Goal: Communication & Community: Answer question/provide support

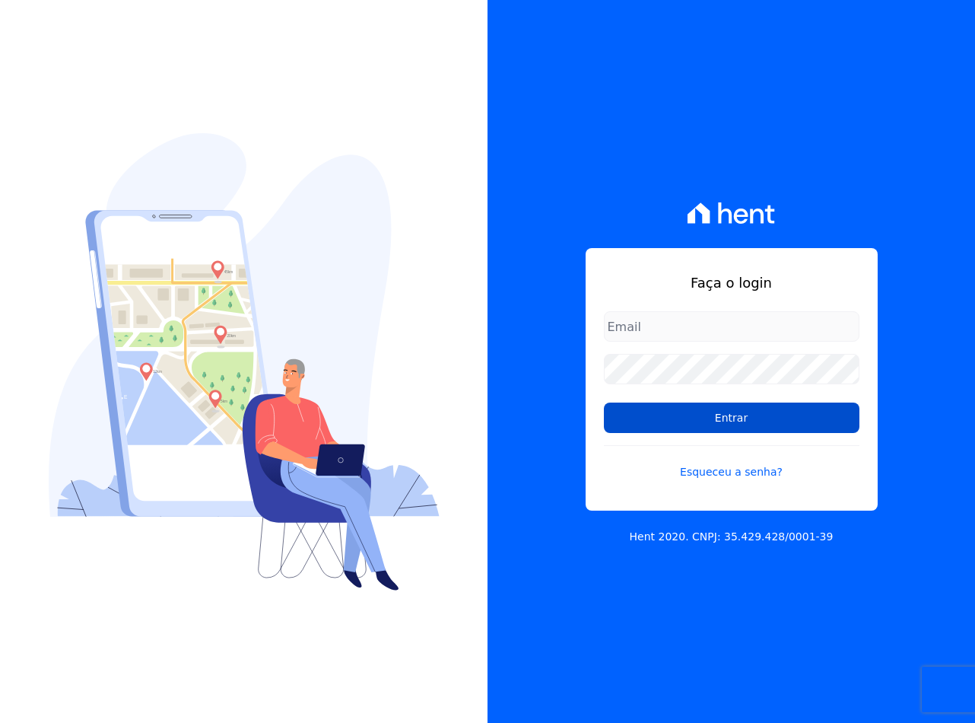
type input "[EMAIL_ADDRESS][DOMAIN_NAME]"
click at [670, 416] on input "Entrar" at bounding box center [732, 417] width 256 height 30
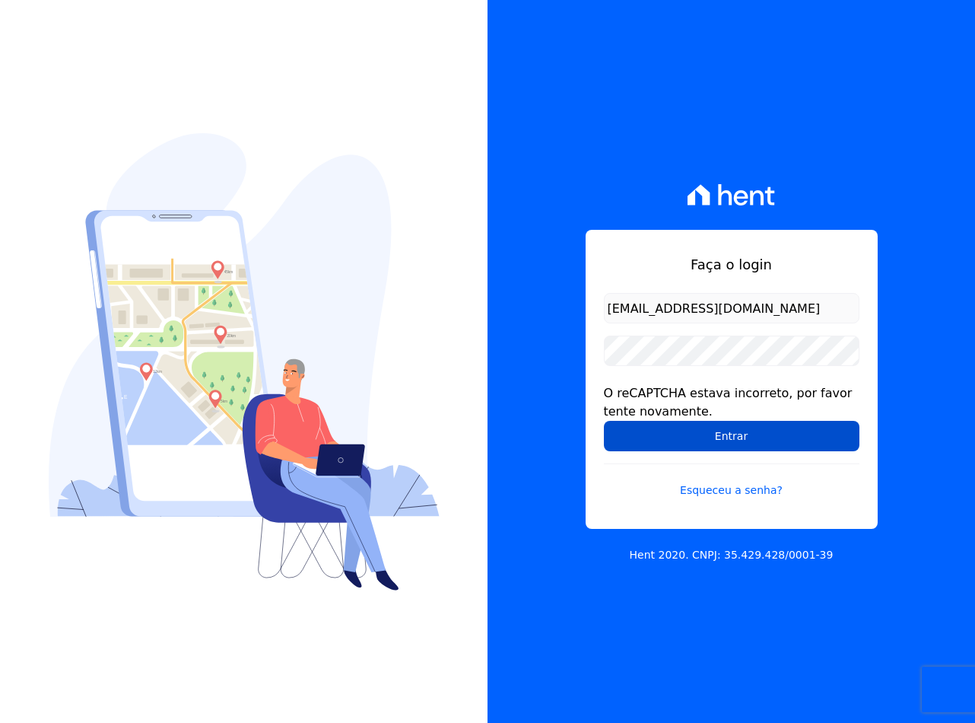
click at [660, 423] on input "Entrar" at bounding box center [732, 436] width 256 height 30
click at [614, 433] on input "Entrar" at bounding box center [732, 436] width 256 height 30
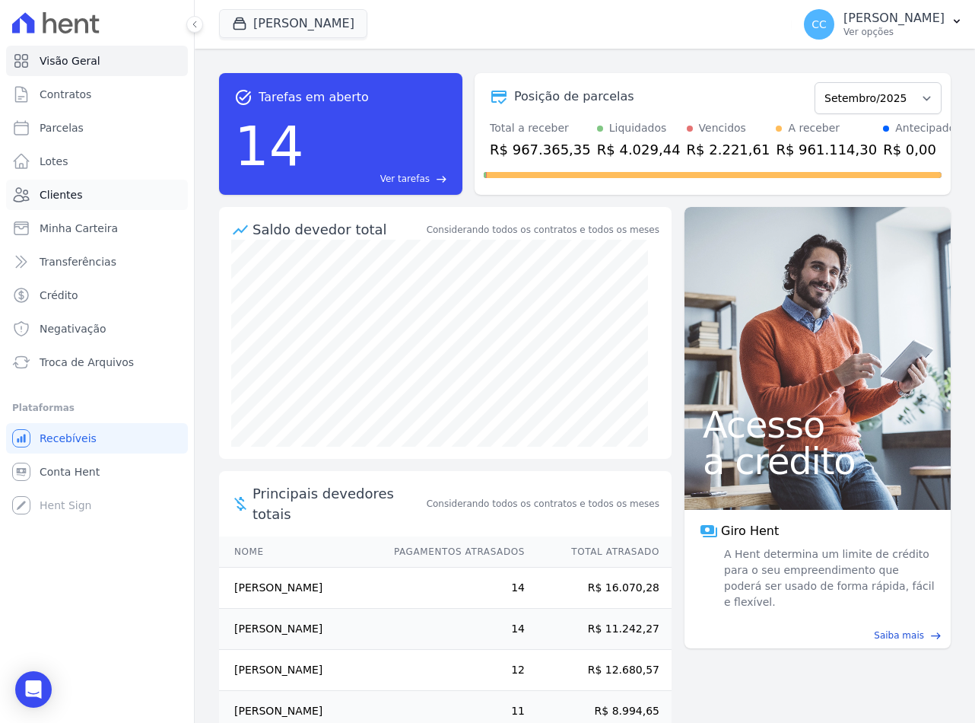
click at [43, 189] on span "Clientes" at bounding box center [61, 194] width 43 height 15
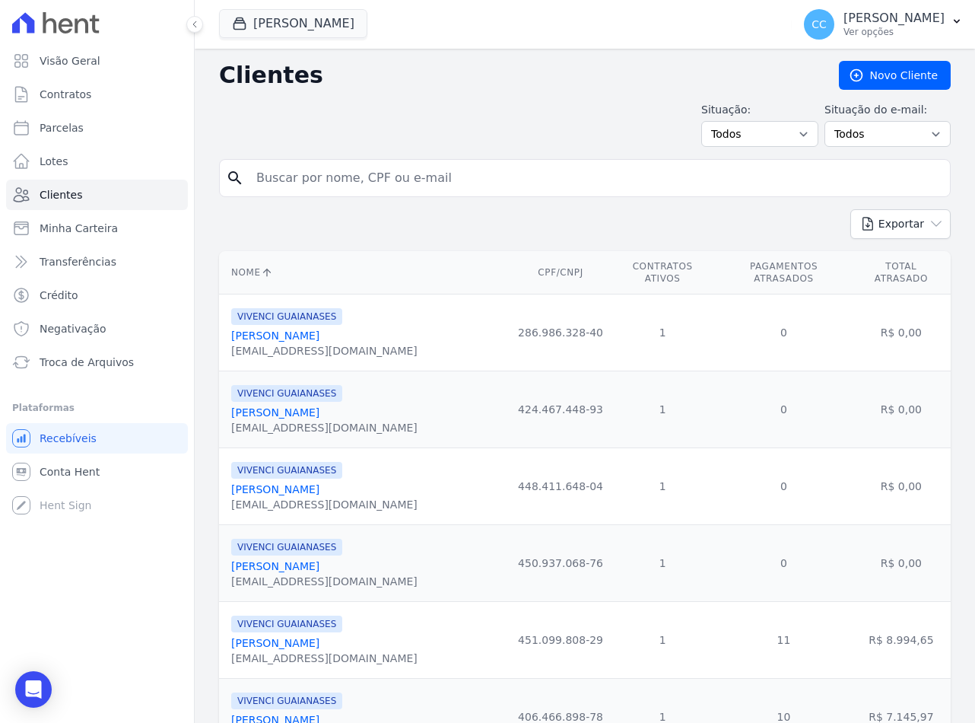
click at [332, 180] on input "search" at bounding box center [595, 178] width 697 height 30
type input "d"
type input "edson"
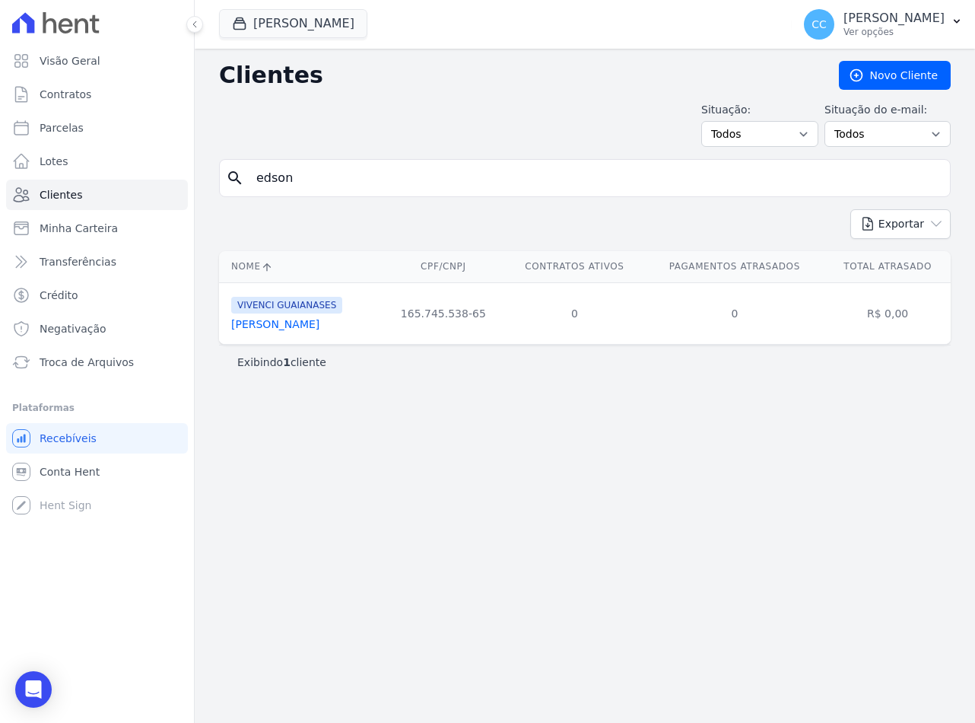
click at [265, 325] on link "Edson Antonio Da Costa" at bounding box center [275, 324] width 88 height 12
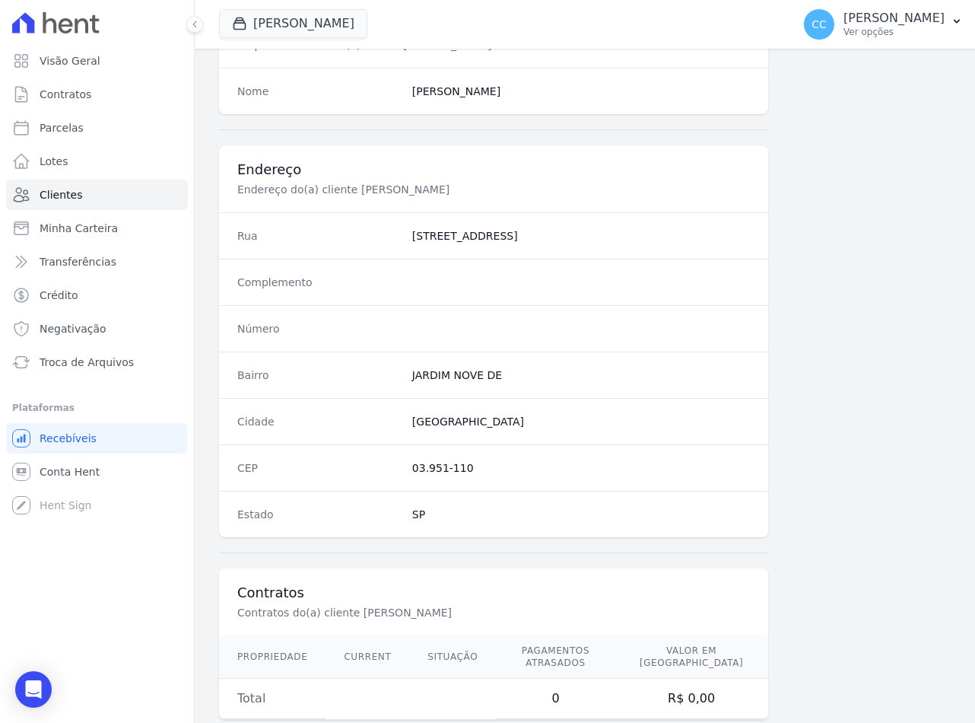
scroll to position [642, 0]
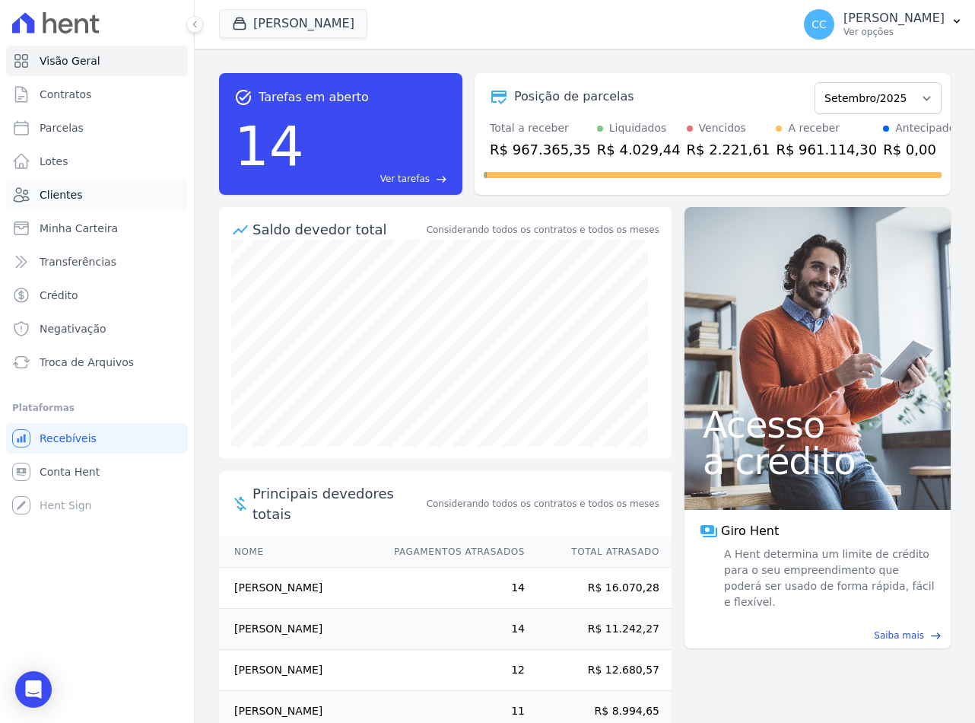
click at [82, 194] on link "Clientes" at bounding box center [97, 195] width 182 height 30
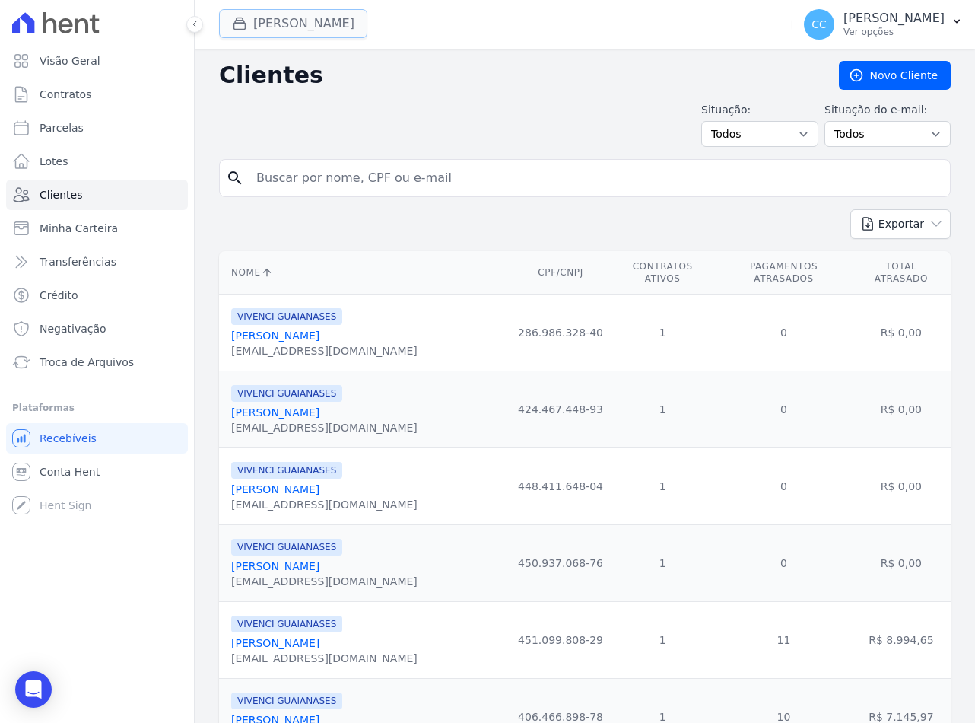
click at [289, 24] on button "Vivenci Guaianases" at bounding box center [293, 23] width 148 height 29
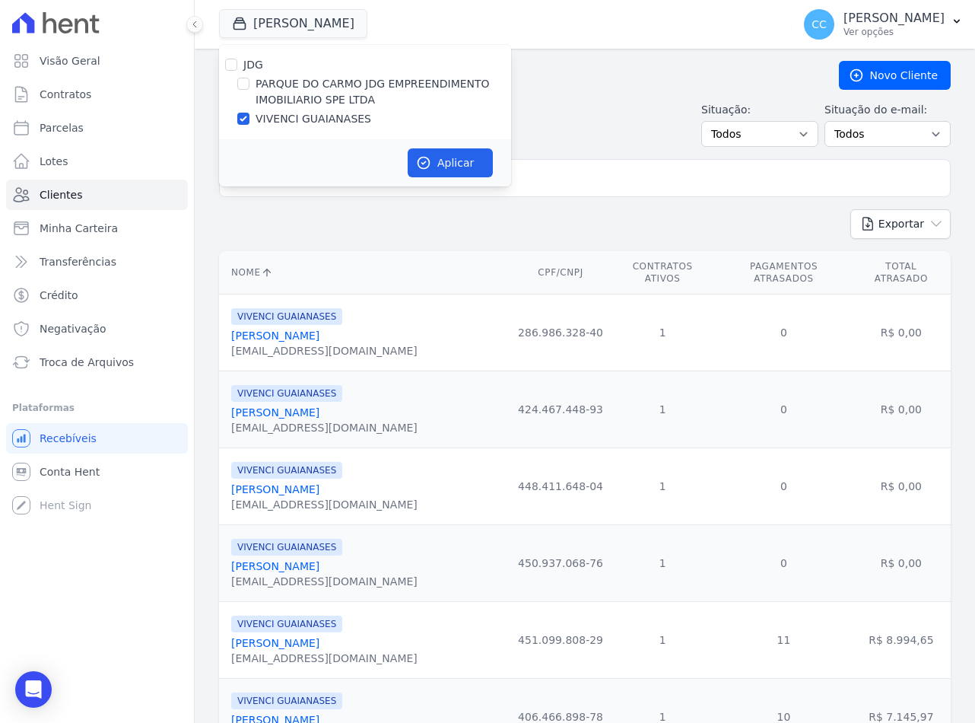
click at [269, 95] on label "PARQUE DO CARMO JDG EMPREENDIMENTO IMOBILIARIO SPE LTDA" at bounding box center [384, 92] width 256 height 32
click at [250, 90] on input "PARQUE DO CARMO JDG EMPREENDIMENTO IMOBILIARIO SPE LTDA" at bounding box center [243, 84] width 12 height 12
checkbox input "true"
click at [288, 130] on div "JDG PARQUE DO CARMO JDG EMPREENDIMENTO IMOBILIARIO SPE LTDA VIVENCI GUAIANASES" at bounding box center [365, 92] width 292 height 94
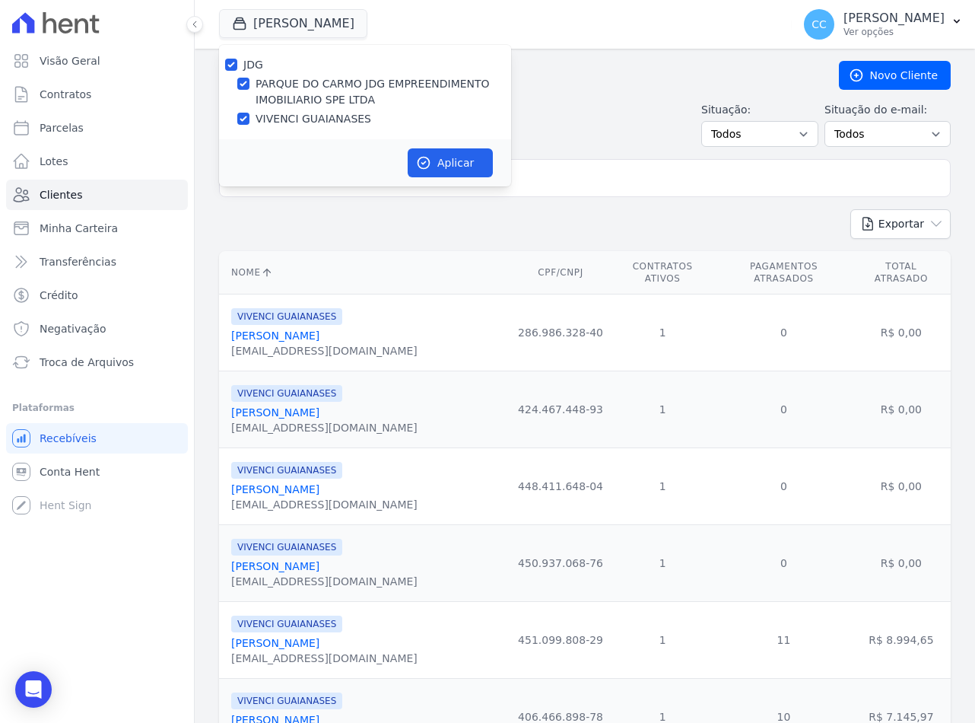
click at [291, 127] on div "JDG PARQUE DO CARMO JDG EMPREENDIMENTO IMOBILIARIO SPE LTDA VIVENCI GUAIANASES" at bounding box center [365, 92] width 292 height 94
click at [295, 126] on label "VIVENCI GUAIANASES" at bounding box center [314, 119] width 116 height 16
click at [250, 125] on input "VIVENCI GUAIANASES" at bounding box center [243, 119] width 12 height 12
checkbox input "false"
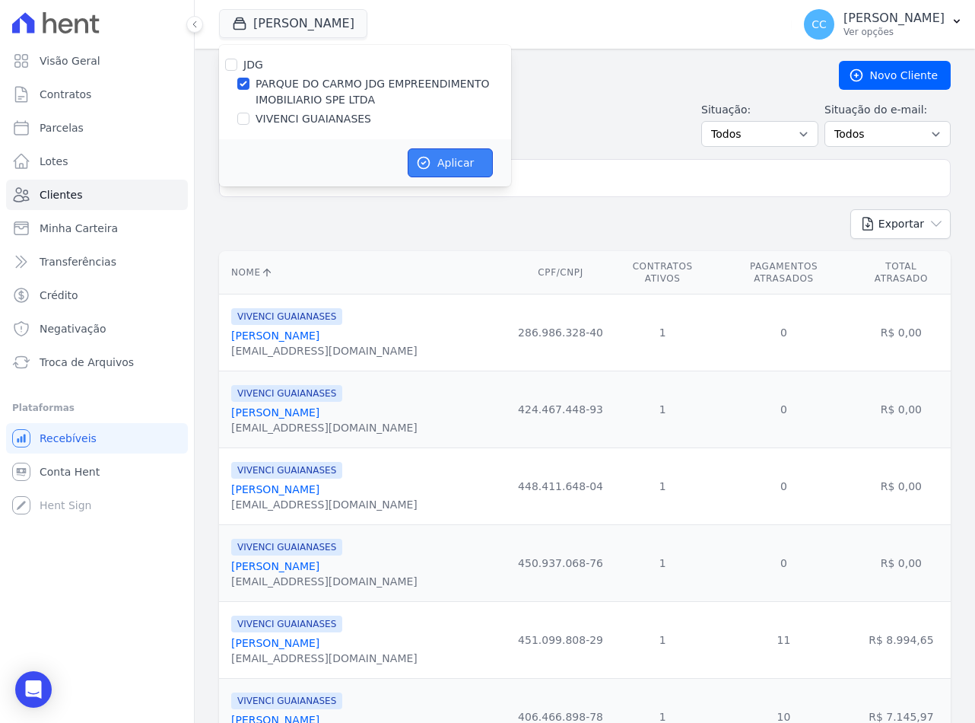
click at [472, 157] on button "Aplicar" at bounding box center [450, 162] width 85 height 29
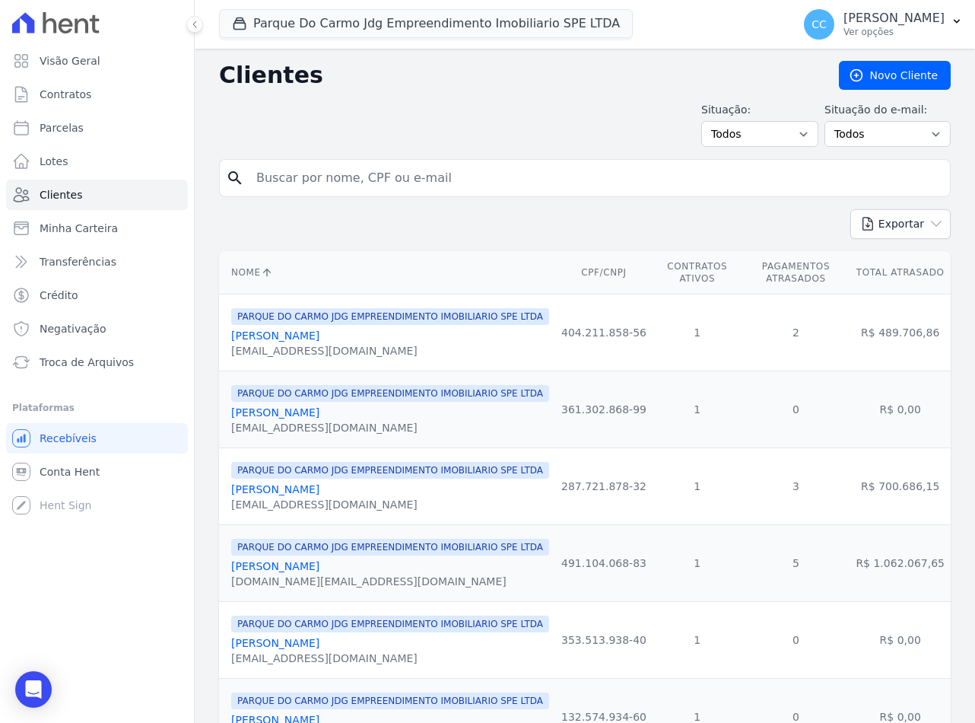
click at [406, 178] on input "search" at bounding box center [595, 178] width 697 height 30
type input "edson"
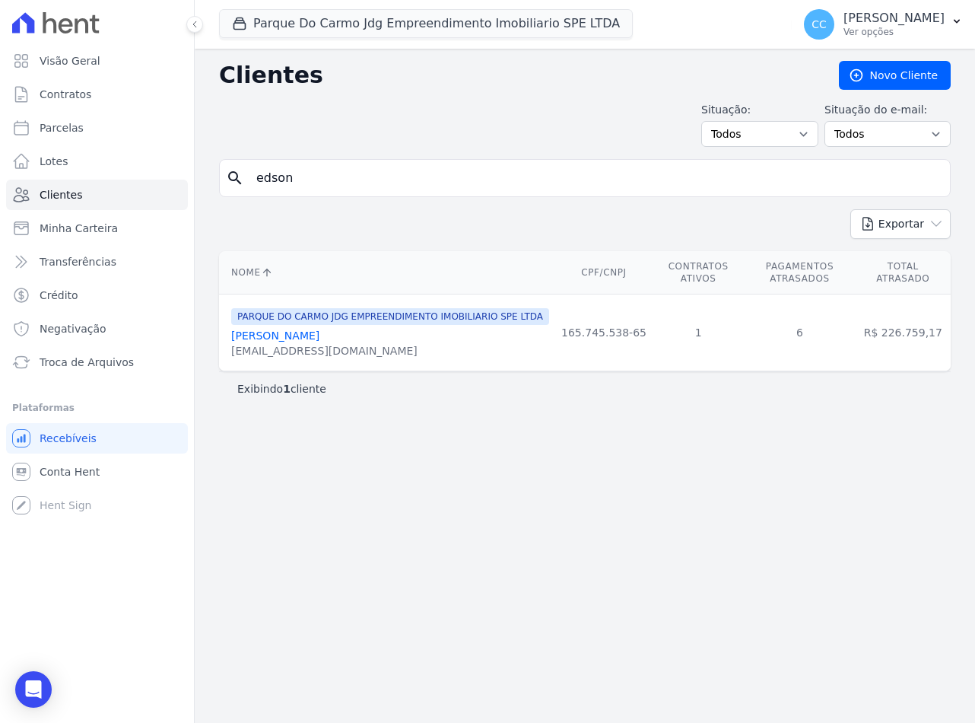
click at [265, 329] on link "Edson Antonio Da Costa" at bounding box center [275, 335] width 88 height 12
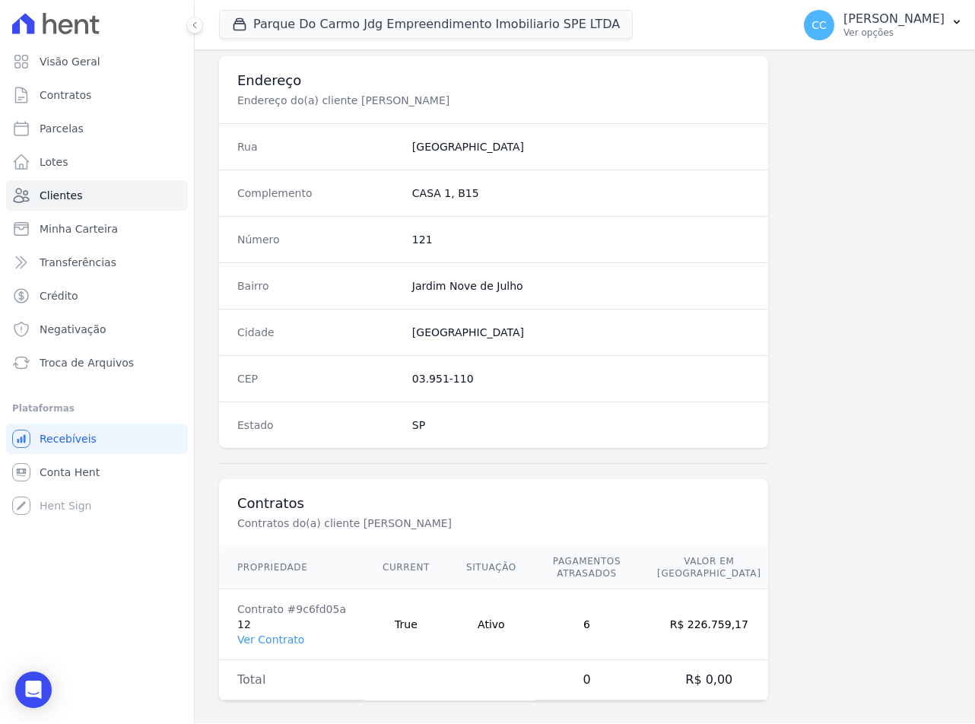
scroll to position [713, 0]
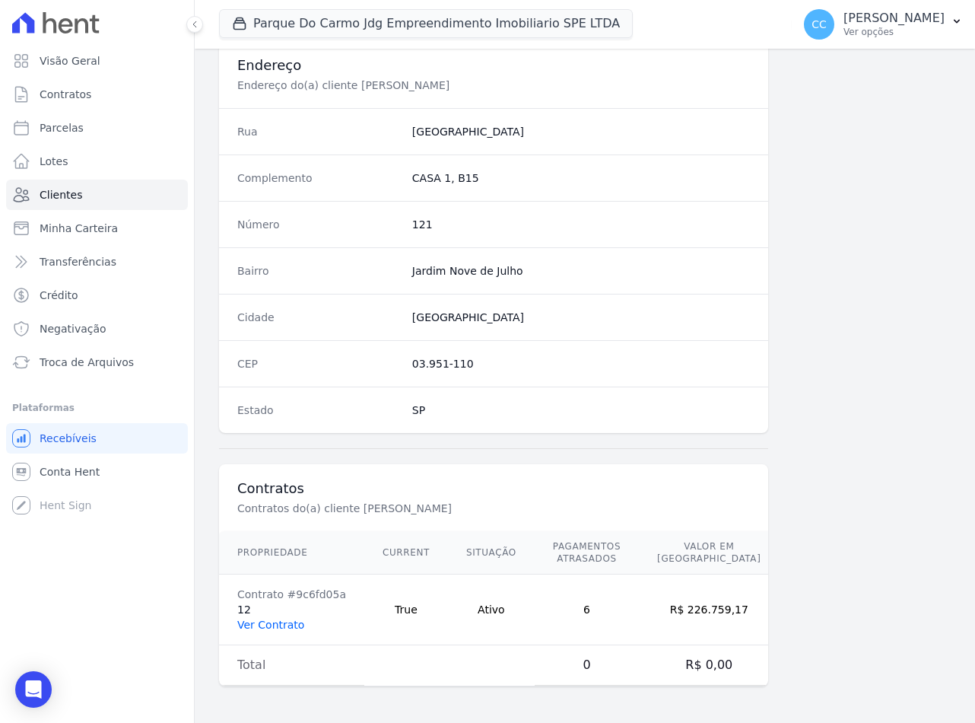
click at [269, 626] on link "Ver Contrato" at bounding box center [270, 625] width 67 height 12
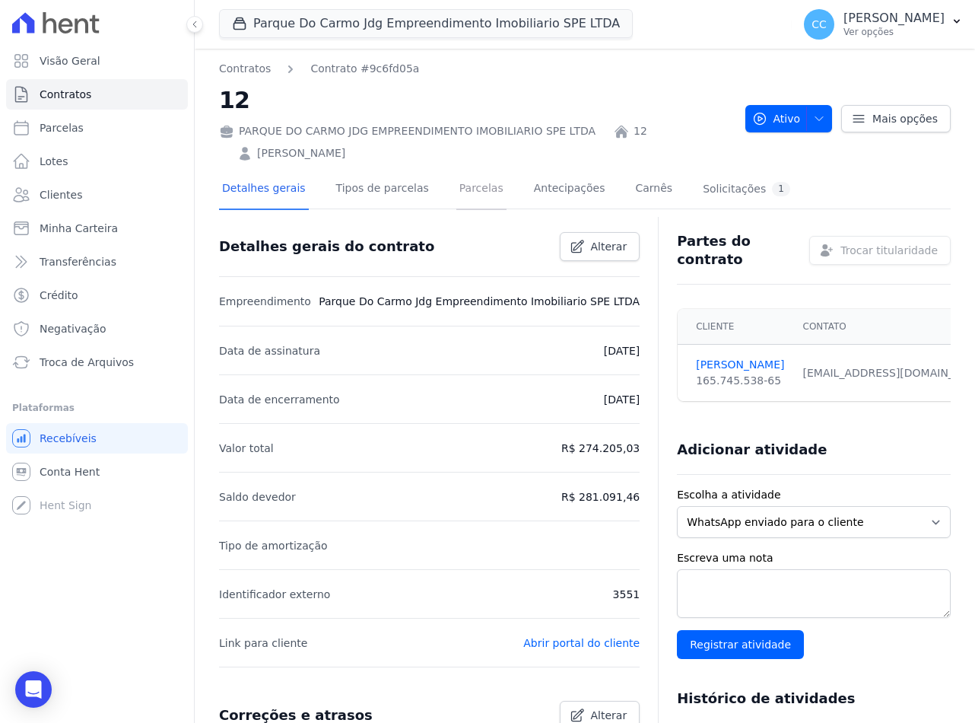
click at [470, 181] on link "Parcelas" at bounding box center [481, 190] width 50 height 40
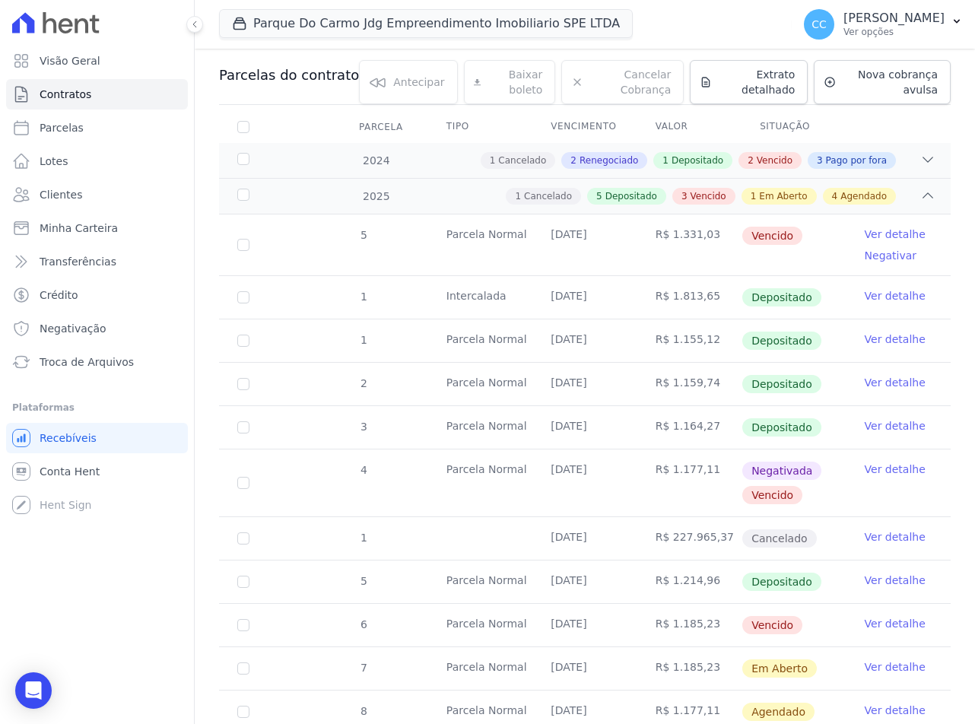
scroll to position [152, 0]
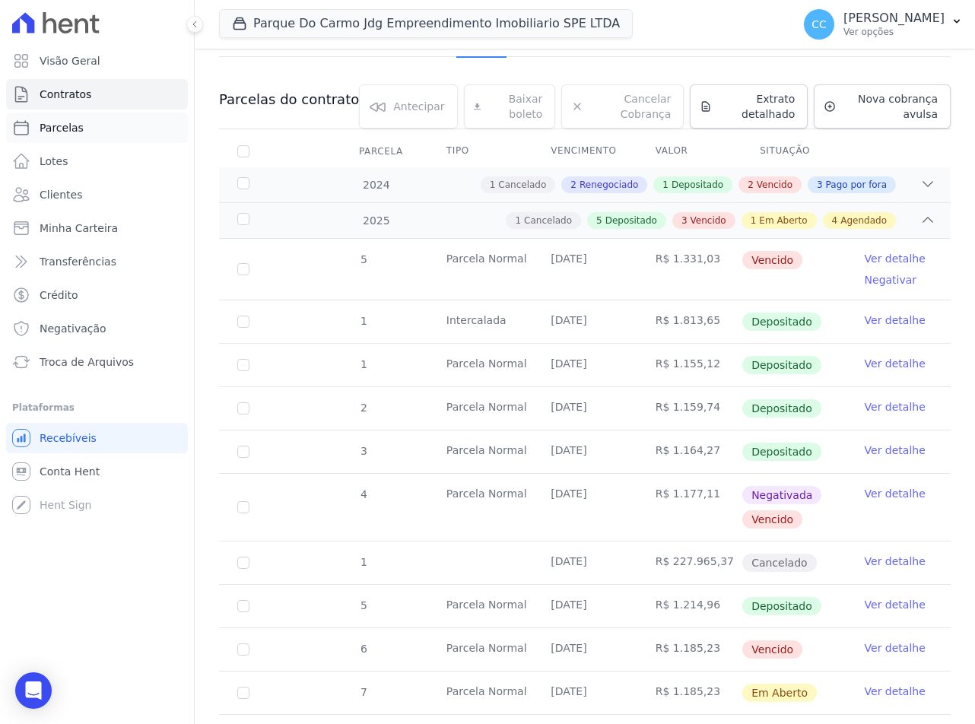
click at [59, 131] on span "Parcelas" at bounding box center [62, 127] width 44 height 15
select select
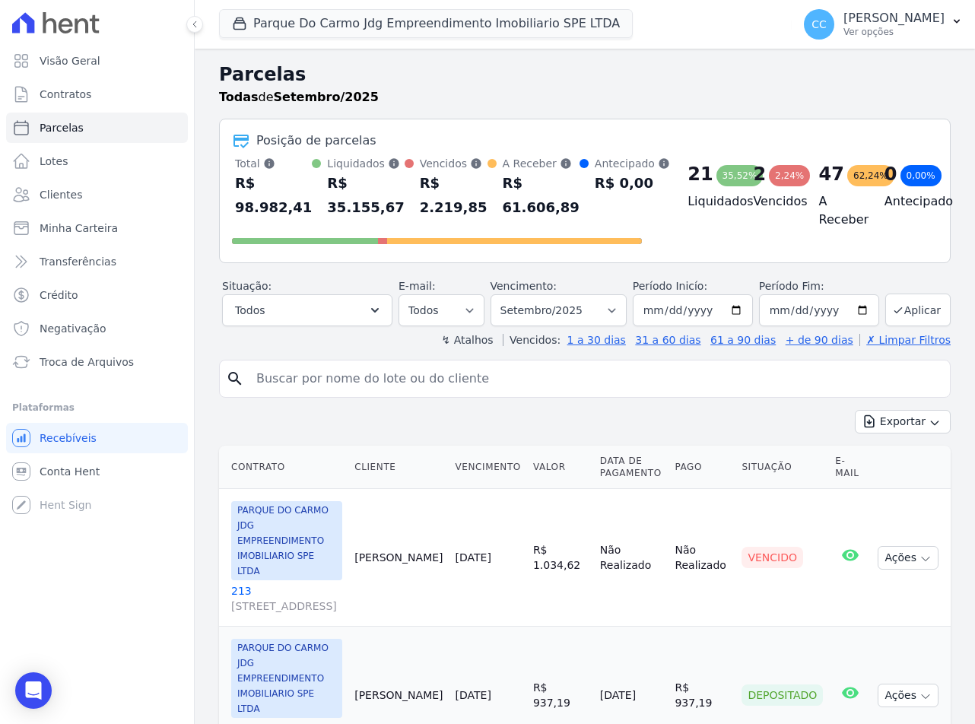
click at [379, 377] on input "search" at bounding box center [595, 379] width 697 height 30
type input "edson"
select select
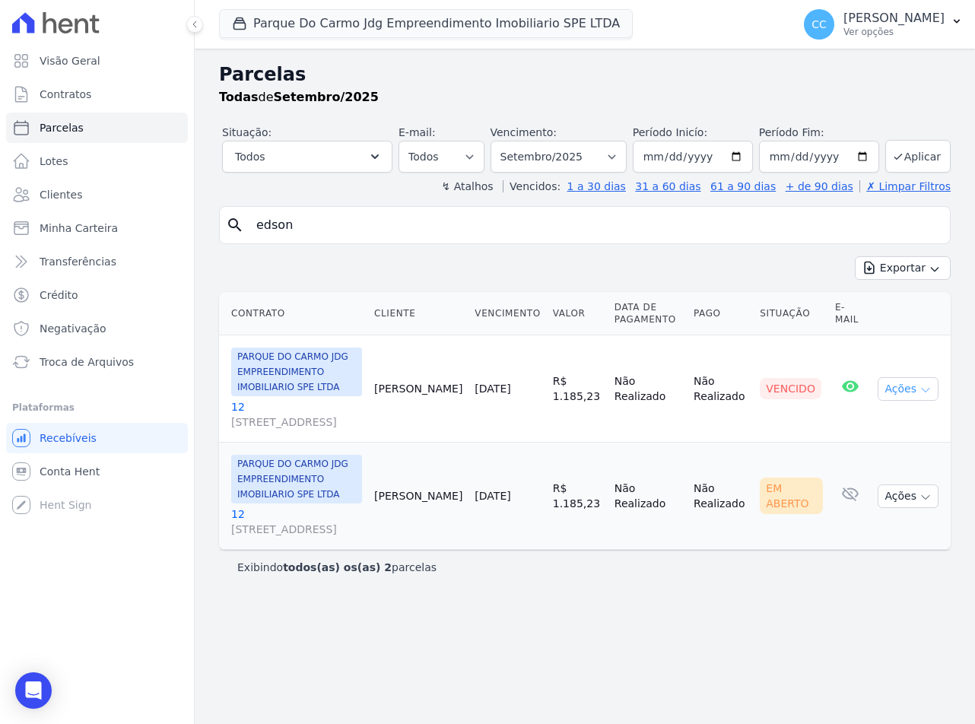
click at [918, 399] on button "Ações" at bounding box center [908, 389] width 61 height 24
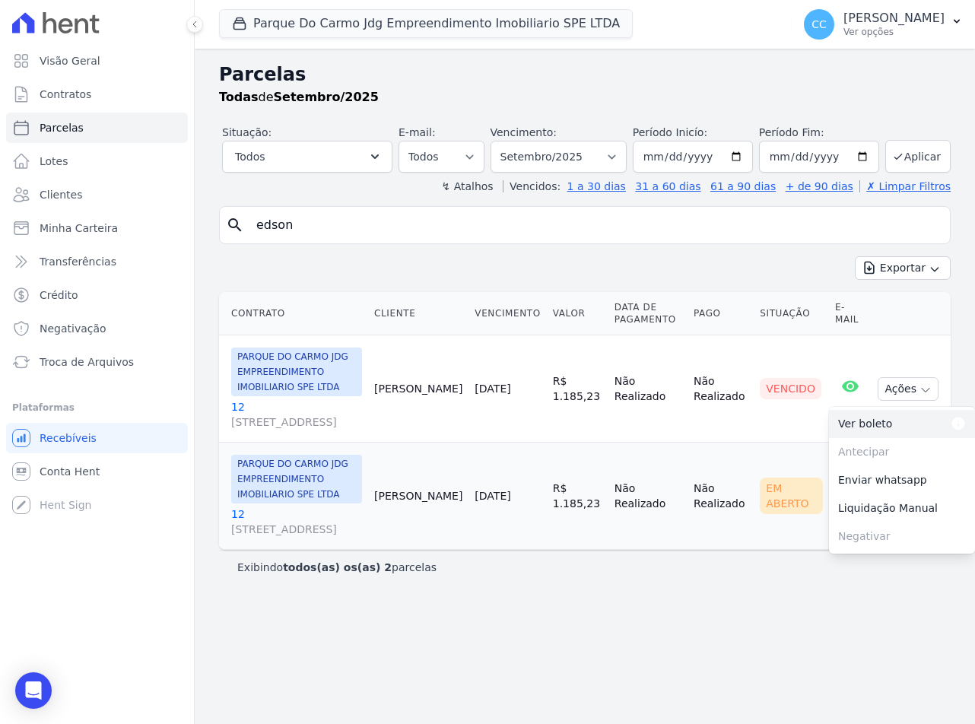
click at [863, 437] on link "Ver boleto Para visualizar o boleto digite os 5 primeiros dígitos do seu CPF" at bounding box center [902, 424] width 146 height 28
click at [485, 81] on h2 "Parcelas" at bounding box center [585, 74] width 732 height 27
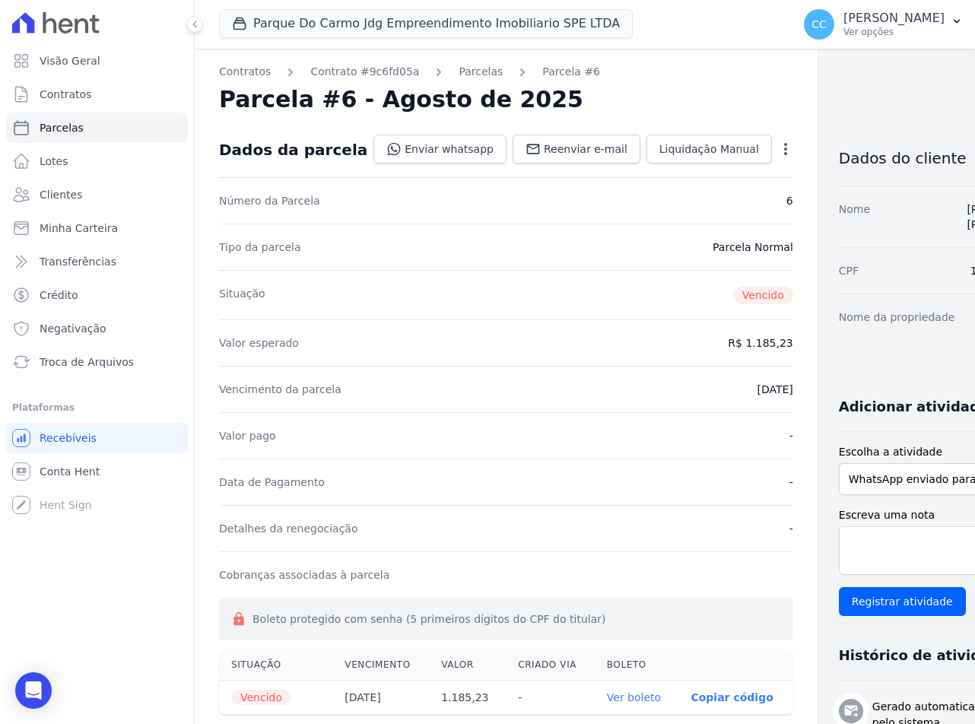
click at [778, 143] on icon "button" at bounding box center [785, 149] width 15 height 15
click at [679, 170] on link "Alterar" at bounding box center [721, 169] width 134 height 27
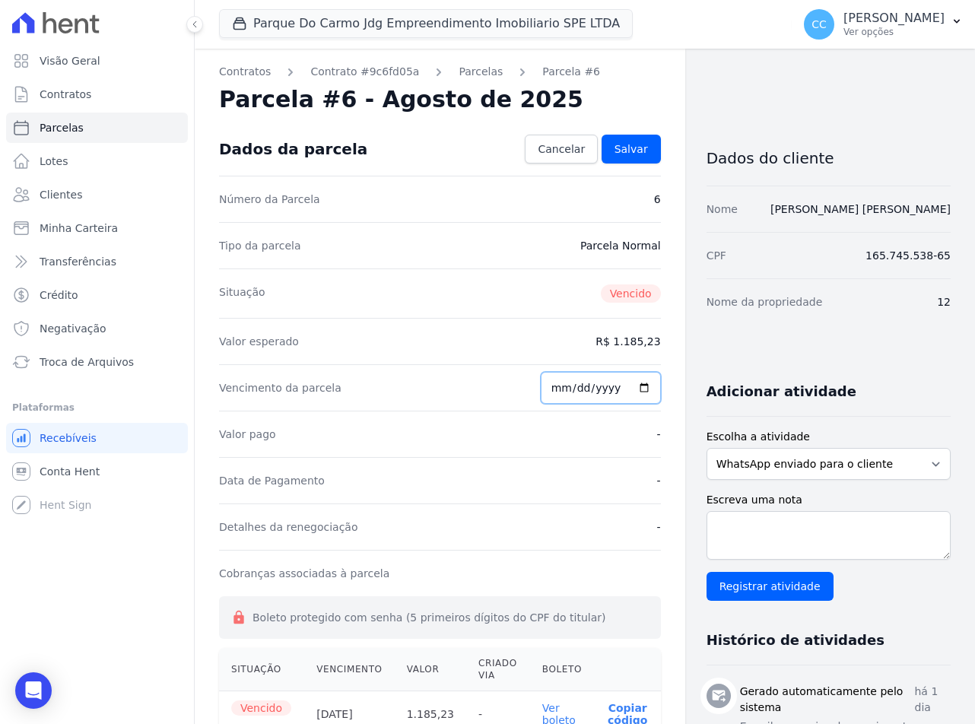
click at [561, 392] on input "2025-09-01" at bounding box center [601, 388] width 120 height 32
type input "2025-09-12"
click at [626, 150] on span "Salvar" at bounding box center [631, 149] width 33 height 15
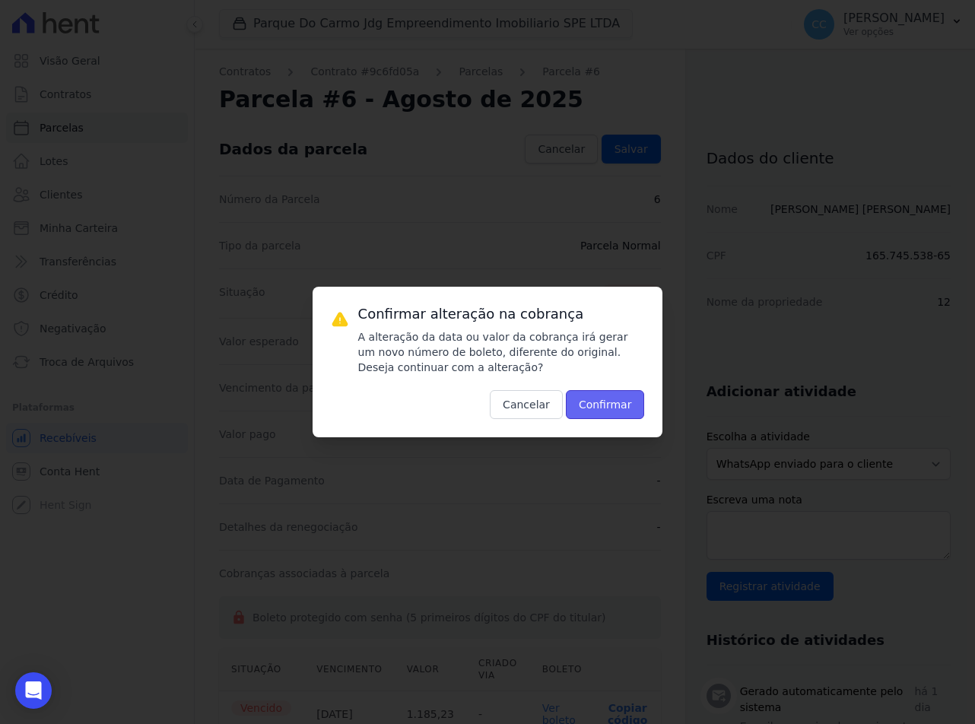
click at [605, 410] on button "Confirmar" at bounding box center [605, 404] width 79 height 29
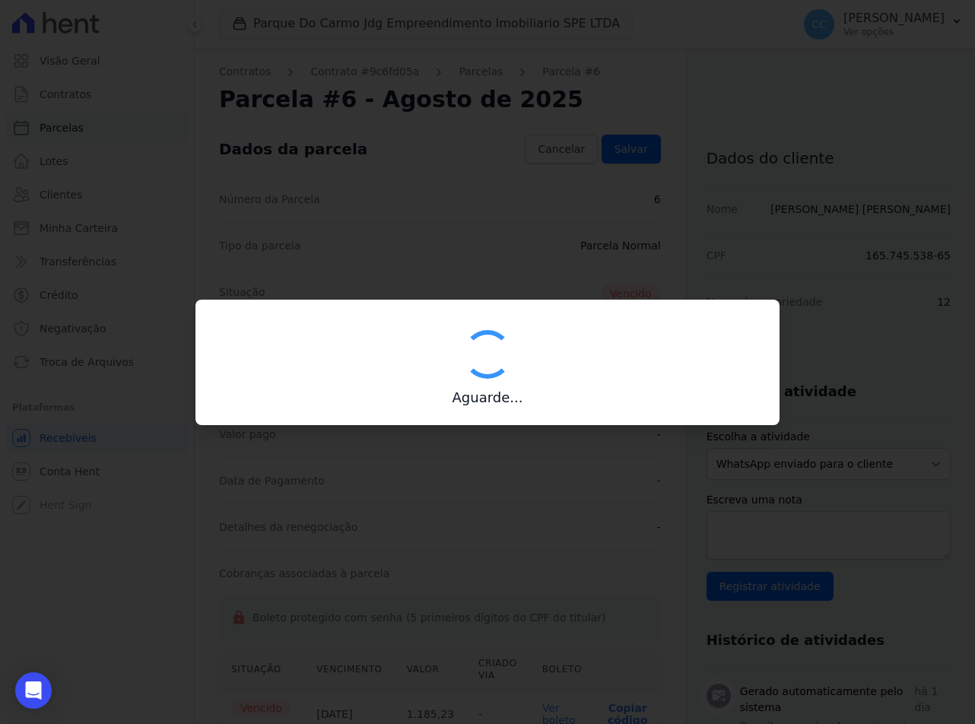
type input "00190000090335103300000639373174811910000118523"
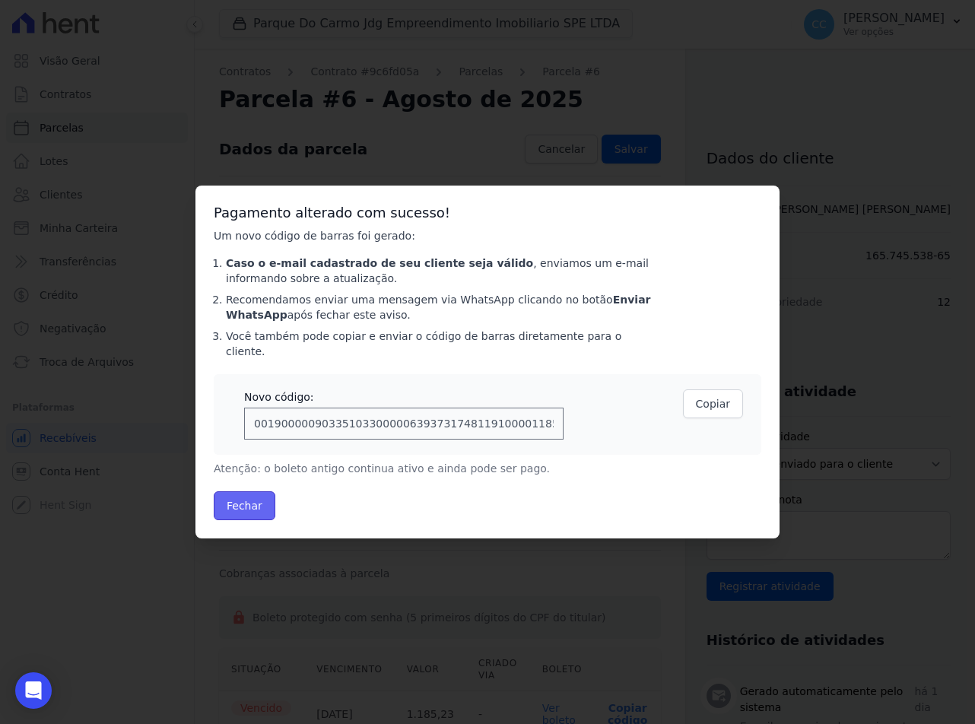
click at [253, 501] on button "Fechar" at bounding box center [245, 505] width 62 height 29
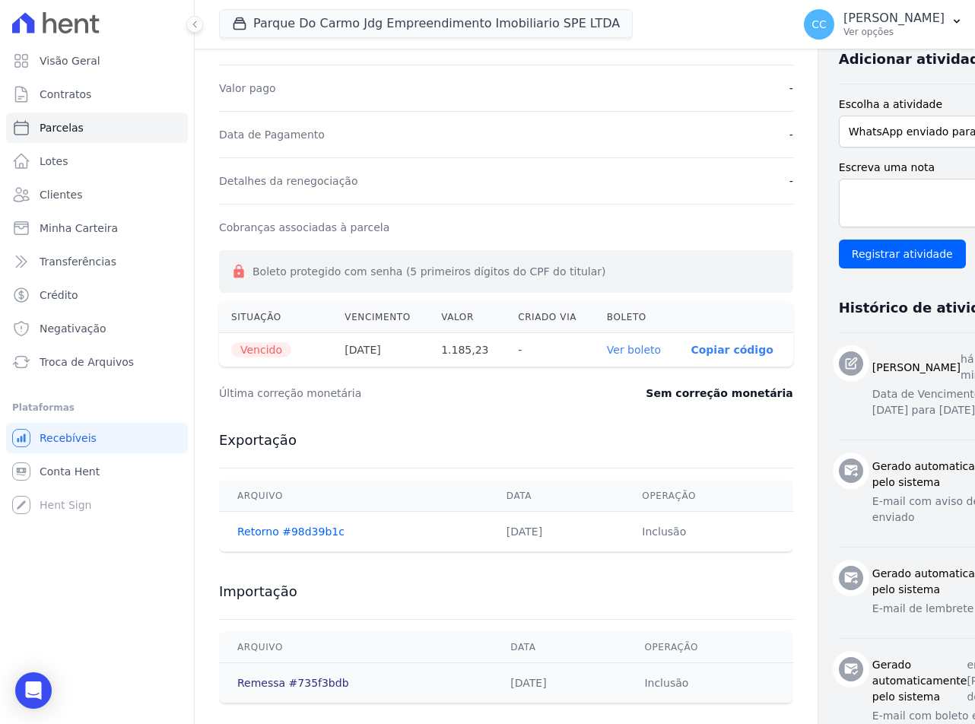
scroll to position [456, 0]
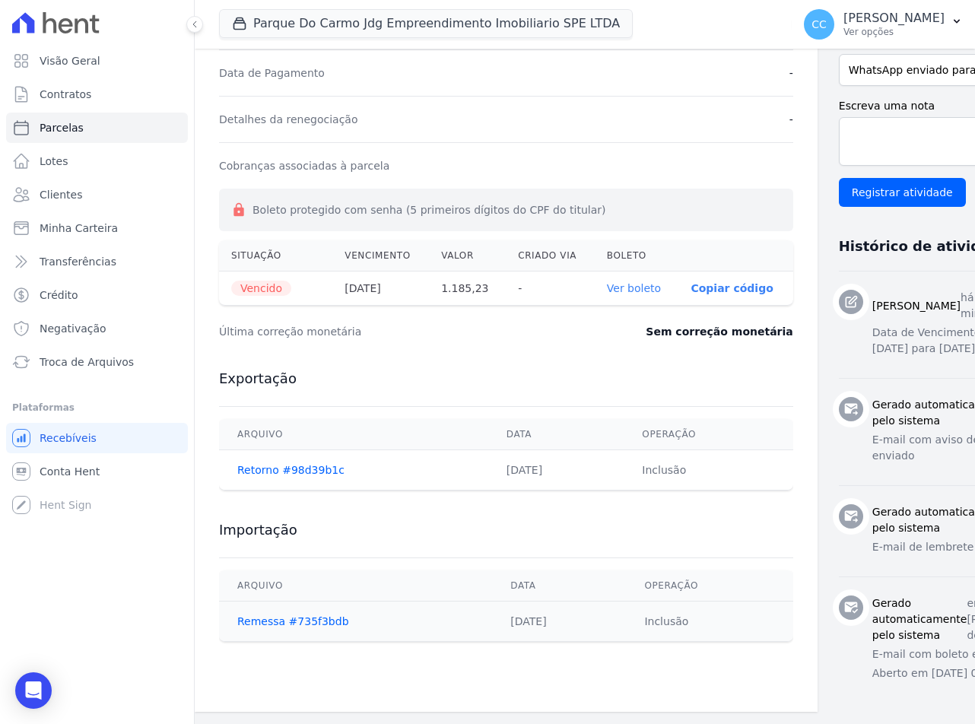
click at [607, 282] on link "Ver boleto" at bounding box center [634, 288] width 54 height 12
click at [110, 363] on span "Troca de Arquivos" at bounding box center [87, 362] width 94 height 15
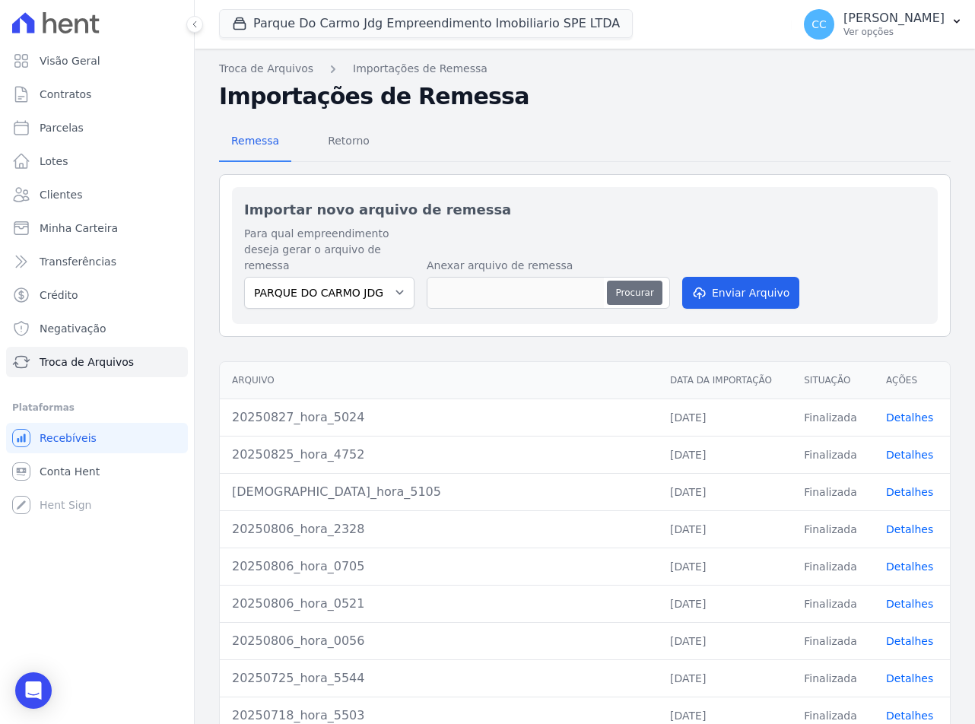
click at [640, 281] on button "Procurar" at bounding box center [634, 293] width 55 height 24
type input "20250905_hora_5622"
click at [740, 282] on button "Enviar Arquivo" at bounding box center [740, 293] width 117 height 32
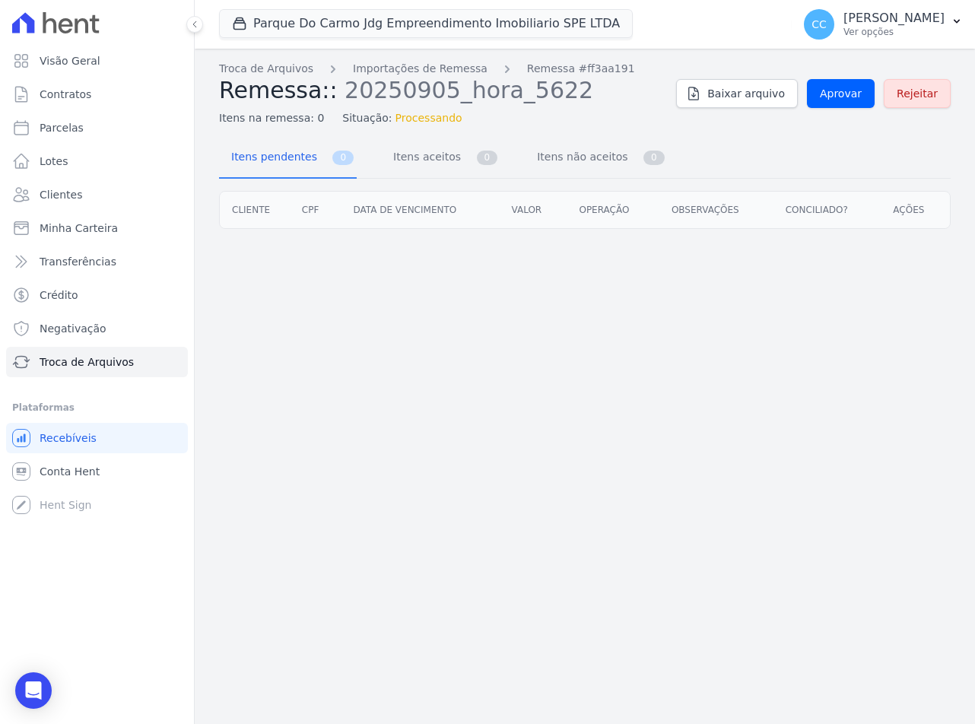
click at [845, 113] on div "Troca de Arquivos Importações de Remessa Remessa #ff3aa191 Remessa:: 20250905_h…" at bounding box center [585, 93] width 732 height 65
click at [845, 94] on span "Aprovar" at bounding box center [841, 93] width 42 height 15
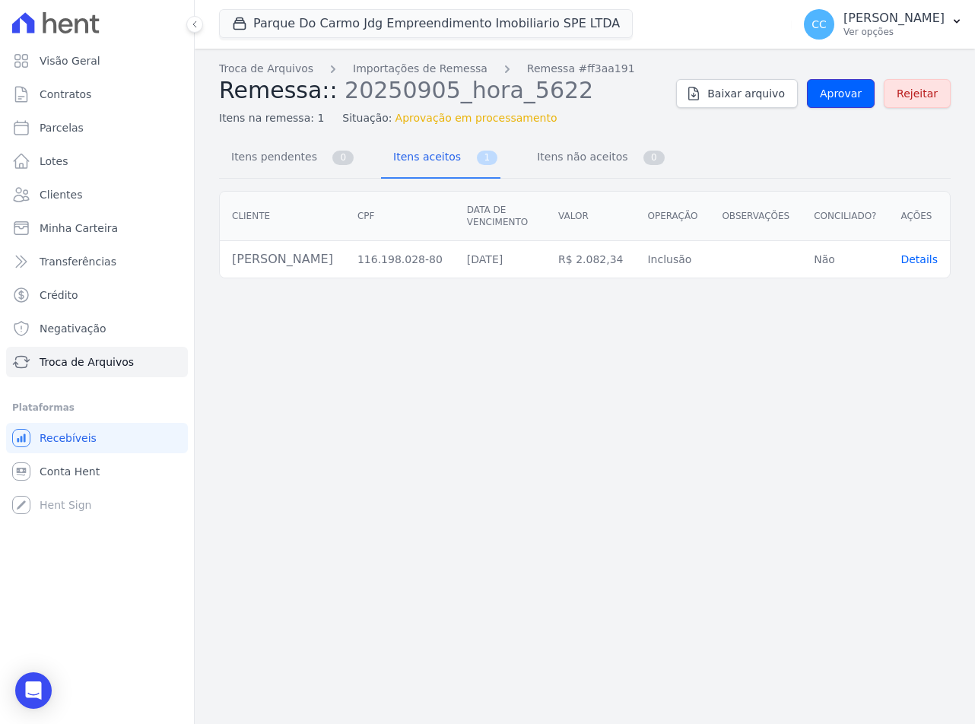
click at [845, 94] on span "Aprovar" at bounding box center [841, 93] width 42 height 15
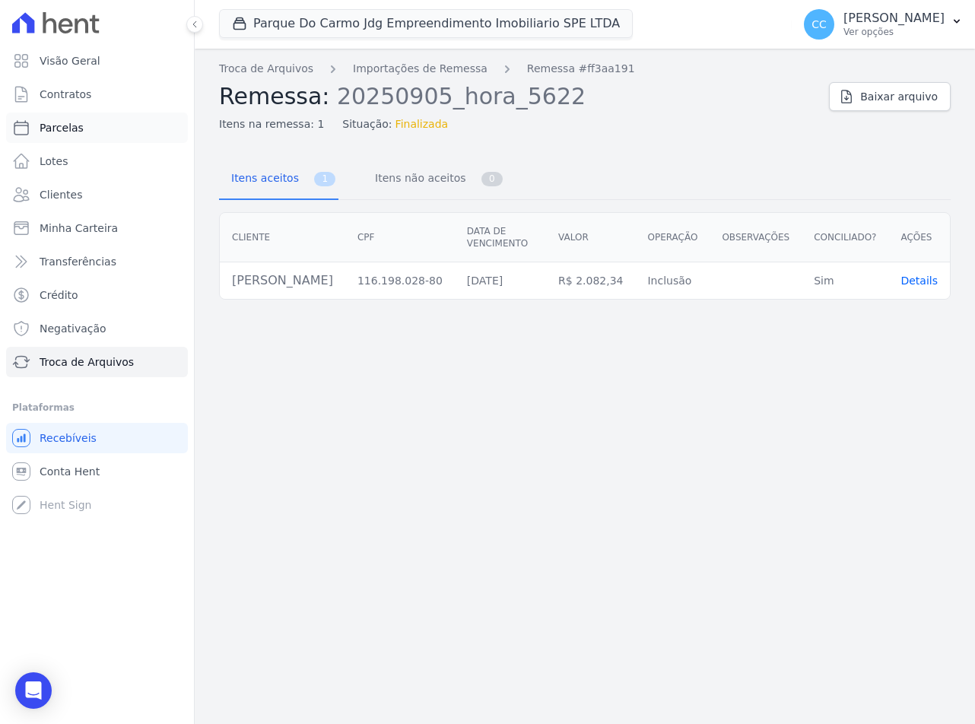
click at [68, 126] on span "Parcelas" at bounding box center [62, 127] width 44 height 15
select select
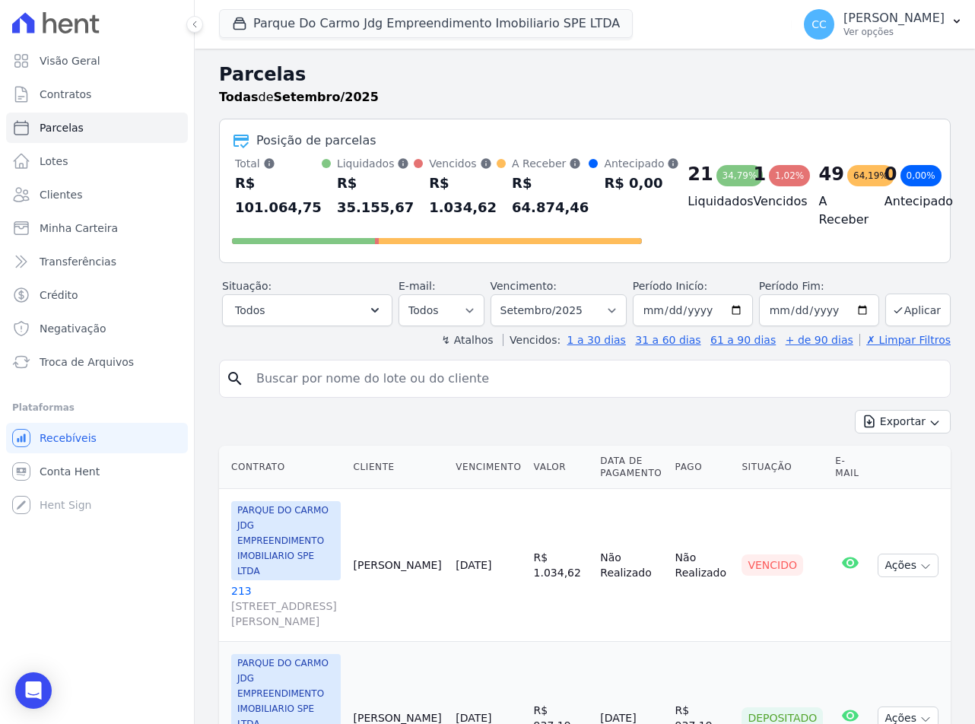
drag, startPoint x: 386, startPoint y: 377, endPoint x: 823, endPoint y: 309, distance: 442.0
click at [386, 377] on input "search" at bounding box center [595, 379] width 697 height 30
type input "[PERSON_NAME]"
select select
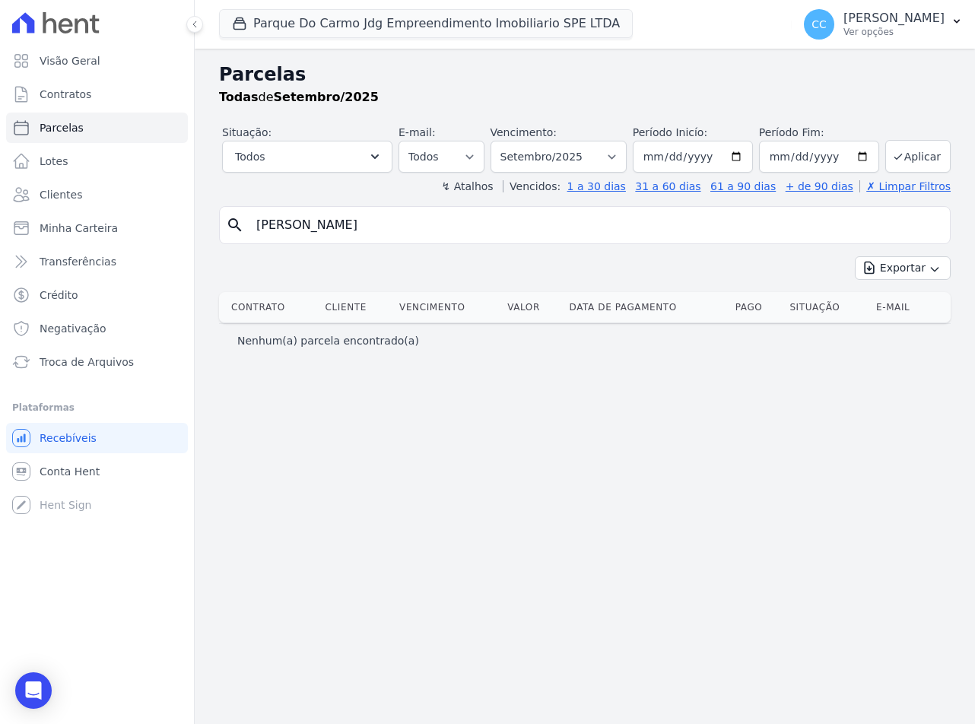
click at [372, 229] on input "[PERSON_NAME]" at bounding box center [595, 225] width 697 height 30
click at [103, 379] on ul "Visão Geral Contratos Parcelas Lotes Clientes Minha Carteira Transferências Cré…" at bounding box center [97, 283] width 170 height 475
click at [94, 369] on span "Troca de Arquivos" at bounding box center [87, 362] width 94 height 15
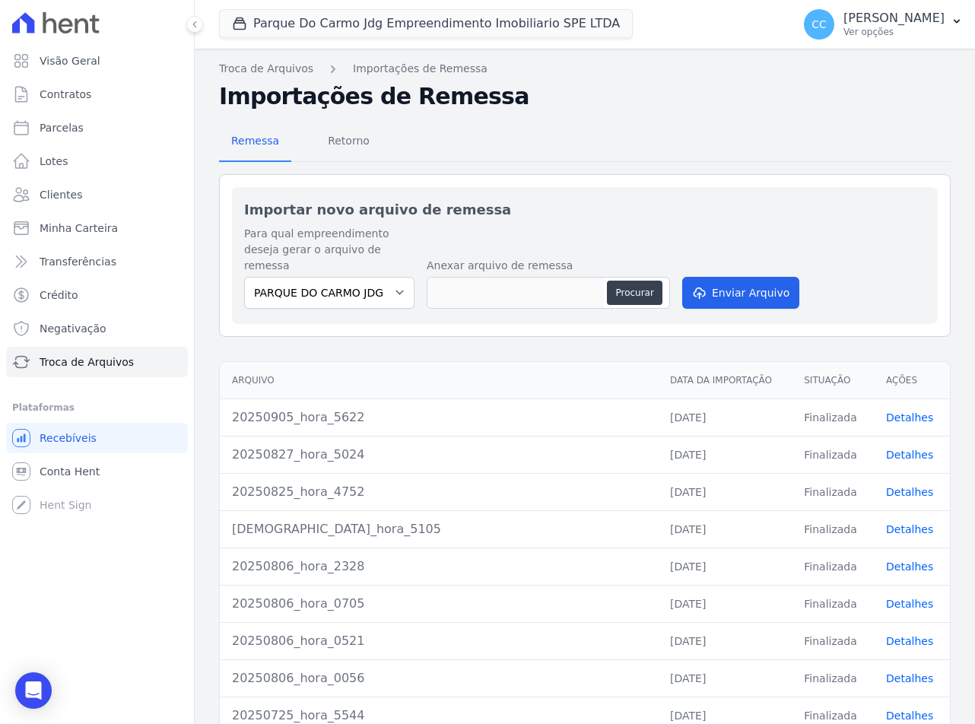
click at [902, 412] on link "Detalhes" at bounding box center [909, 418] width 47 height 12
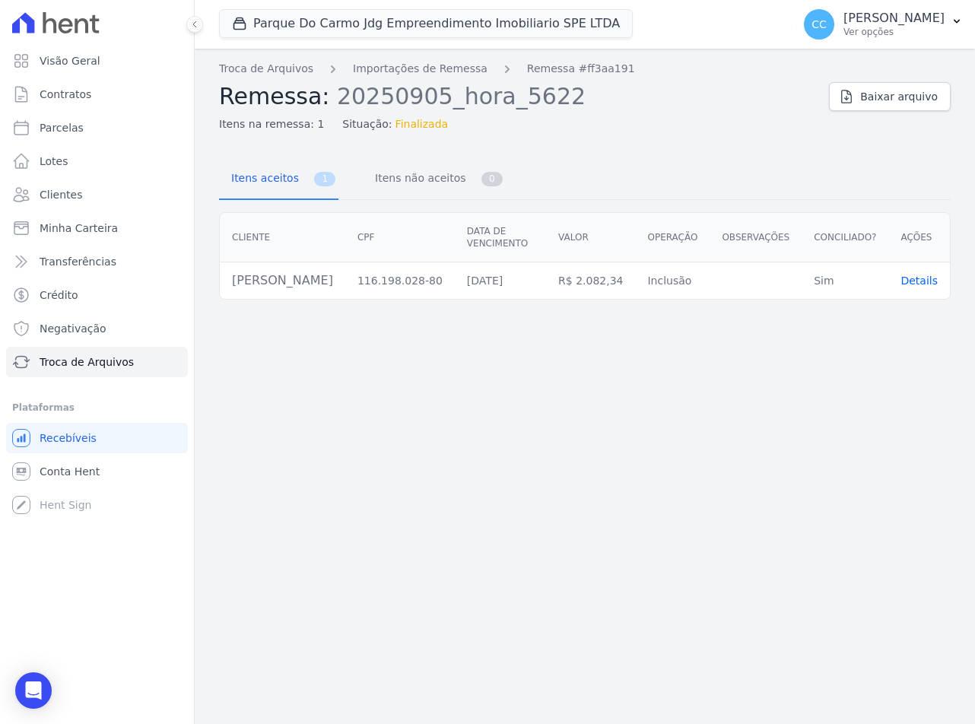
click at [910, 275] on span "Details" at bounding box center [919, 281] width 37 height 12
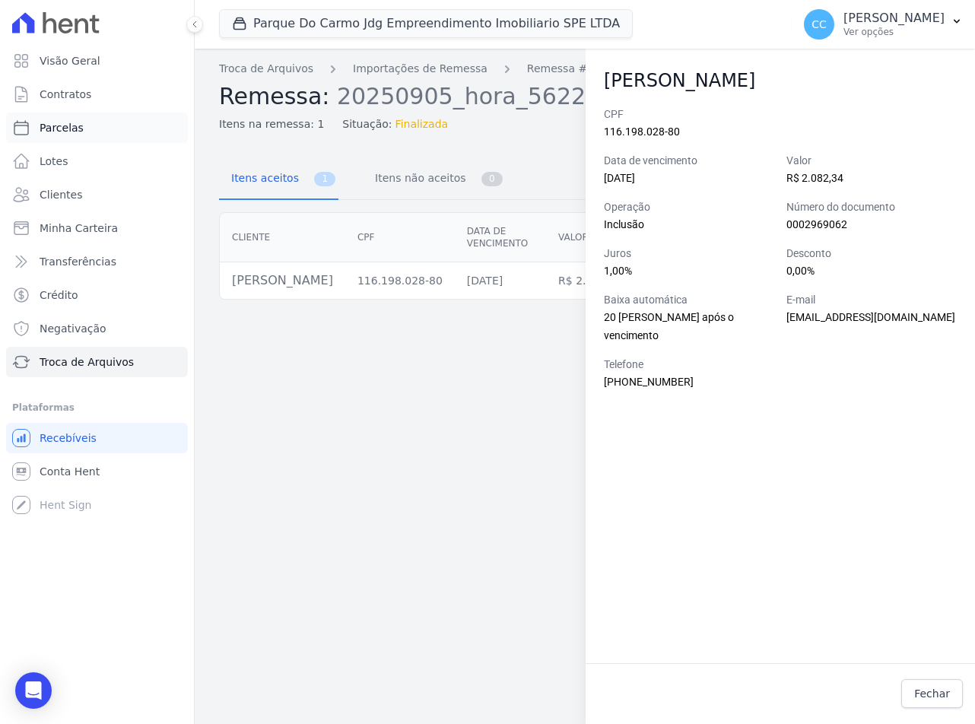
click at [66, 122] on span "Parcelas" at bounding box center [62, 127] width 44 height 15
select select
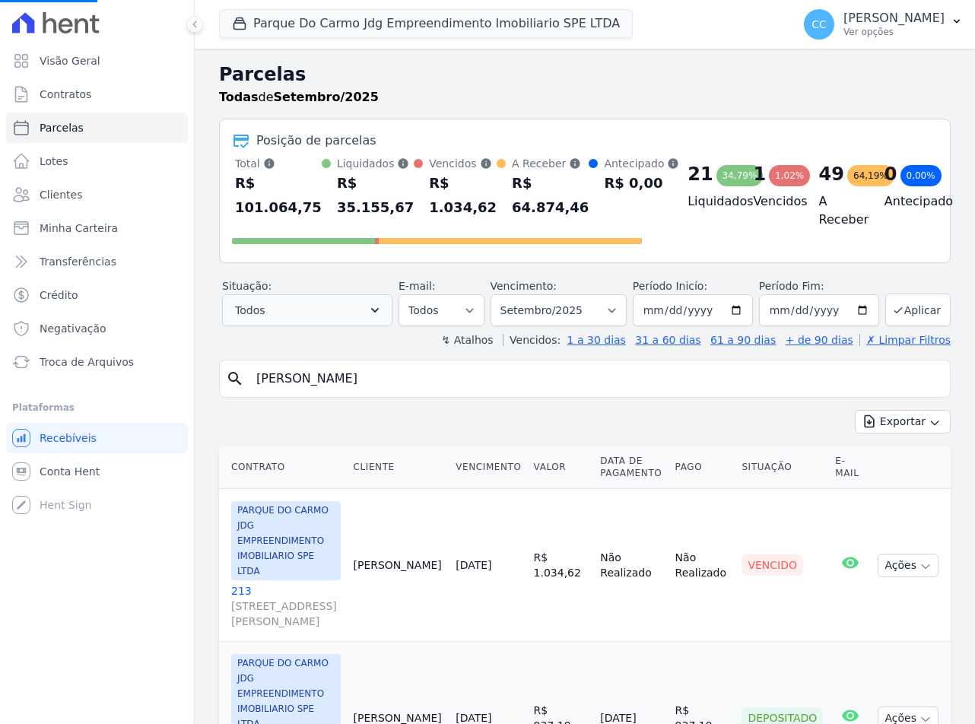
select select
click at [299, 383] on input "search" at bounding box center [595, 379] width 697 height 30
type input "jose"
select select
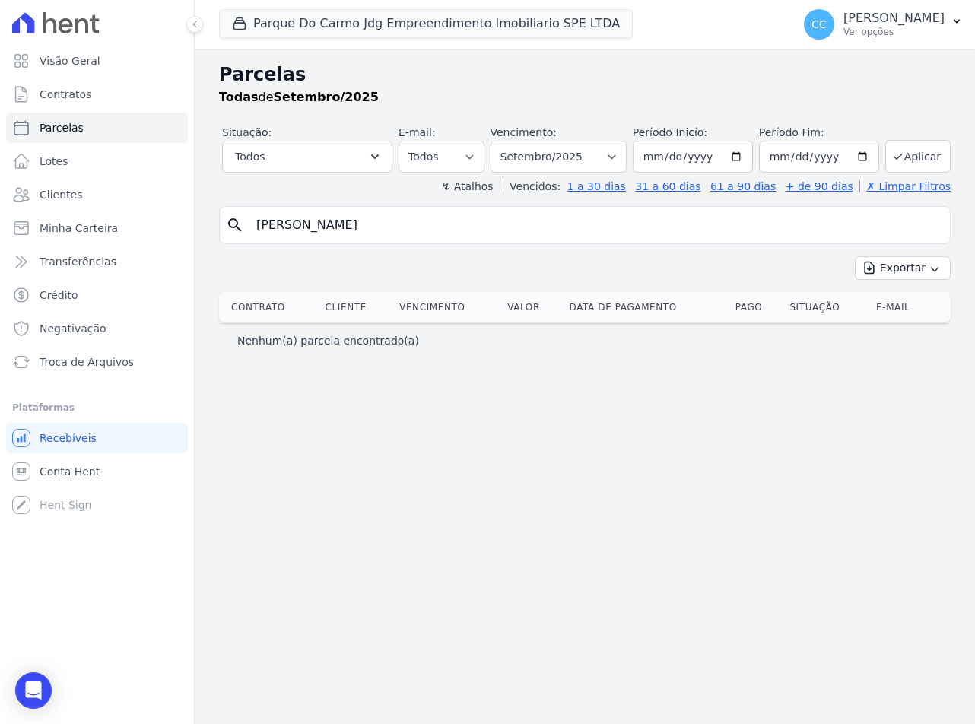
click at [436, 234] on input "jose" at bounding box center [595, 225] width 697 height 30
drag, startPoint x: 425, startPoint y: 234, endPoint x: 183, endPoint y: 238, distance: 242.0
click at [183, 238] on div "Visão Geral Contratos Parcelas Lotes Clientes Minha Carteira Transferências Cré…" at bounding box center [487, 362] width 975 height 724
drag, startPoint x: 360, startPoint y: 536, endPoint x: 325, endPoint y: 501, distance: 49.0
click at [358, 533] on div "Parcelas Todas de Setembro/2025 Situação: Agendado Em Aberto Pago Processando C…" at bounding box center [585, 387] width 781 height 676
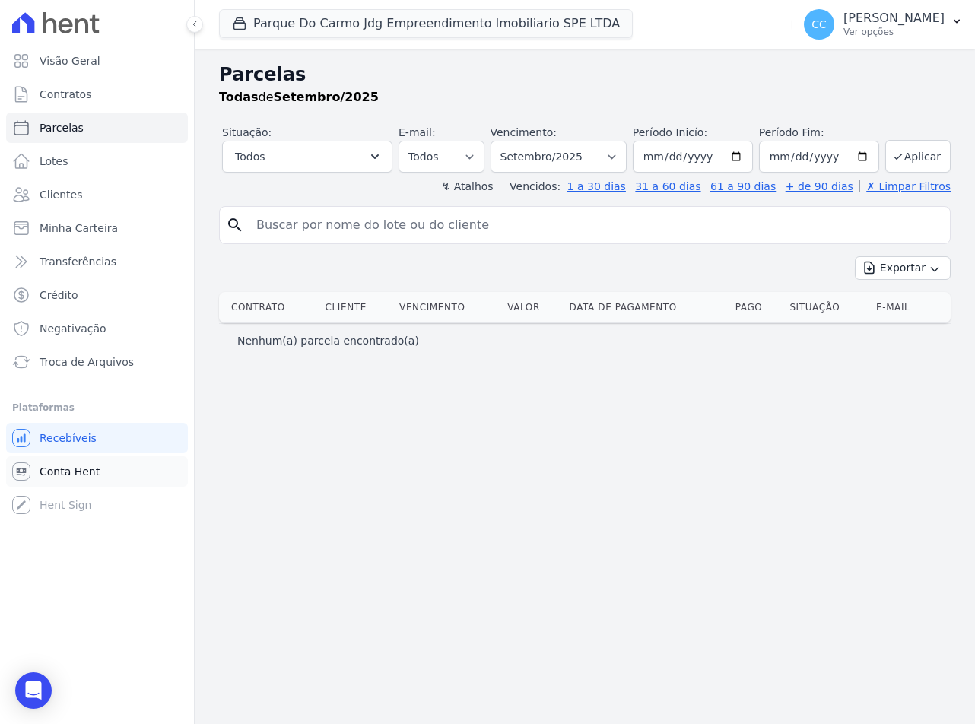
click at [100, 474] on link "Conta Hent" at bounding box center [97, 471] width 182 height 30
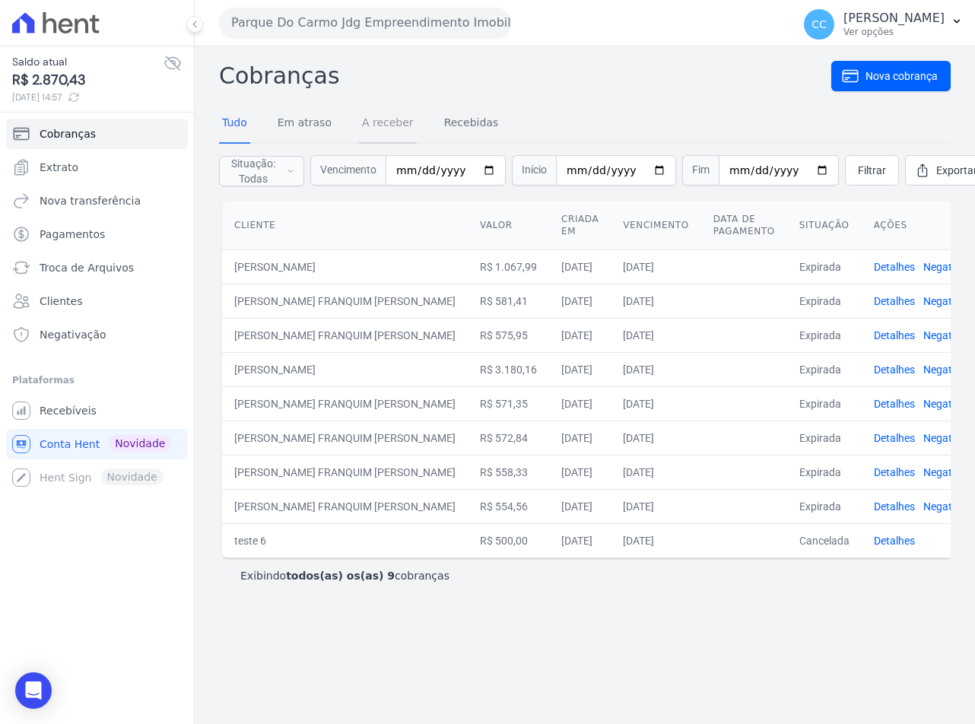
click at [361, 124] on link "A receber" at bounding box center [388, 124] width 58 height 40
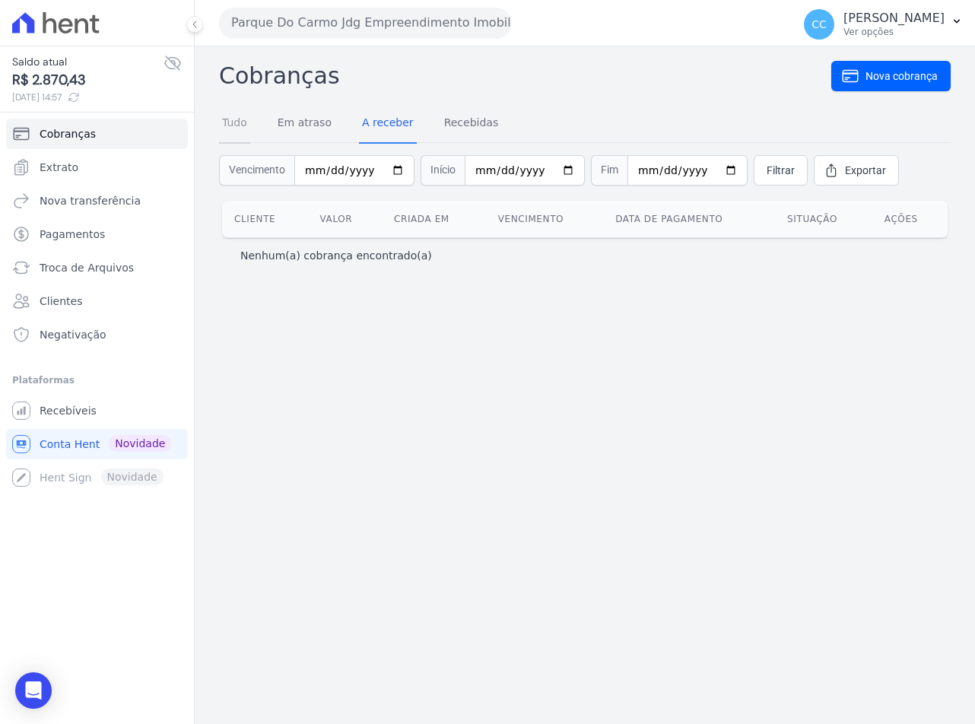
click at [241, 134] on link "Tudo" at bounding box center [234, 124] width 31 height 40
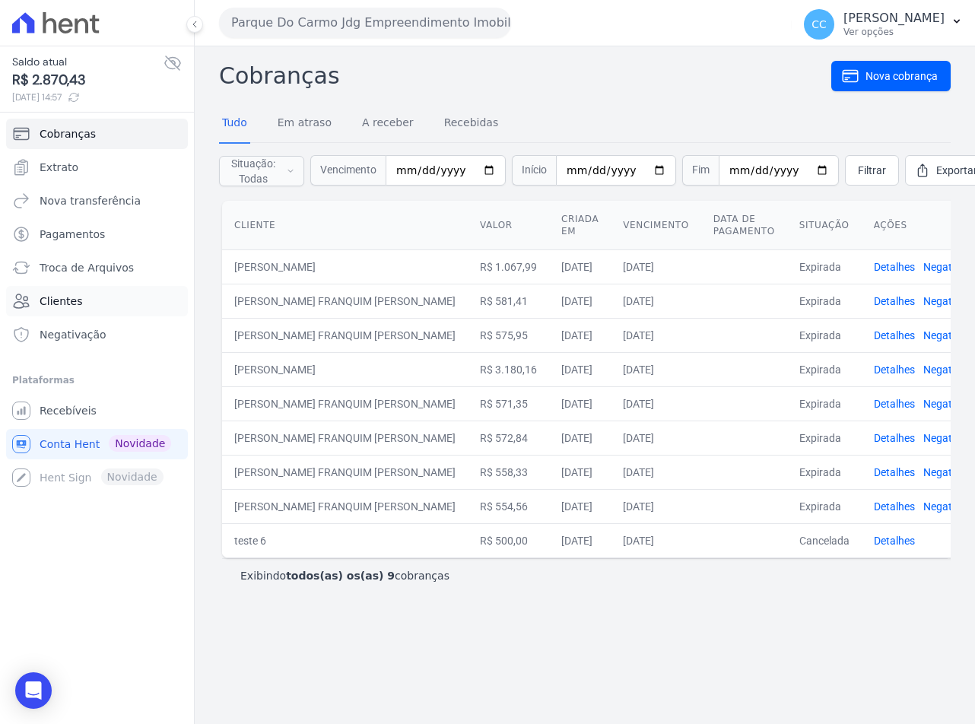
click at [46, 307] on span "Clientes" at bounding box center [61, 301] width 43 height 15
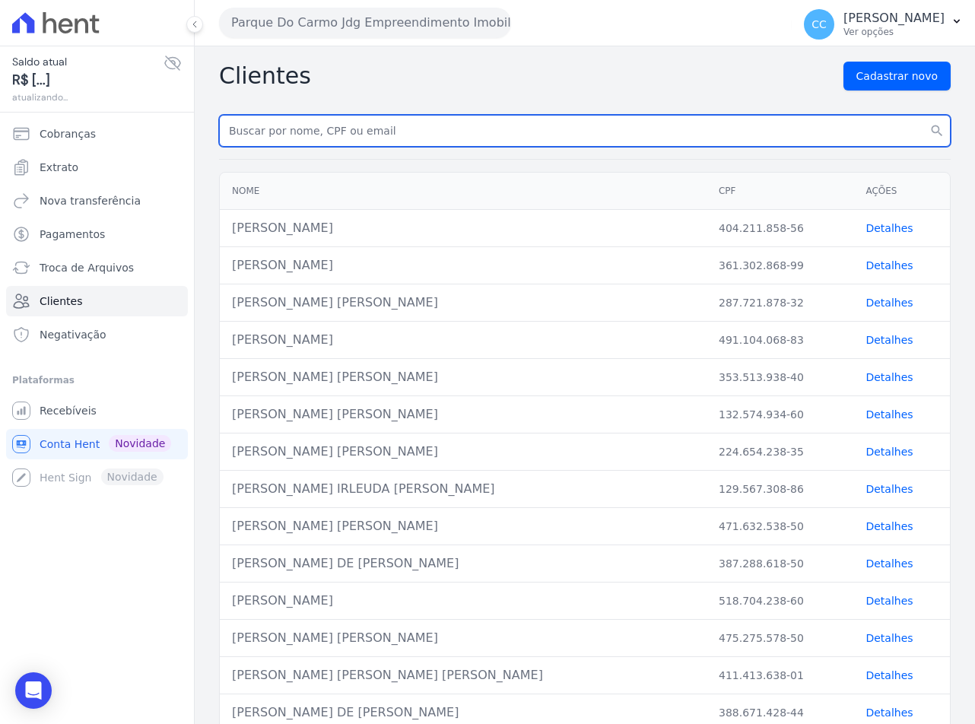
click at [282, 142] on input "text" at bounding box center [585, 131] width 732 height 32
type input "jose roberto"
click at [924, 115] on button "search" at bounding box center [937, 131] width 27 height 32
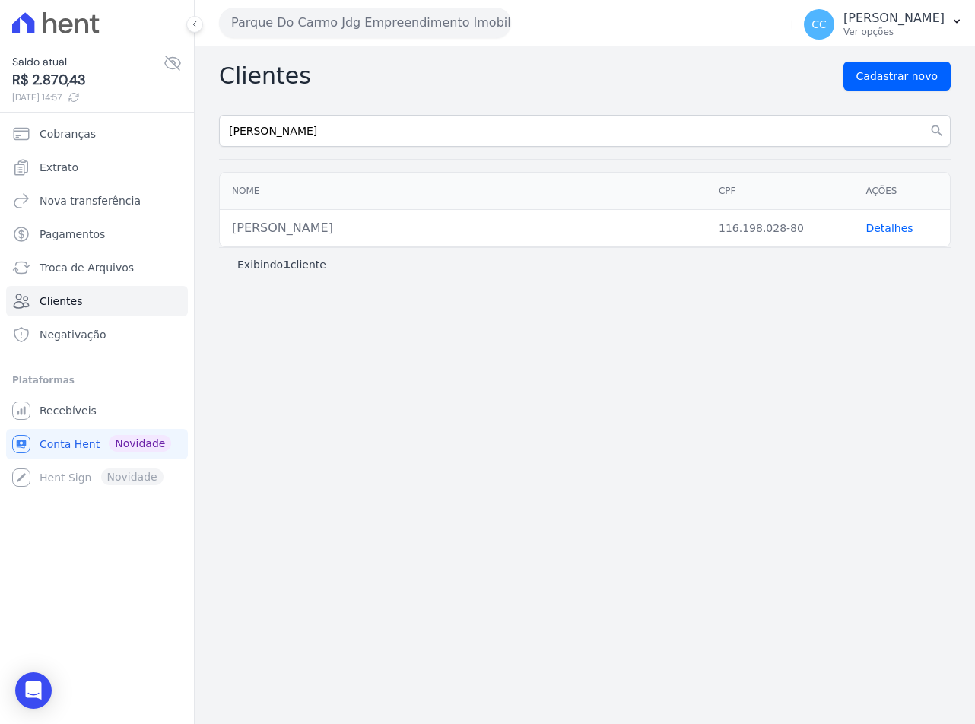
click at [895, 226] on link "Detalhes" at bounding box center [889, 228] width 47 height 12
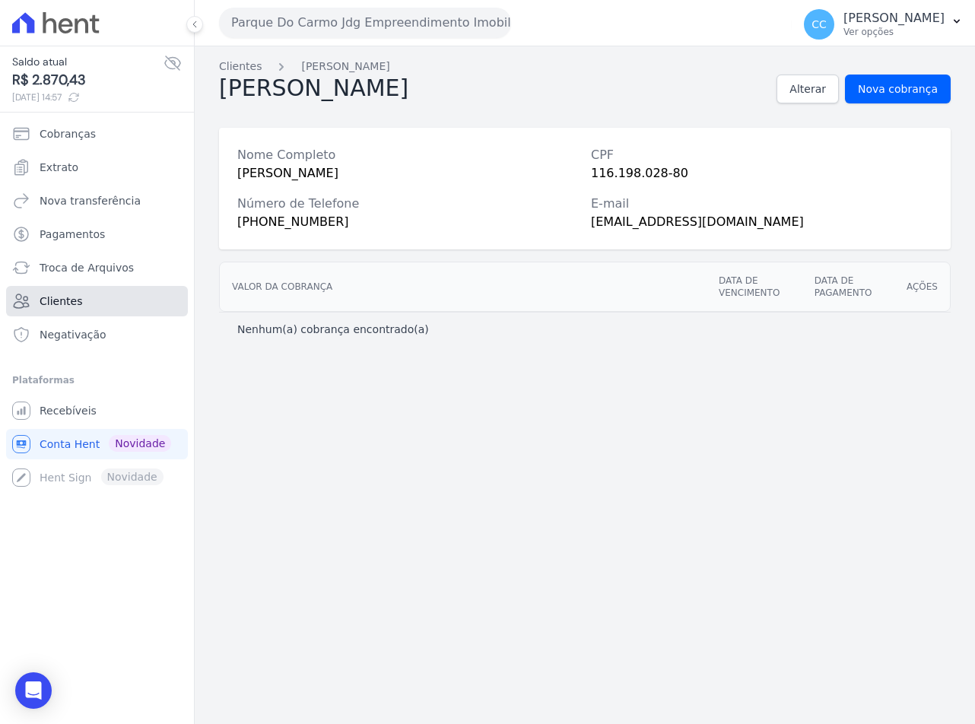
click at [51, 298] on span "Clientes" at bounding box center [61, 301] width 43 height 15
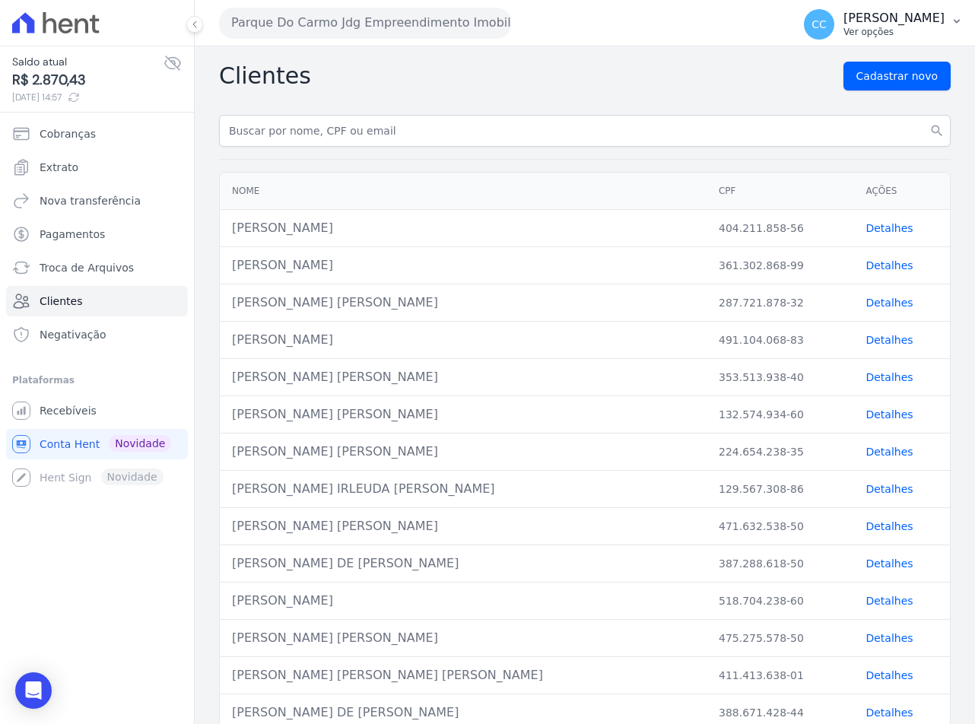
click at [881, 26] on p "Ver opções" at bounding box center [894, 32] width 101 height 12
click at [854, 62] on link "Logout" at bounding box center [878, 65] width 195 height 27
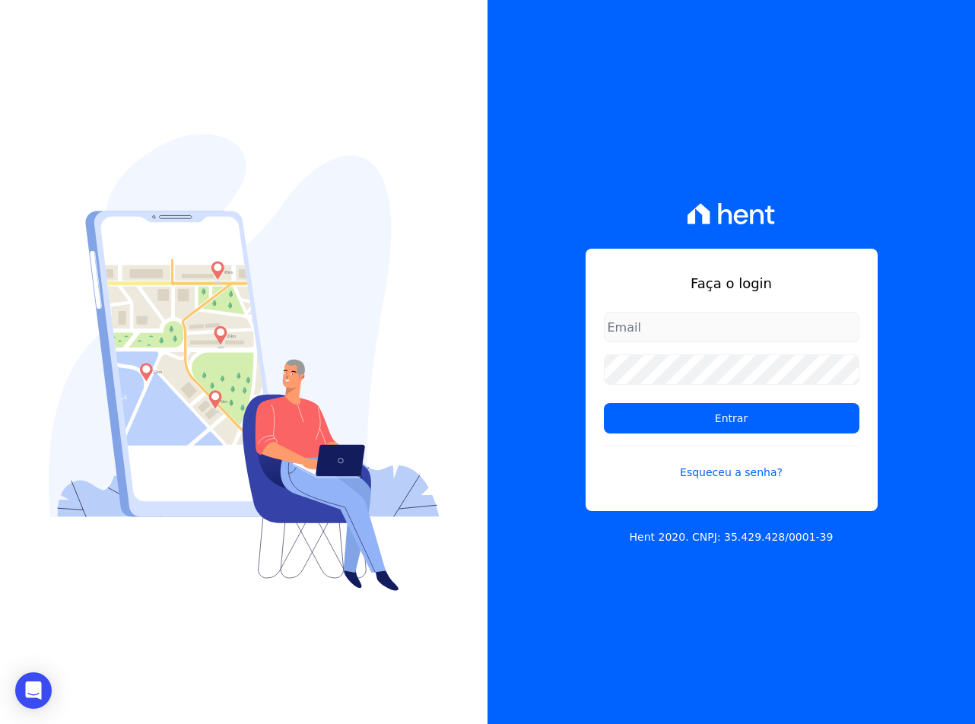
type input "[EMAIL_ADDRESS][DOMAIN_NAME]"
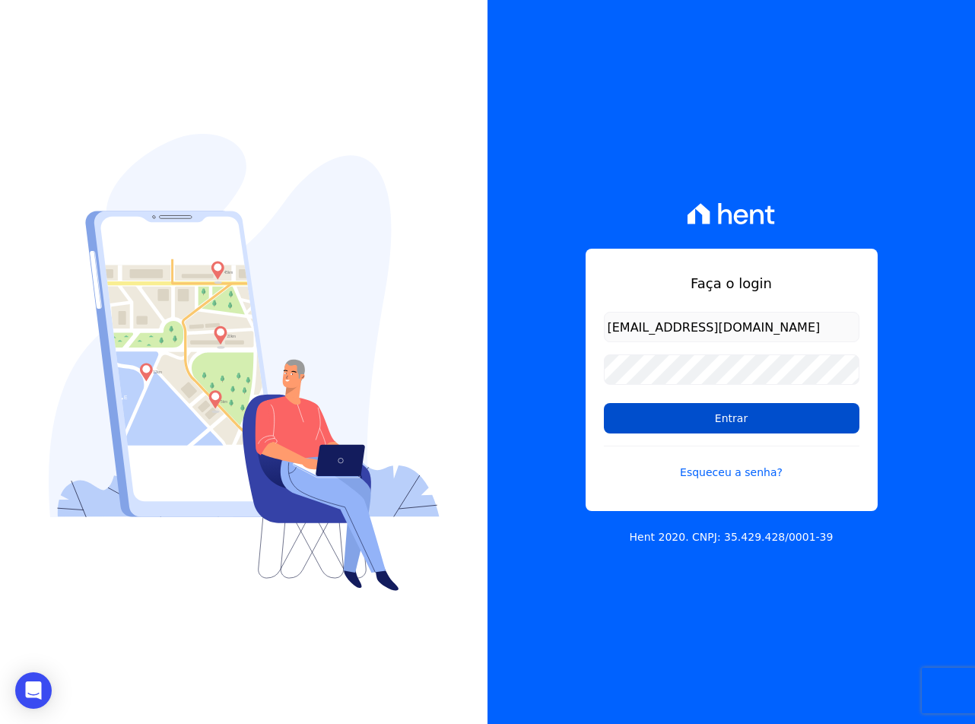
click at [714, 411] on input "Entrar" at bounding box center [732, 418] width 256 height 30
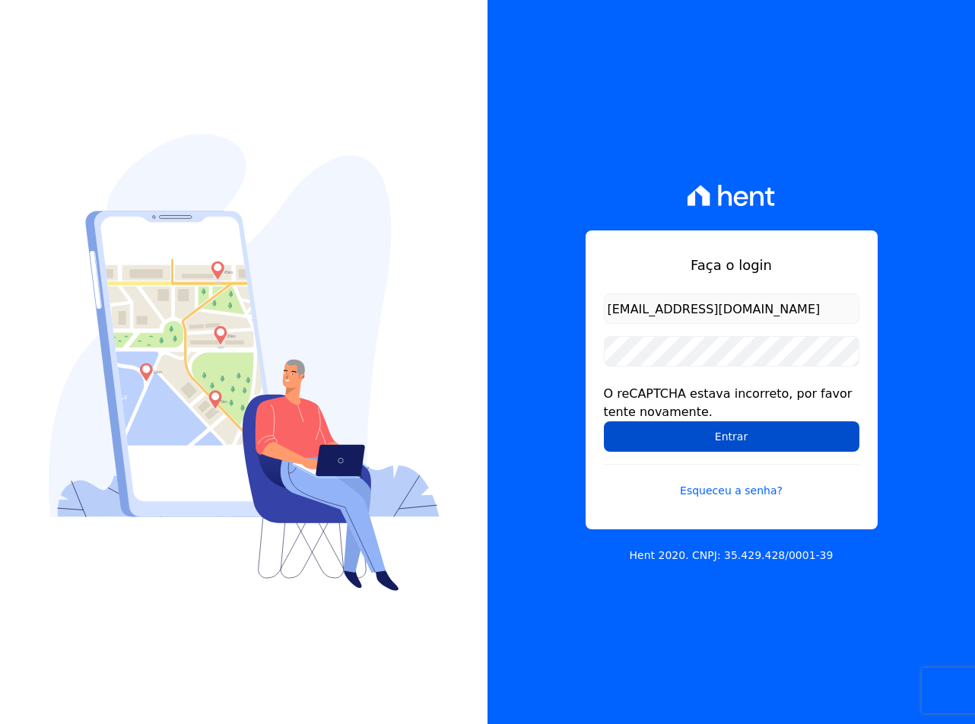
click at [630, 431] on input "Entrar" at bounding box center [732, 436] width 256 height 30
click at [662, 437] on input "Entrar" at bounding box center [732, 436] width 256 height 30
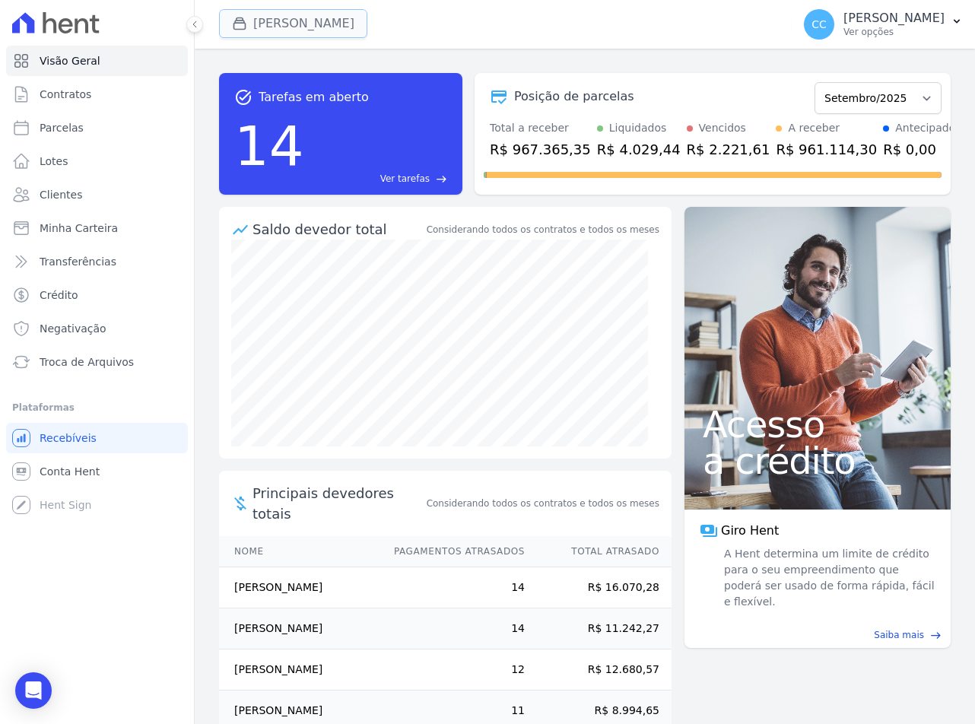
click at [278, 33] on button "[PERSON_NAME]" at bounding box center [293, 23] width 148 height 29
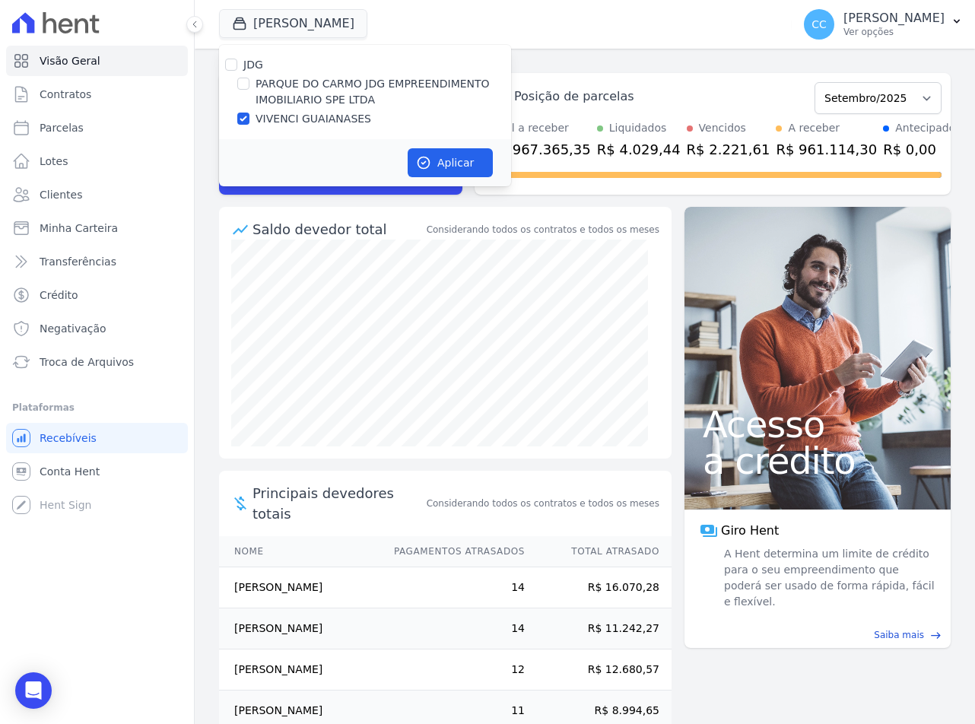
click at [252, 84] on div "PARQUE DO CARMO JDG EMPREENDIMENTO IMOBILIARIO SPE LTDA" at bounding box center [365, 92] width 292 height 32
click at [245, 88] on input "PARQUE DO CARMO JDG EMPREENDIMENTO IMOBILIARIO SPE LTDA" at bounding box center [243, 84] width 12 height 12
checkbox input "true"
click at [244, 123] on input "VIVENCI GUAIANASES" at bounding box center [243, 119] width 12 height 12
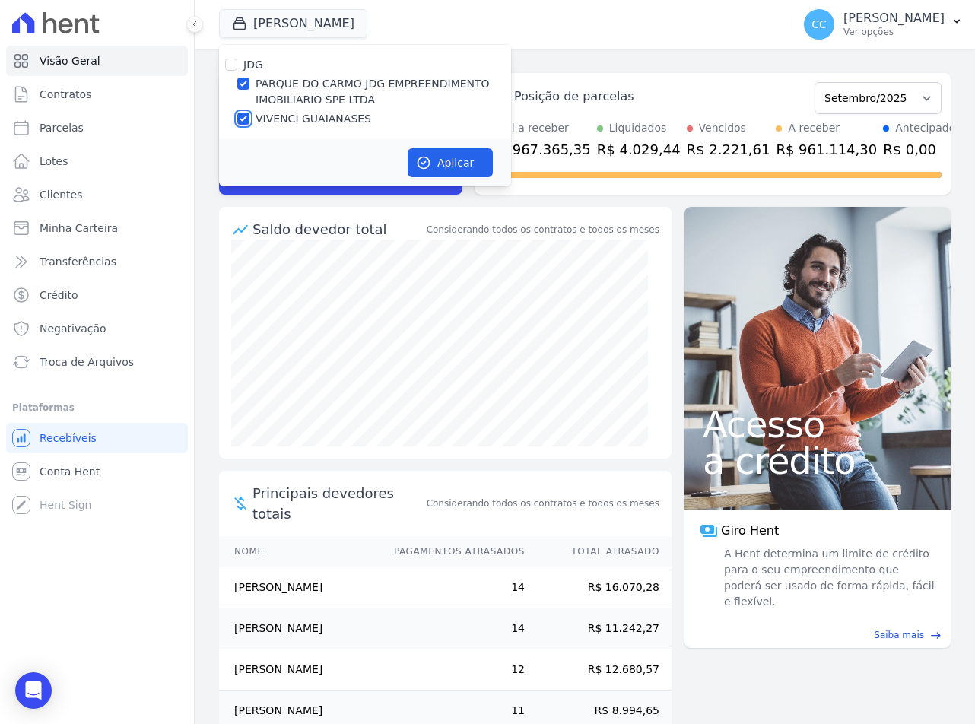
checkbox input "false"
click at [423, 152] on button "Aplicar" at bounding box center [450, 162] width 85 height 29
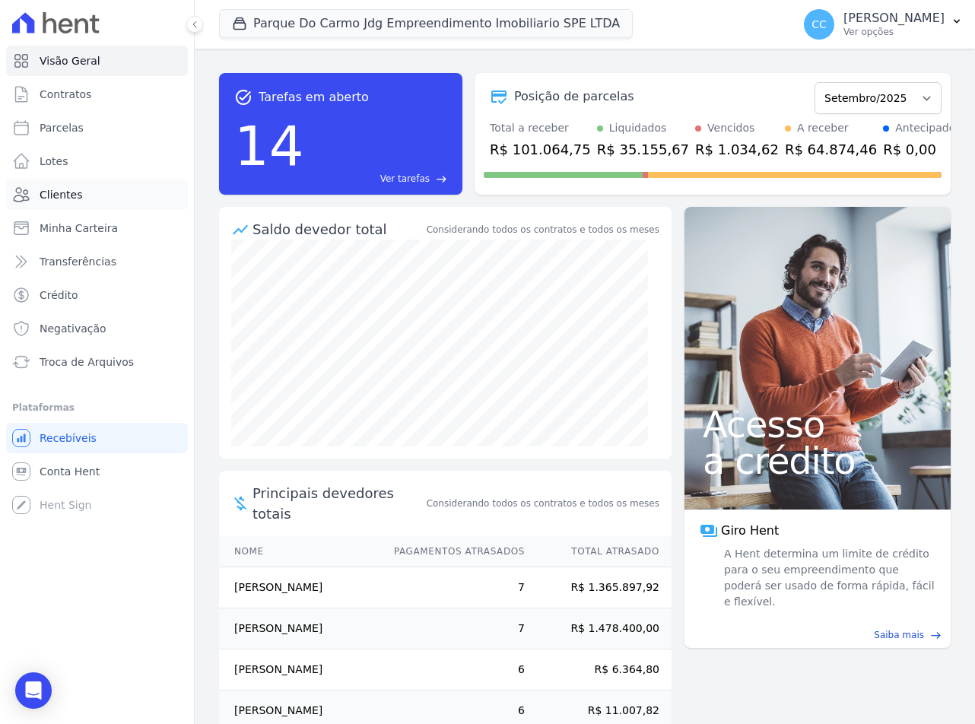
click at [49, 200] on span "Clientes" at bounding box center [61, 194] width 43 height 15
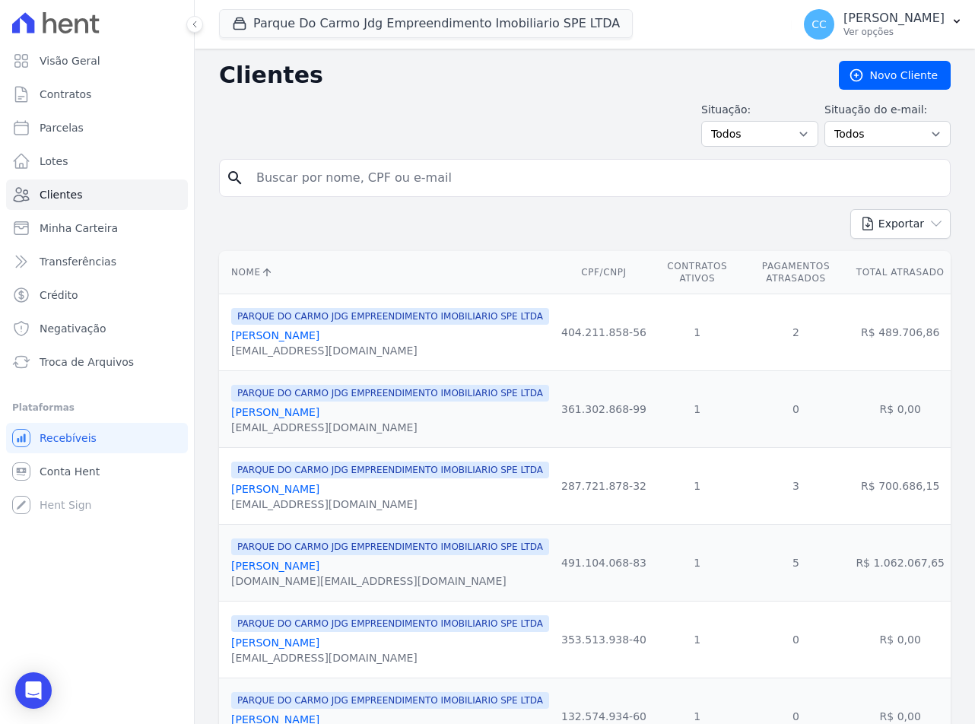
click at [373, 173] on input "search" at bounding box center [595, 178] width 697 height 30
type input "[PERSON_NAME]"
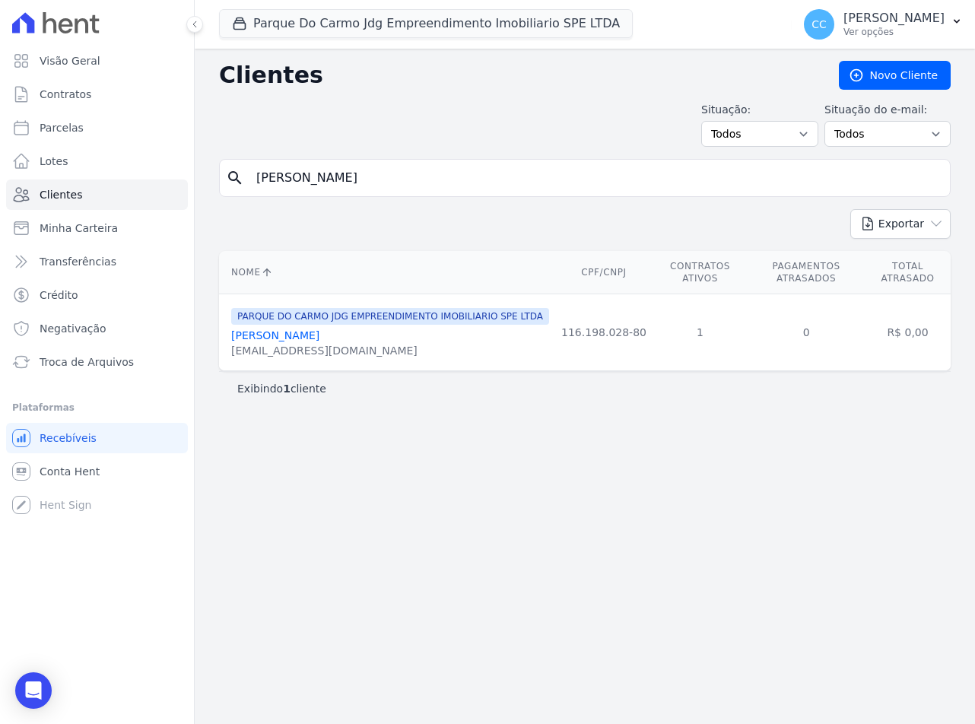
click at [306, 340] on link "[PERSON_NAME]" at bounding box center [275, 335] width 88 height 12
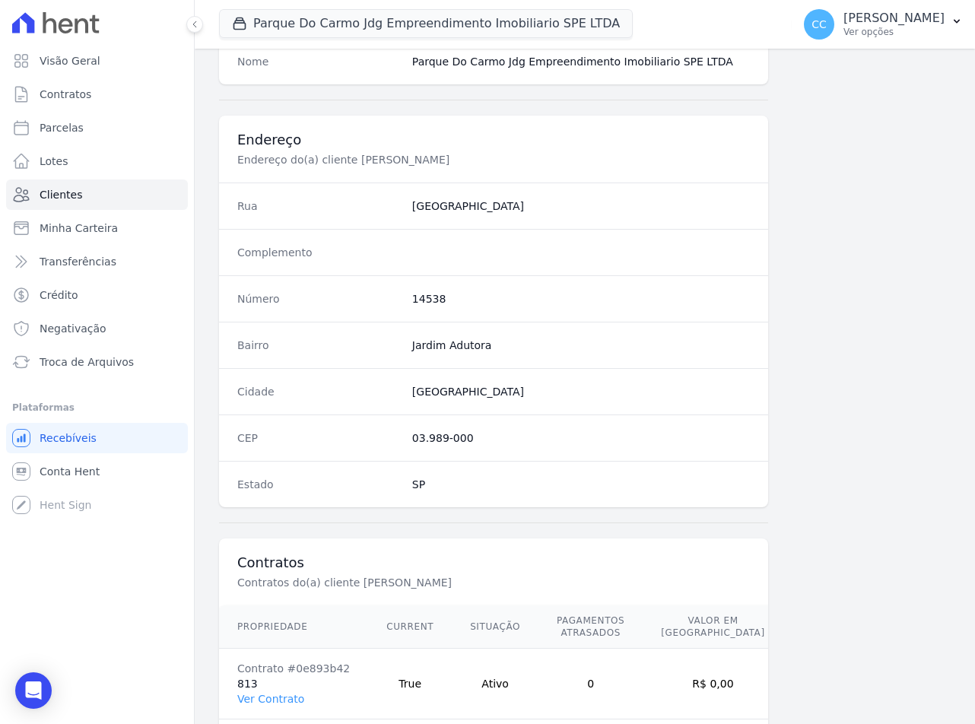
scroll to position [711, 0]
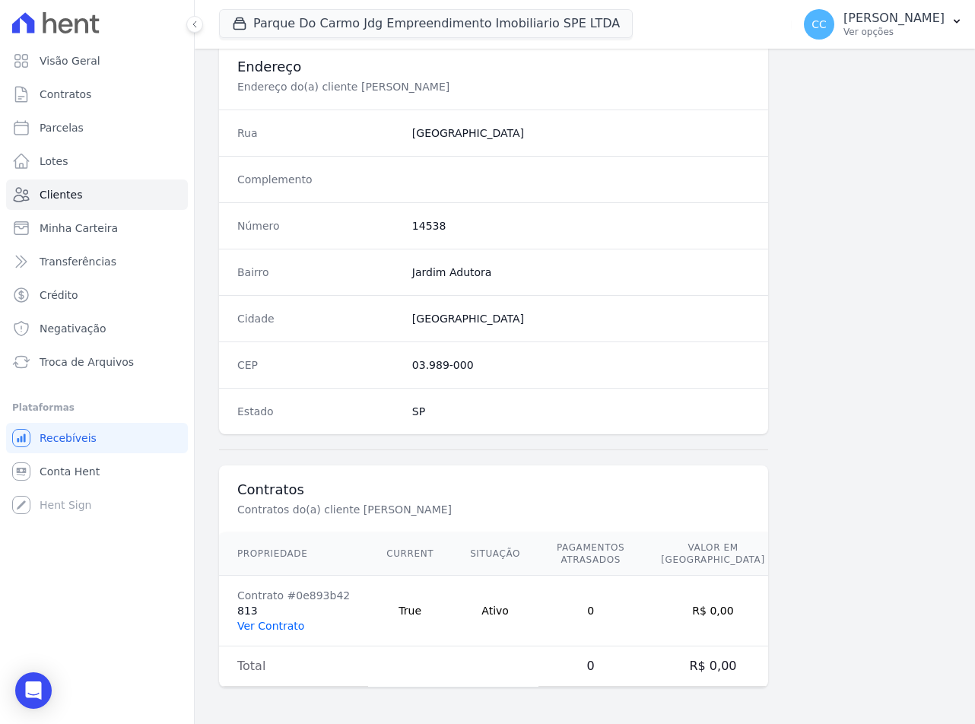
click at [277, 621] on link "Ver Contrato" at bounding box center [270, 626] width 67 height 12
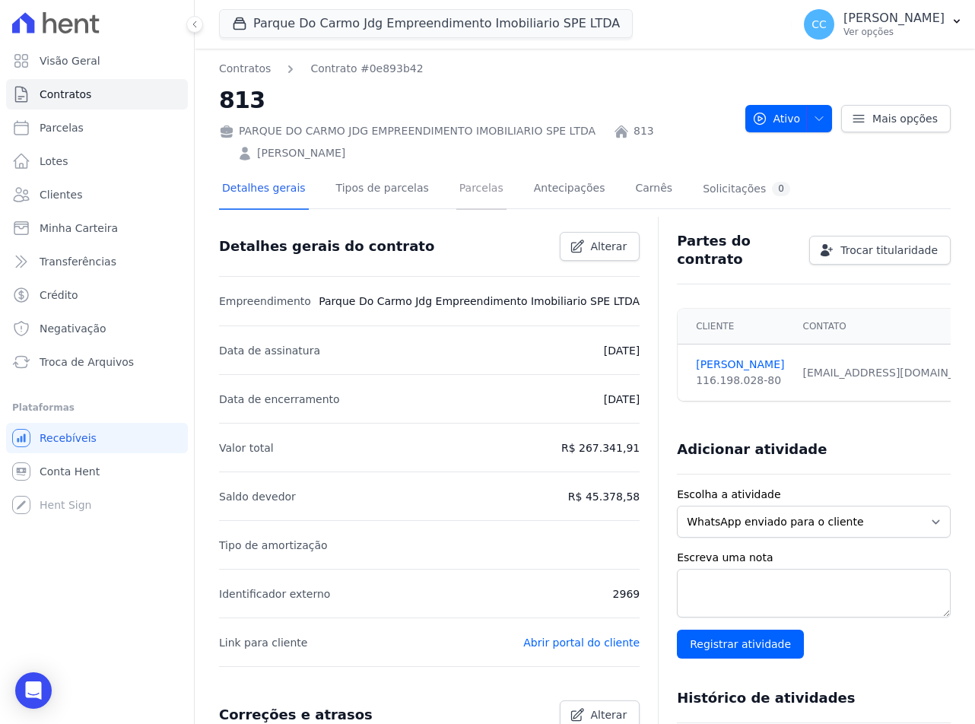
click at [456, 191] on link "Parcelas" at bounding box center [481, 190] width 50 height 40
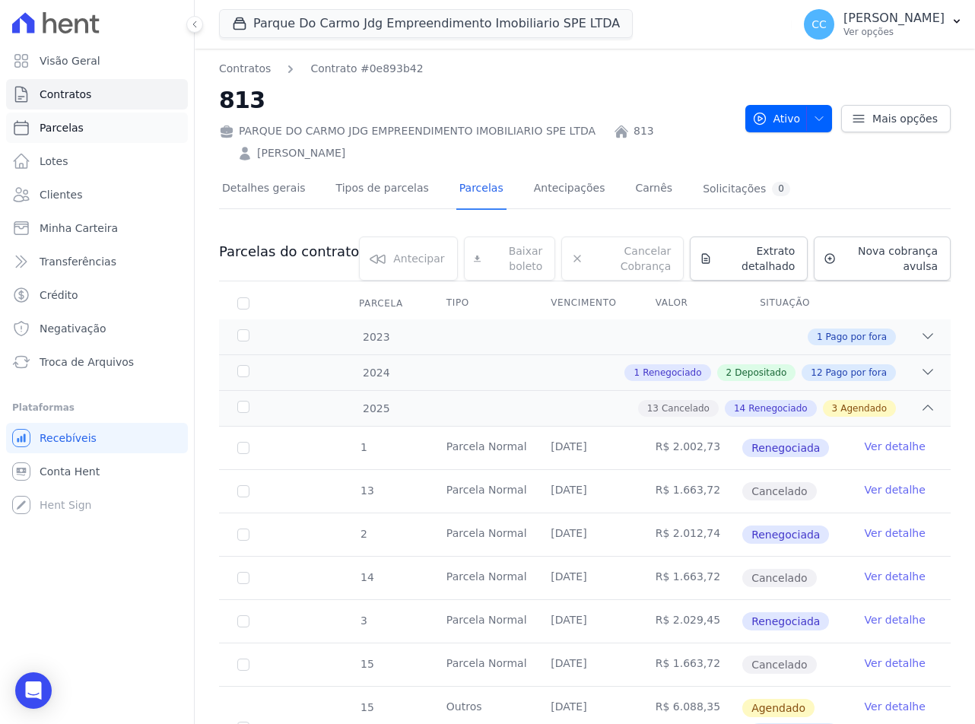
click at [50, 129] on span "Parcelas" at bounding box center [62, 127] width 44 height 15
select select
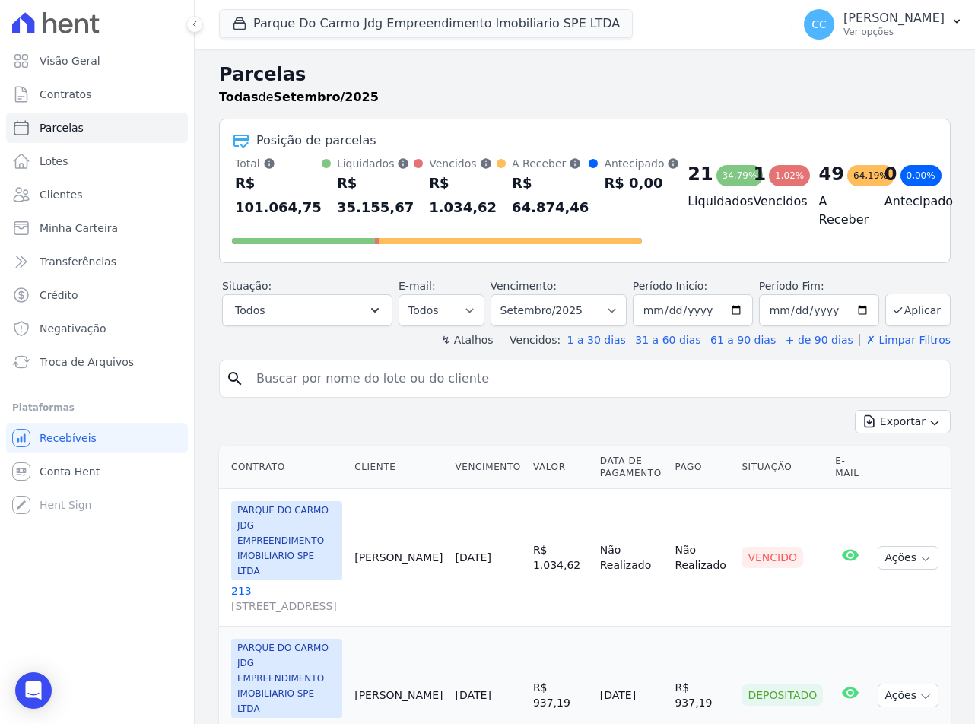
drag, startPoint x: 358, startPoint y: 381, endPoint x: 333, endPoint y: 363, distance: 31.0
click at [358, 381] on input "search" at bounding box center [595, 379] width 697 height 30
type input "jose roberto"
select select
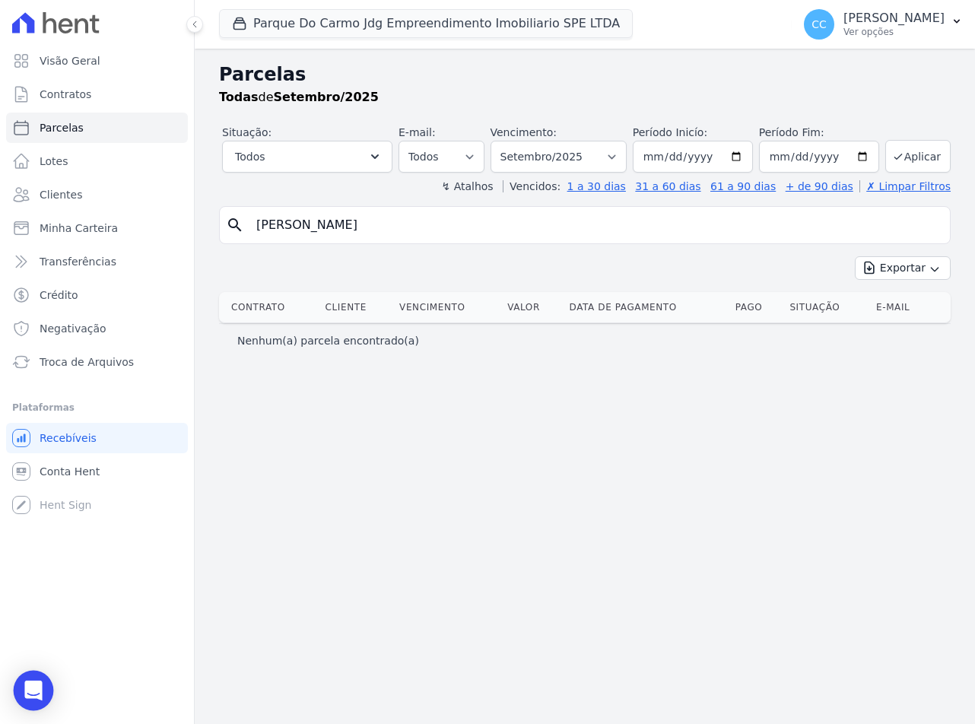
click at [22, 698] on div "Open Intercom Messenger" at bounding box center [34, 691] width 40 height 40
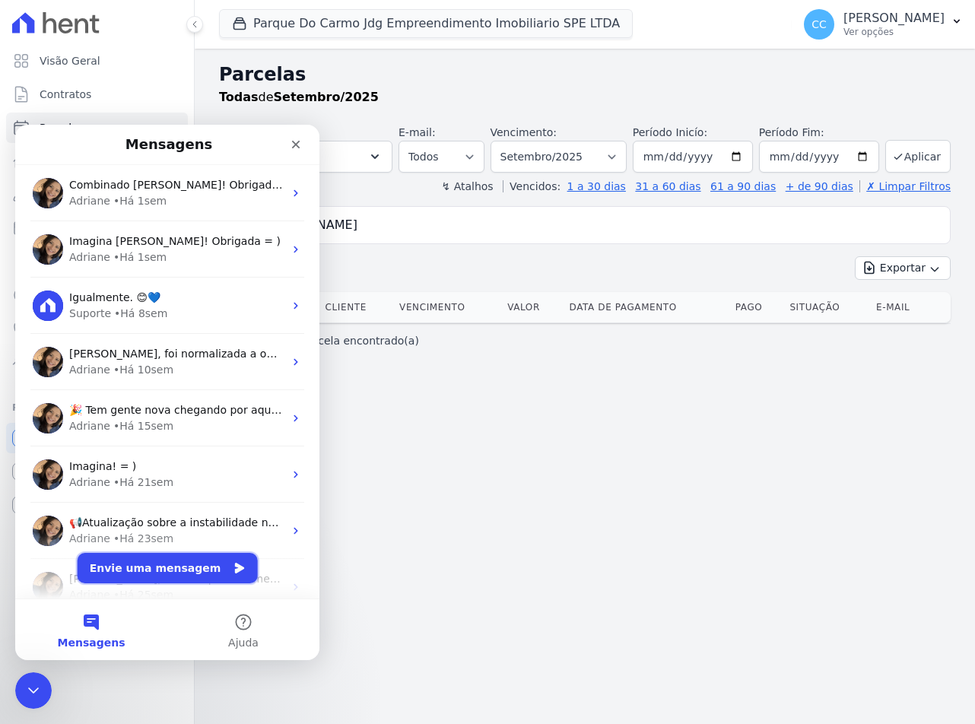
click at [151, 574] on button "Envie uma mensagem" at bounding box center [168, 568] width 180 height 30
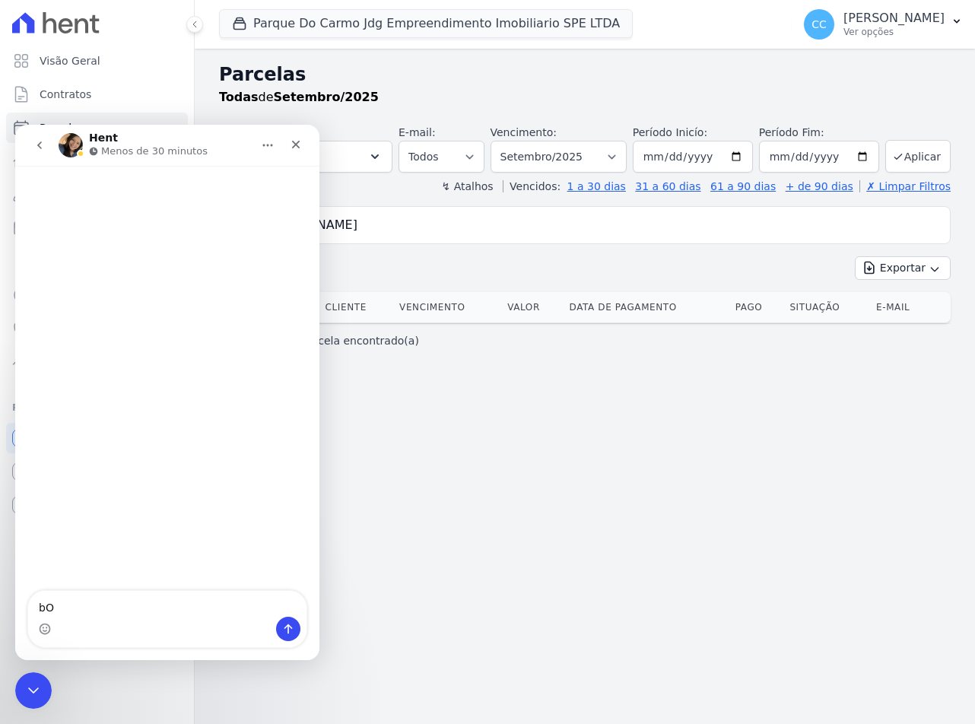
type textarea "b"
type textarea "Boa tarde Adri, tudo bem ?"
type textarea "Enviei"
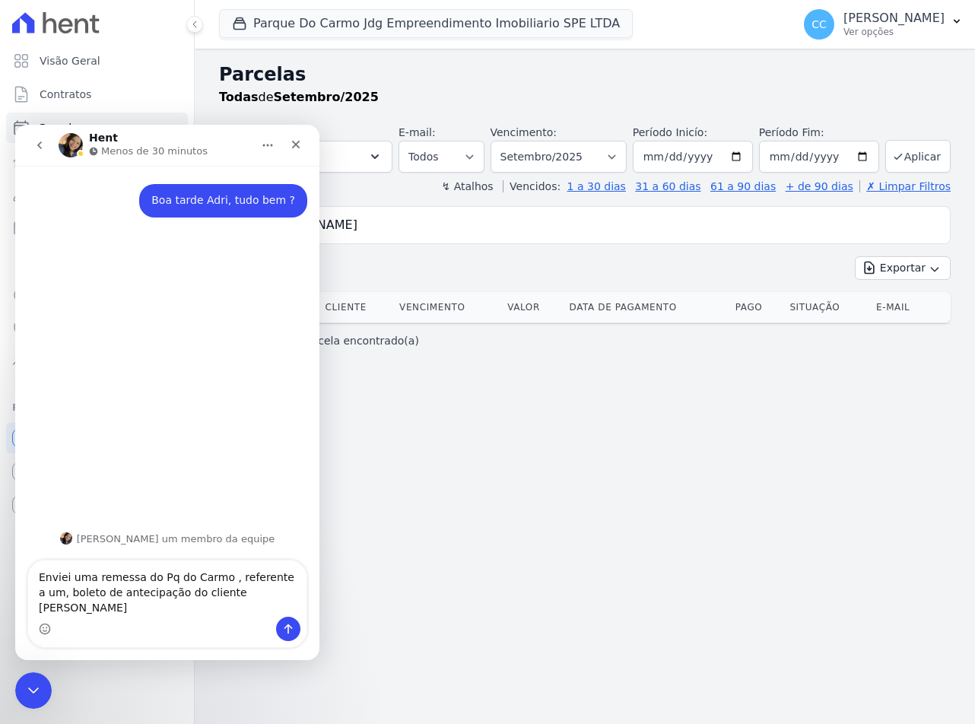
type textarea "Enviei uma remessa do Pq do Carmo , referente a um, boleto de antecipação do cl…"
drag, startPoint x: 577, startPoint y: 445, endPoint x: 354, endPoint y: 284, distance: 275.8
click at [577, 445] on div "Parcelas Todas de Setembro/2025 Situação: Agendado Em Aberto Pago Processando C…" at bounding box center [585, 387] width 781 height 676
drag, startPoint x: 17, startPoint y: 689, endPoint x: 177, endPoint y: 1260, distance: 593.1
click at [16, 689] on div "Encerramento do Messenger da Intercom" at bounding box center [31, 688] width 37 height 37
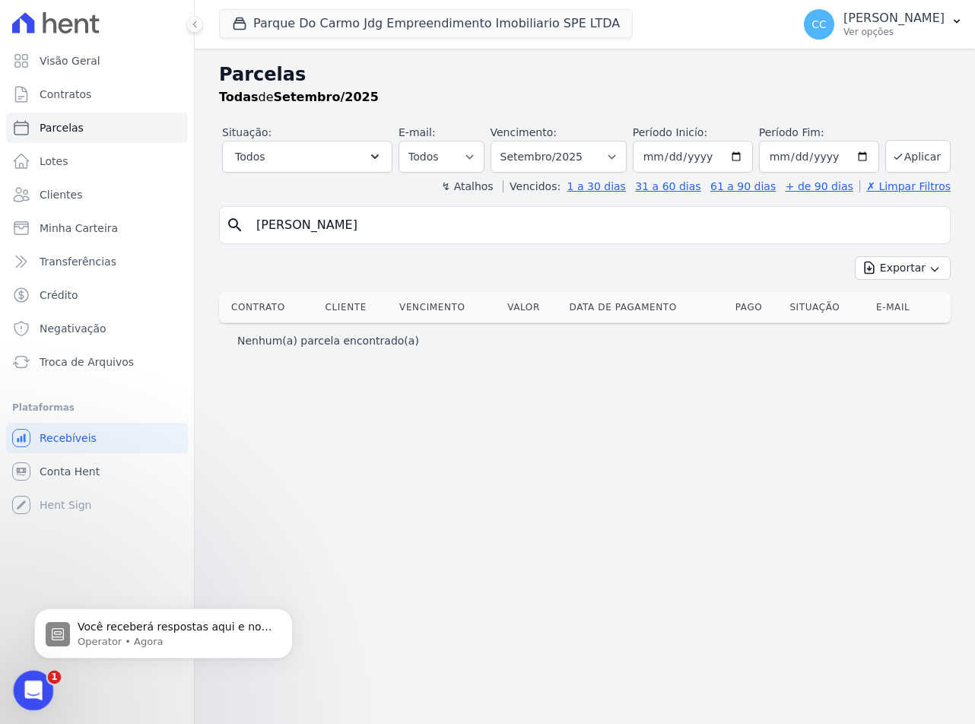
click at [27, 689] on icon "Abertura do Messenger da Intercom" at bounding box center [31, 688] width 25 height 25
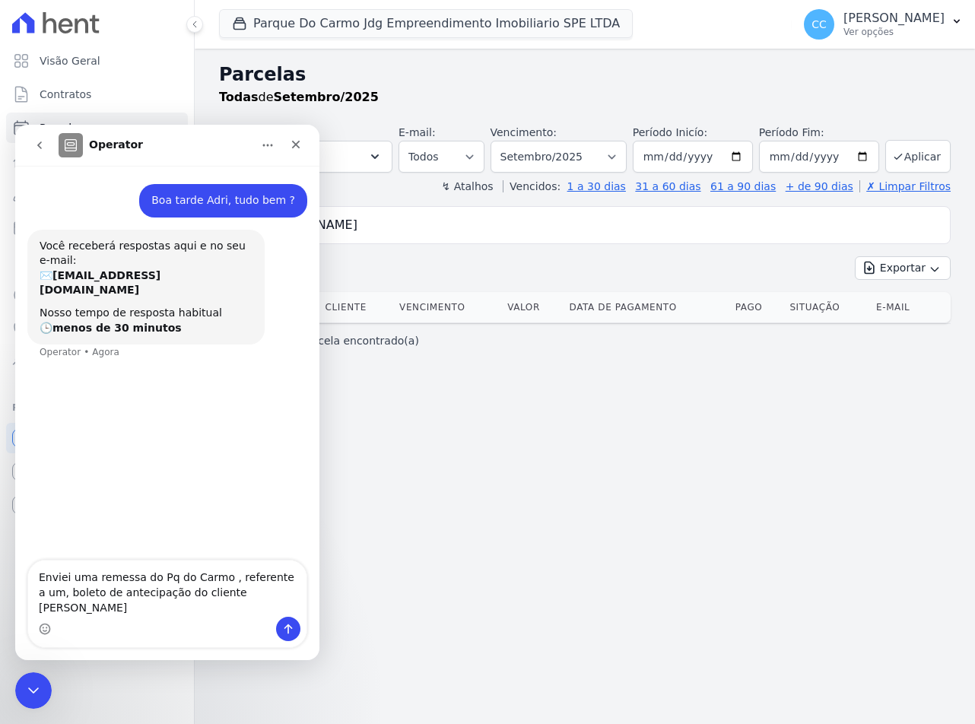
click at [195, 606] on textarea "Enviei uma remessa do Pq do Carmo , referente a um, boleto de antecipação do cl…" at bounding box center [167, 589] width 278 height 56
type textarea "Enviei uma remessa do Pq do Carmo , referente a um, boleto de antecipação do cl…"
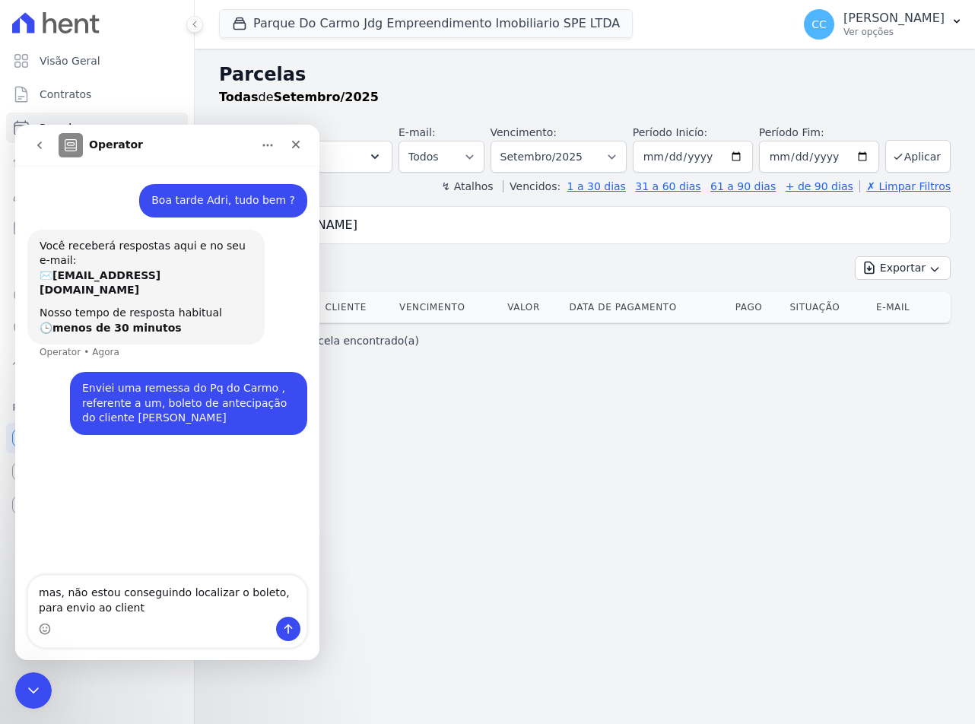
type textarea "mas, não estou conseguindo localizar o boleto, para envio ao cliente"
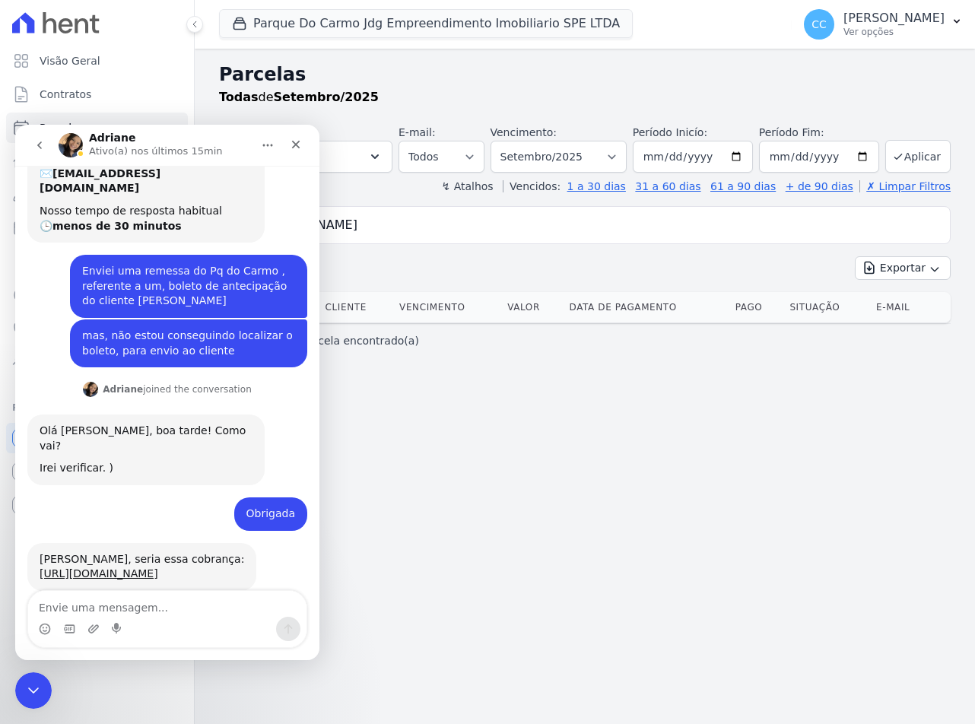
scroll to position [119, 0]
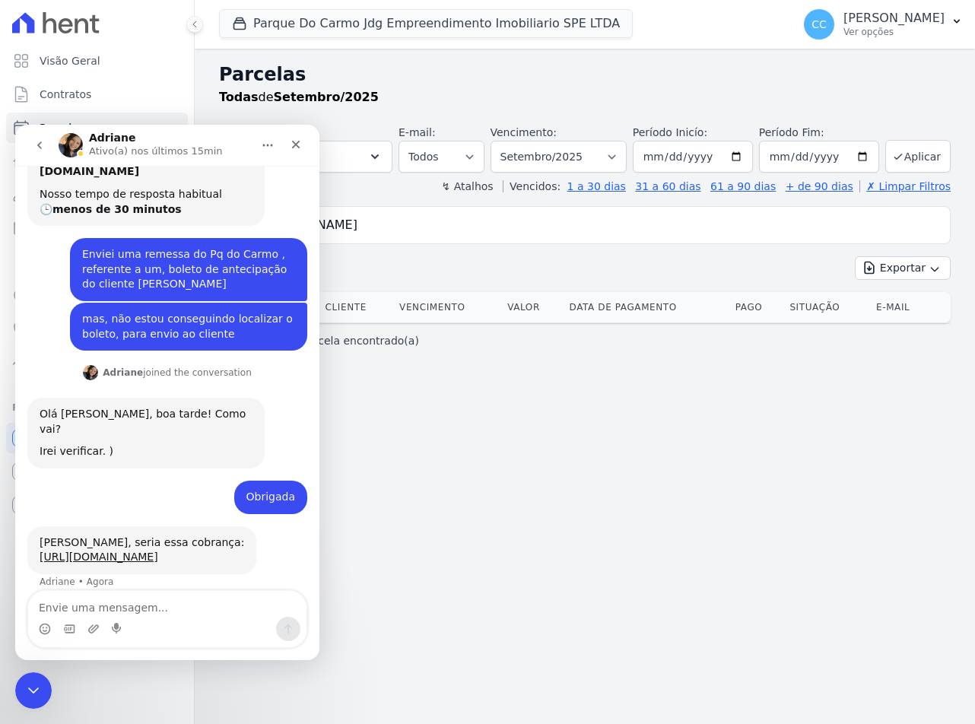
drag, startPoint x: 185, startPoint y: 474, endPoint x: 559, endPoint y: 415, distance: 379.0
click at [559, 415] on div "Parcelas Todas de Setembro/2025 Situação: Agendado Em Aberto Pago Processando C…" at bounding box center [585, 387] width 781 height 676
click at [122, 551] on link "[URL][DOMAIN_NAME]" at bounding box center [99, 557] width 119 height 12
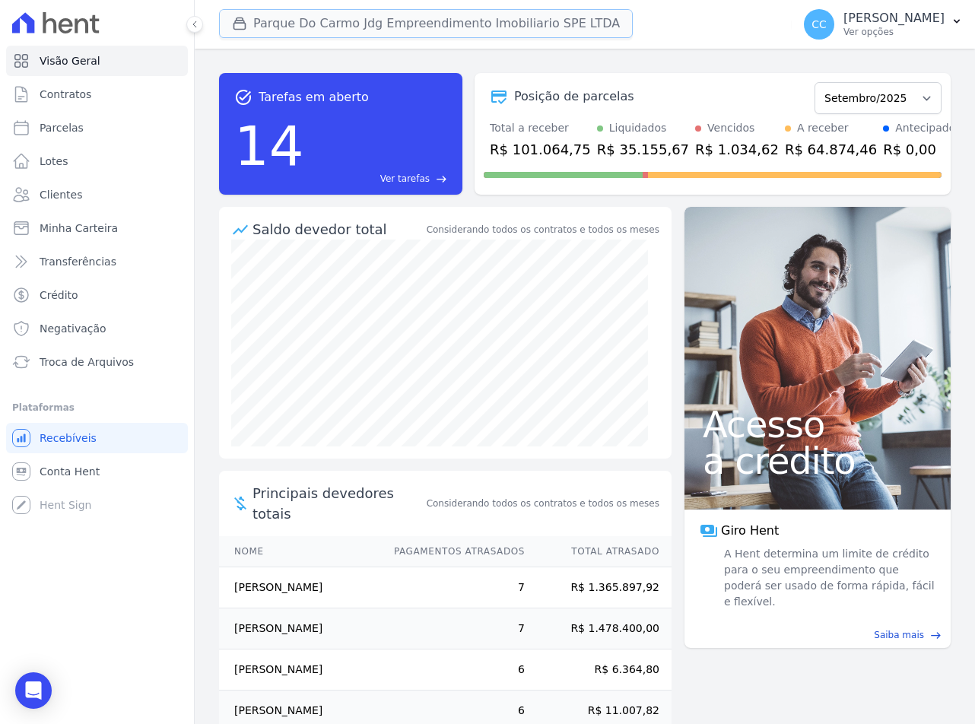
click at [284, 19] on button "Parque Do Carmo Jdg Empreendimento Imobiliario SPE LTDA" at bounding box center [426, 23] width 414 height 29
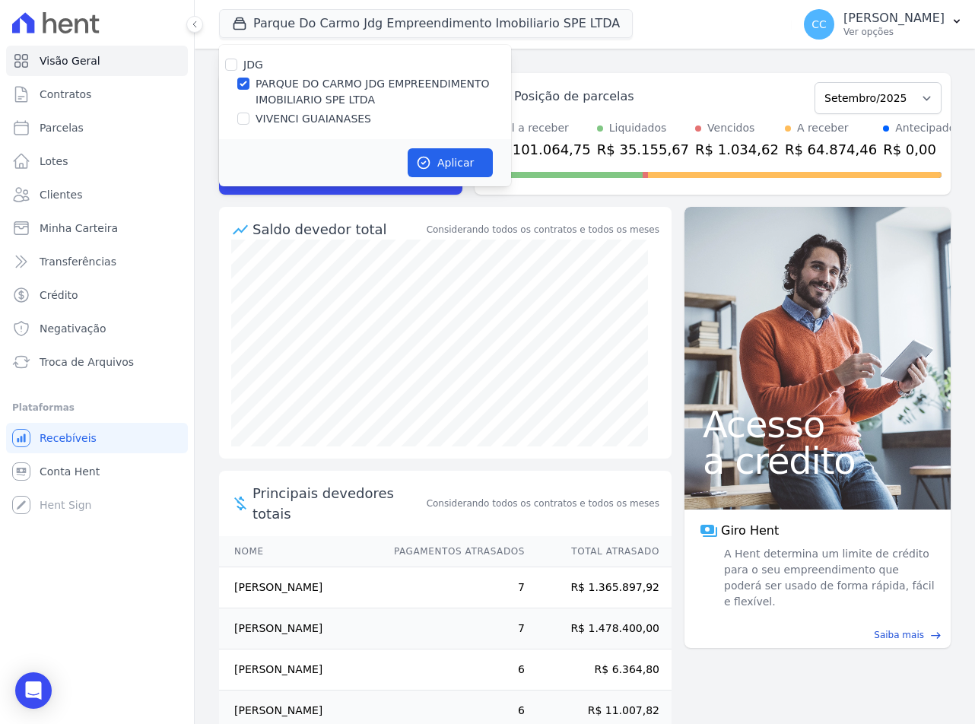
click at [272, 111] on label "VIVENCI GUAIANASES" at bounding box center [314, 119] width 116 height 16
click at [250, 113] on input "VIVENCI GUAIANASES" at bounding box center [243, 119] width 12 height 12
checkbox input "true"
click at [271, 90] on label "PARQUE DO CARMO JDG EMPREENDIMENTO IMOBILIARIO SPE LTDA" at bounding box center [384, 92] width 256 height 32
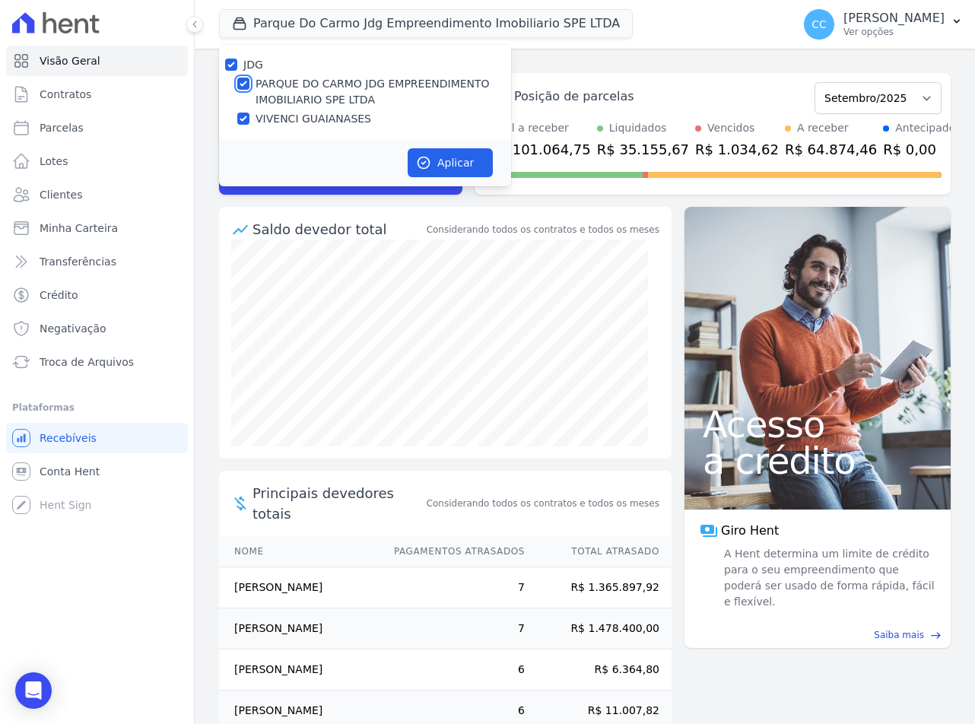
click at [250, 90] on input "PARQUE DO CARMO JDG EMPREENDIMENTO IMOBILIARIO SPE LTDA" at bounding box center [243, 84] width 12 height 12
checkbox input "false"
click at [432, 154] on button "Aplicar" at bounding box center [450, 162] width 85 height 29
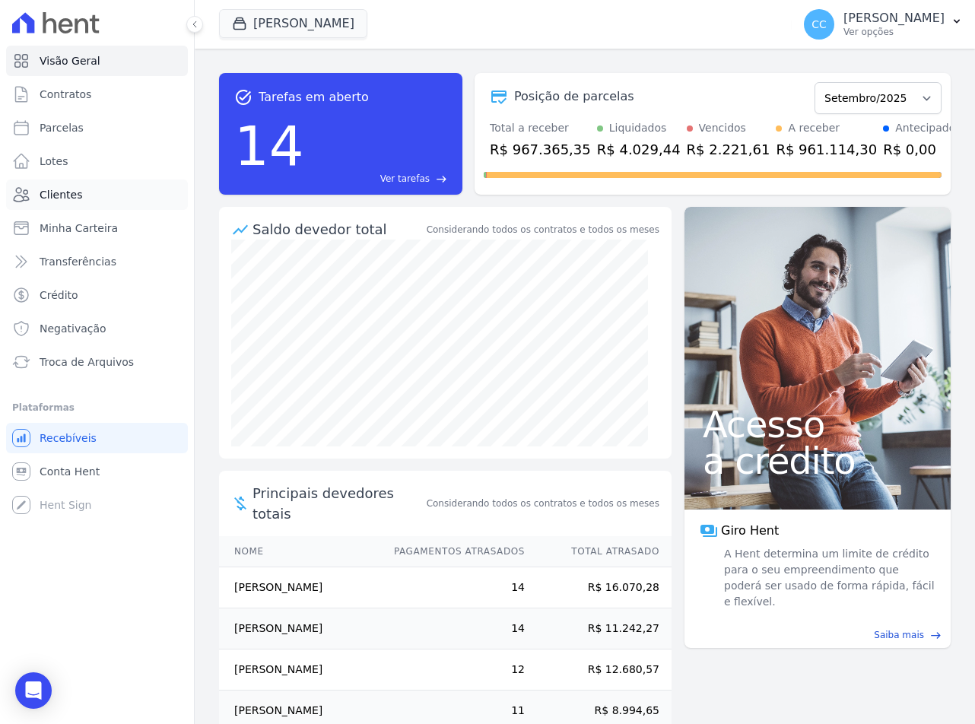
click at [77, 196] on span "Clientes" at bounding box center [61, 194] width 43 height 15
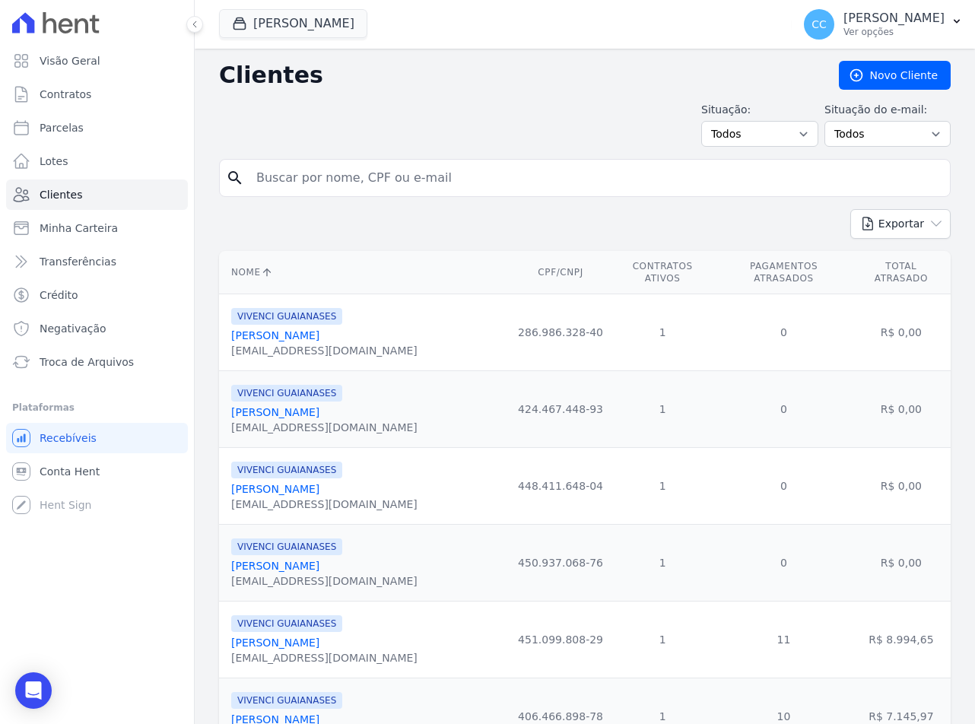
click at [301, 189] on input "search" at bounding box center [595, 178] width 697 height 30
type input "[PERSON_NAME]"
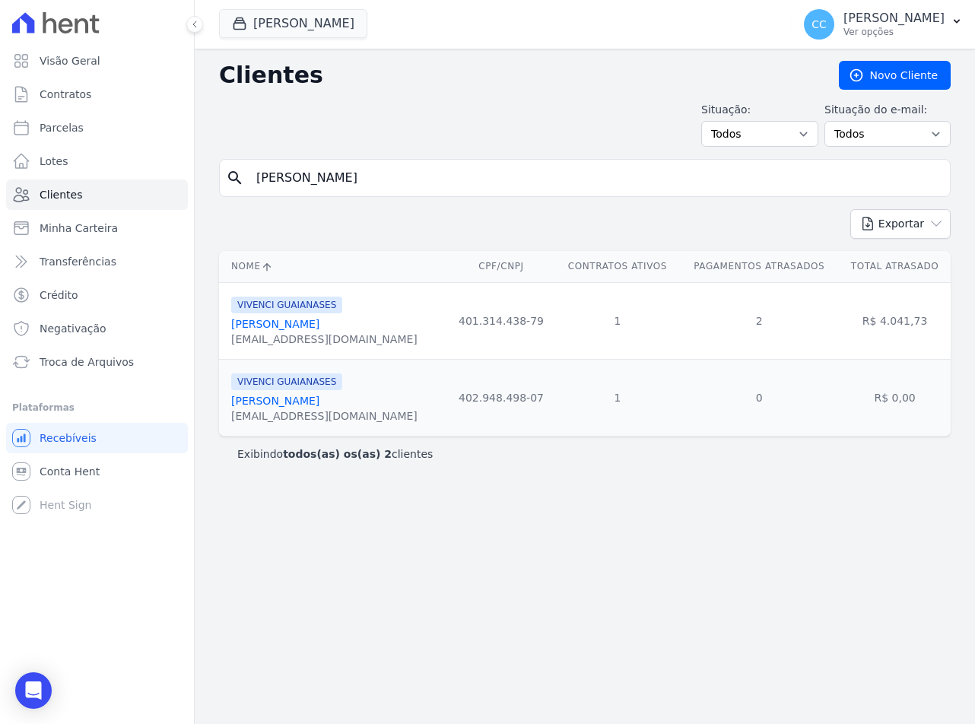
click at [262, 402] on link "[PERSON_NAME]" at bounding box center [275, 401] width 88 height 12
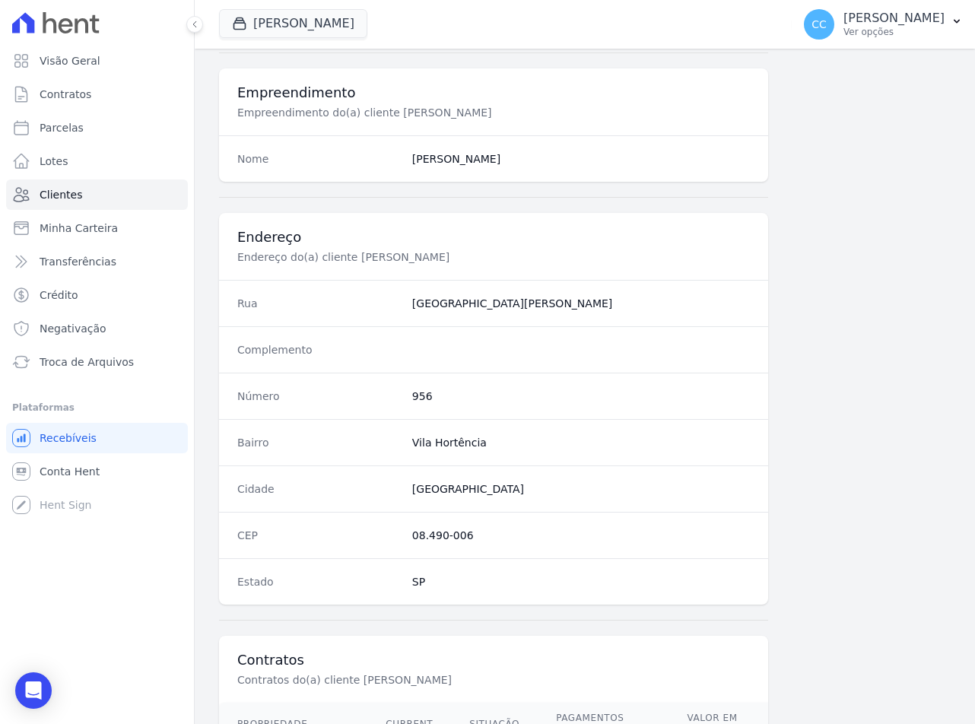
scroll to position [711, 0]
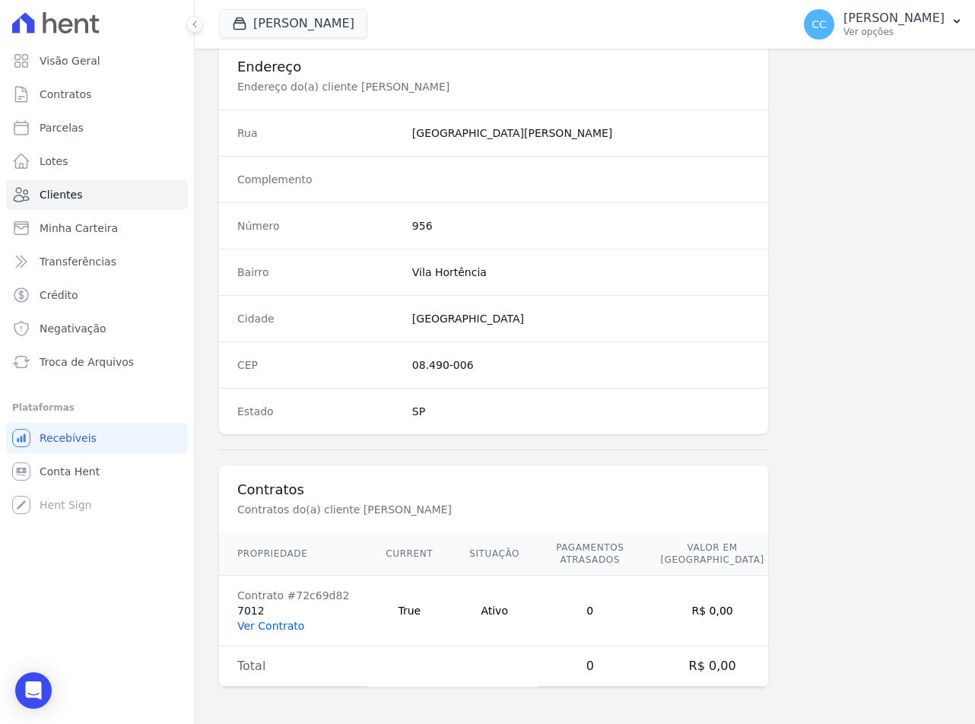
click at [277, 623] on link "Ver Contrato" at bounding box center [270, 626] width 67 height 12
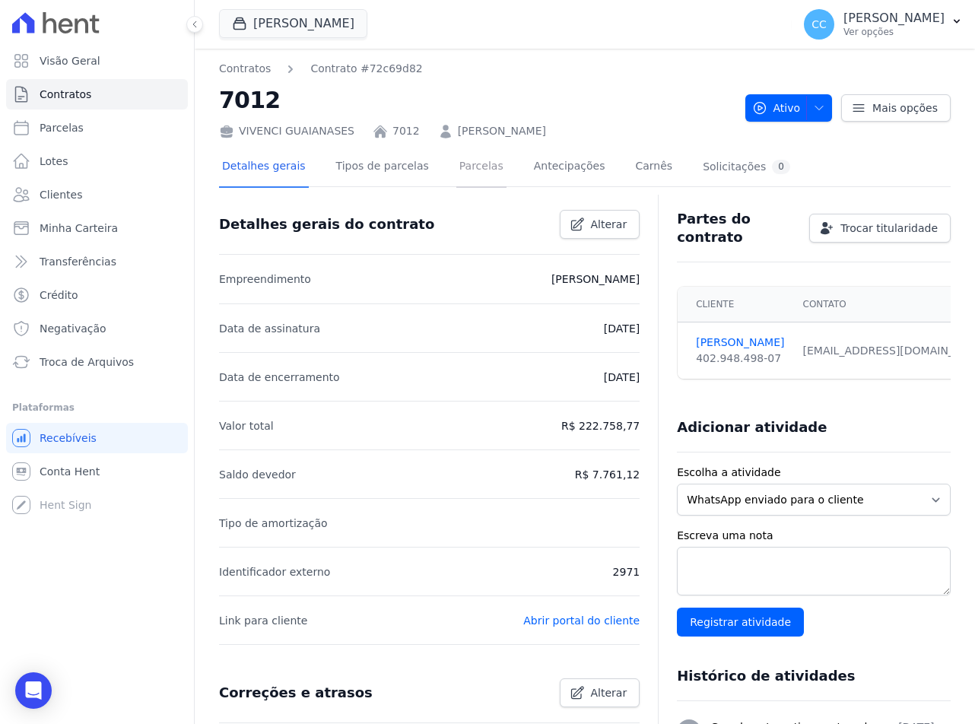
click at [458, 174] on link "Parcelas" at bounding box center [481, 168] width 50 height 40
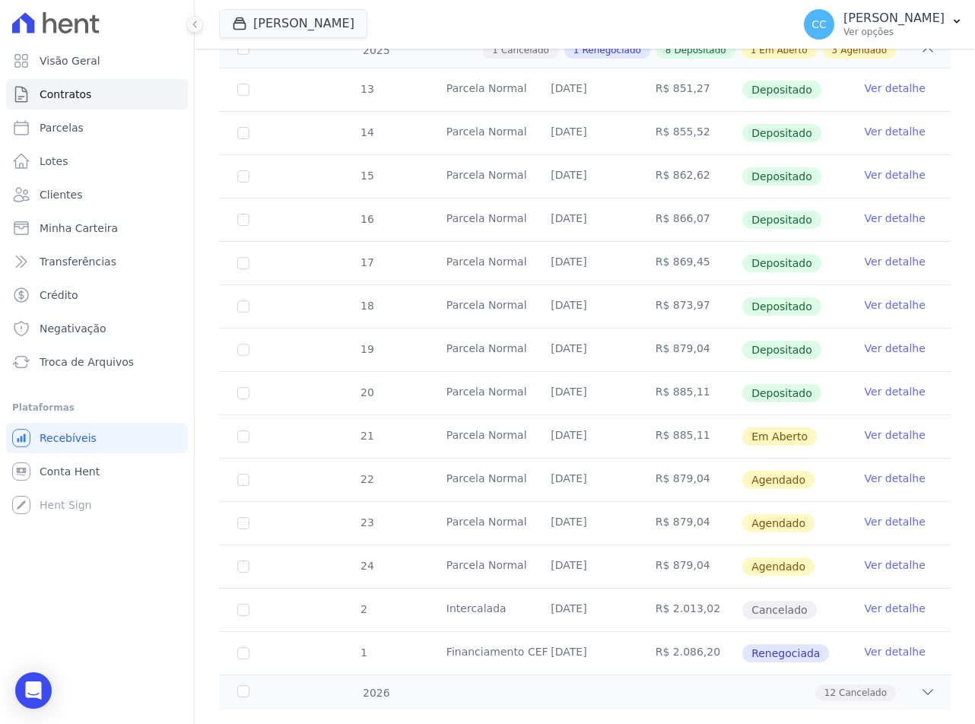
scroll to position [292, 0]
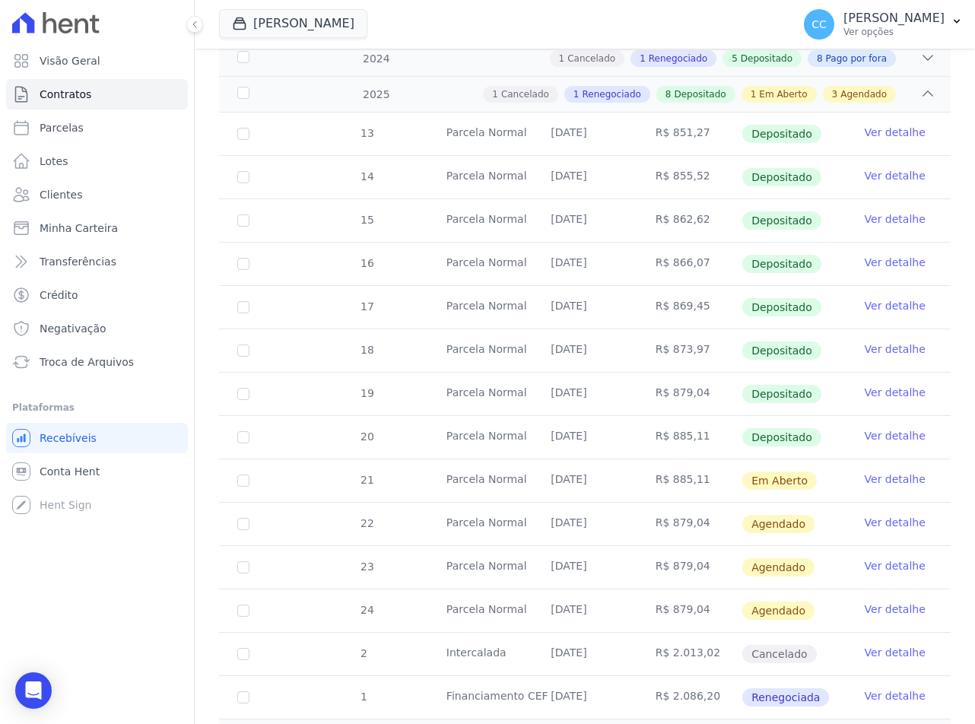
click at [865, 484] on link "Ver detalhe" at bounding box center [895, 479] width 61 height 15
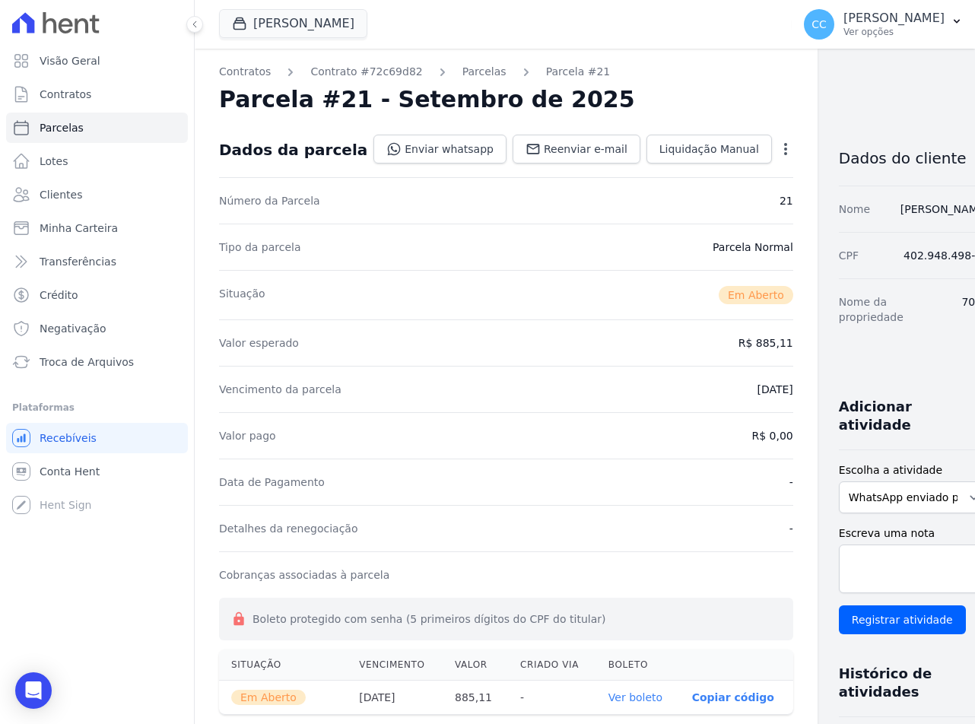
click at [778, 142] on icon "button" at bounding box center [785, 149] width 15 height 15
click at [568, 391] on div "Vencimento da parcela [DATE]" at bounding box center [506, 389] width 574 height 46
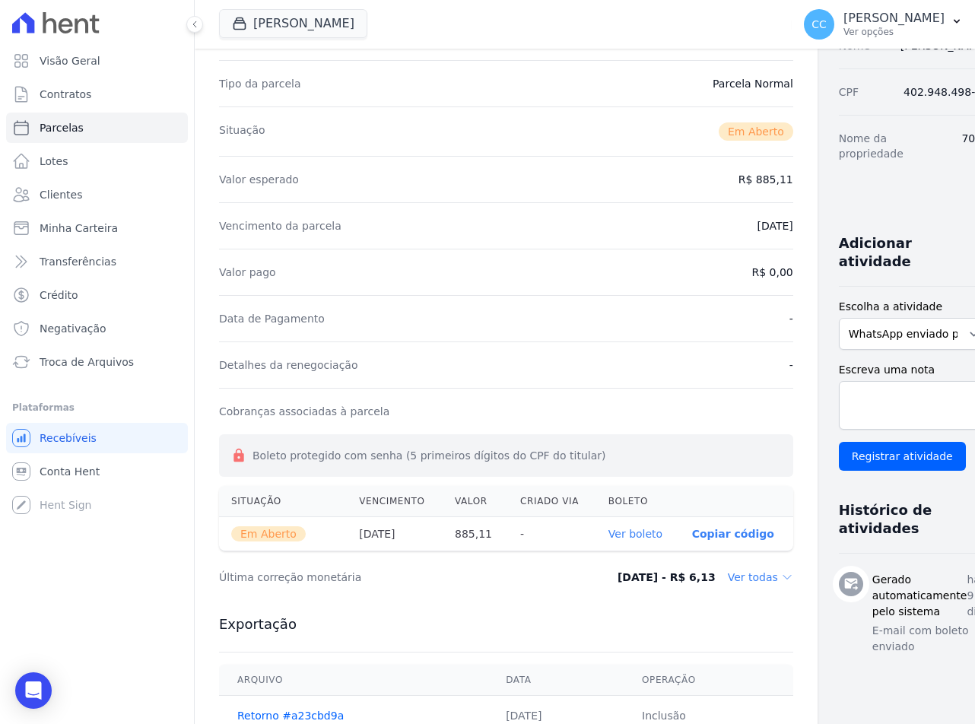
scroll to position [228, 0]
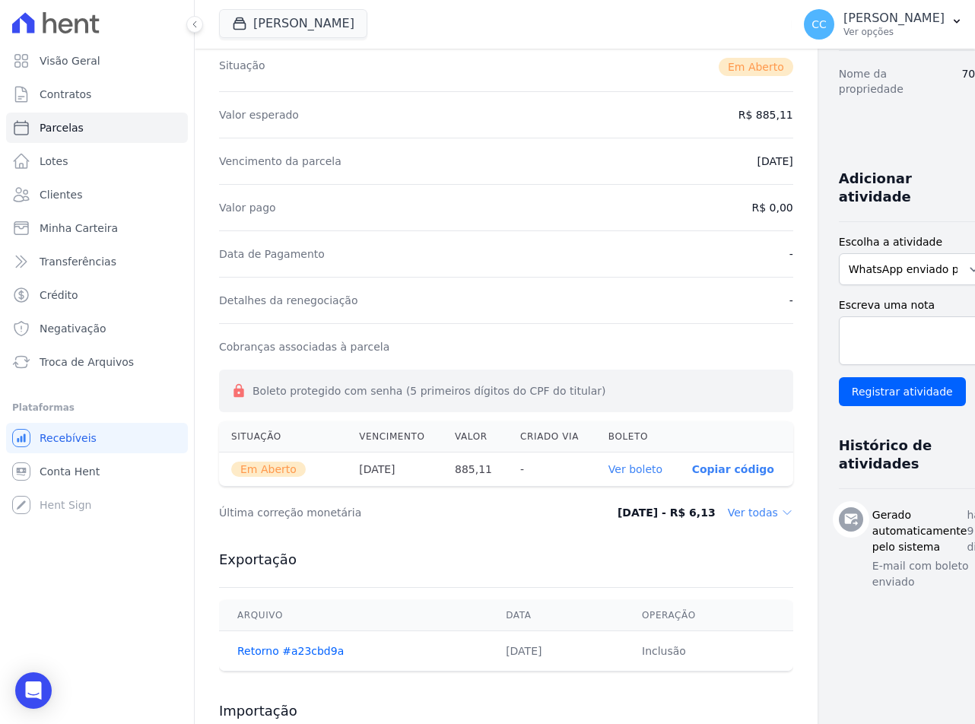
click at [609, 467] on link "Ver boleto" at bounding box center [636, 469] width 54 height 12
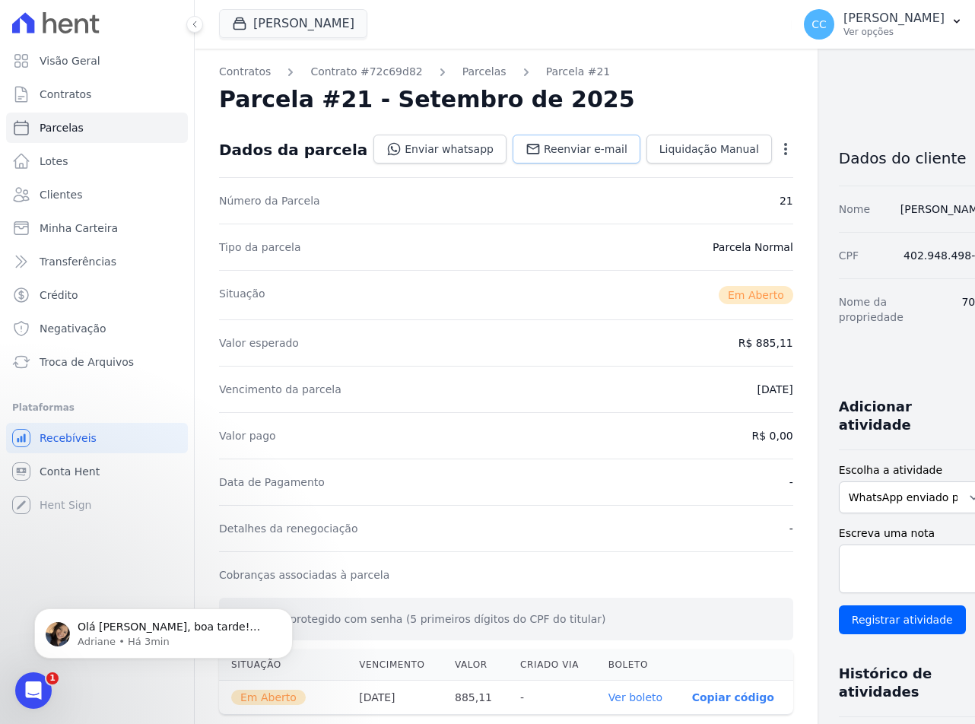
scroll to position [0, 0]
click at [92, 628] on p "Olá Cindy, boa tarde! Como vai? Irei verificar. )" at bounding box center [176, 627] width 196 height 15
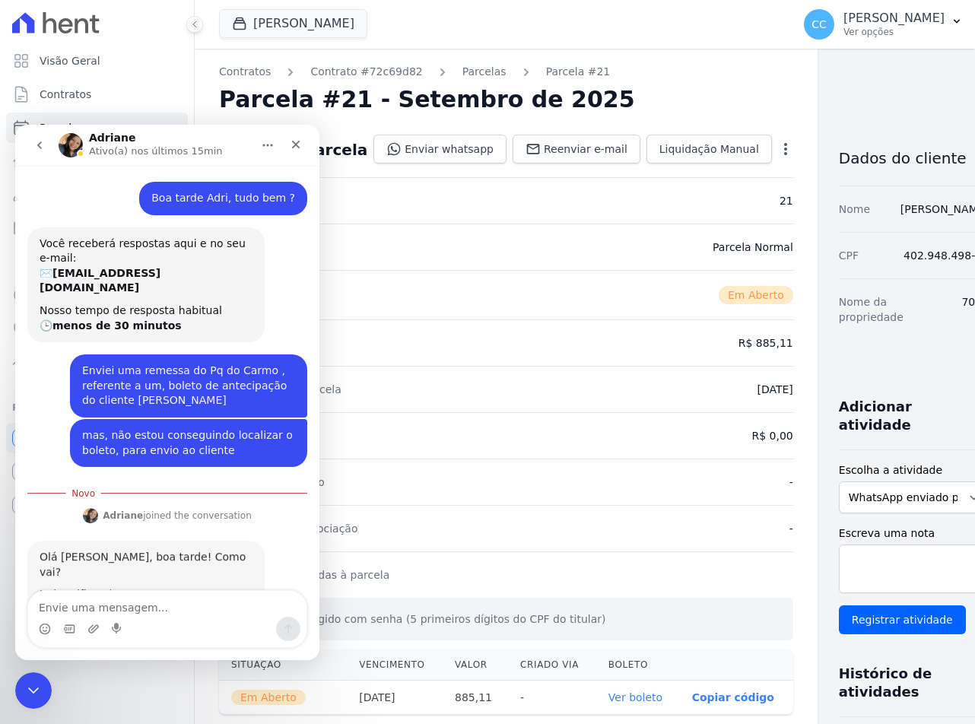
scroll to position [24, 0]
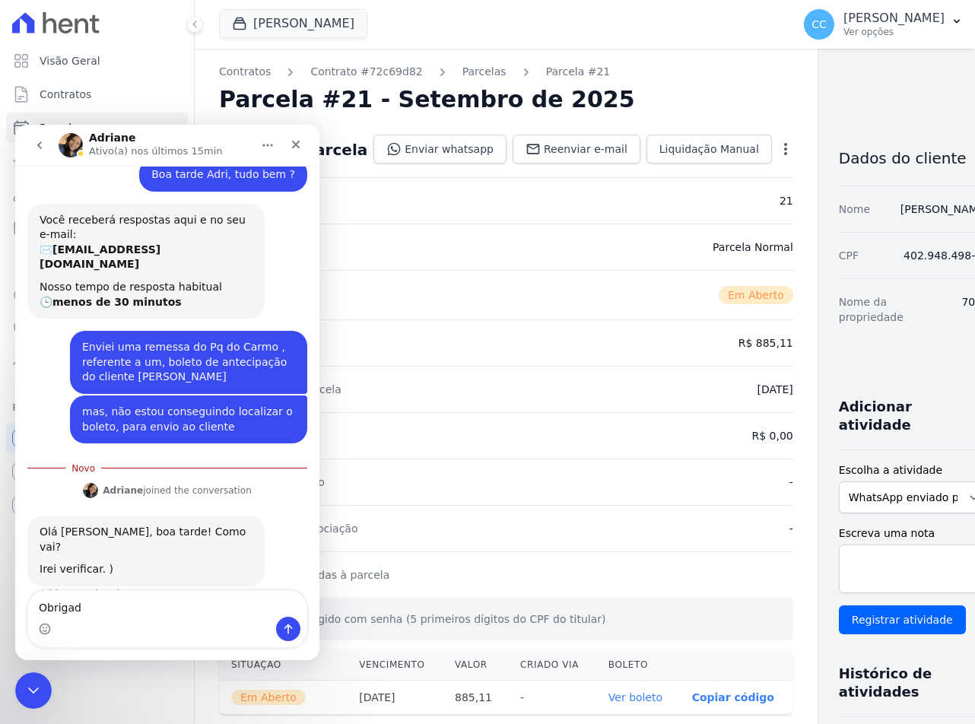
type textarea "Obrigada"
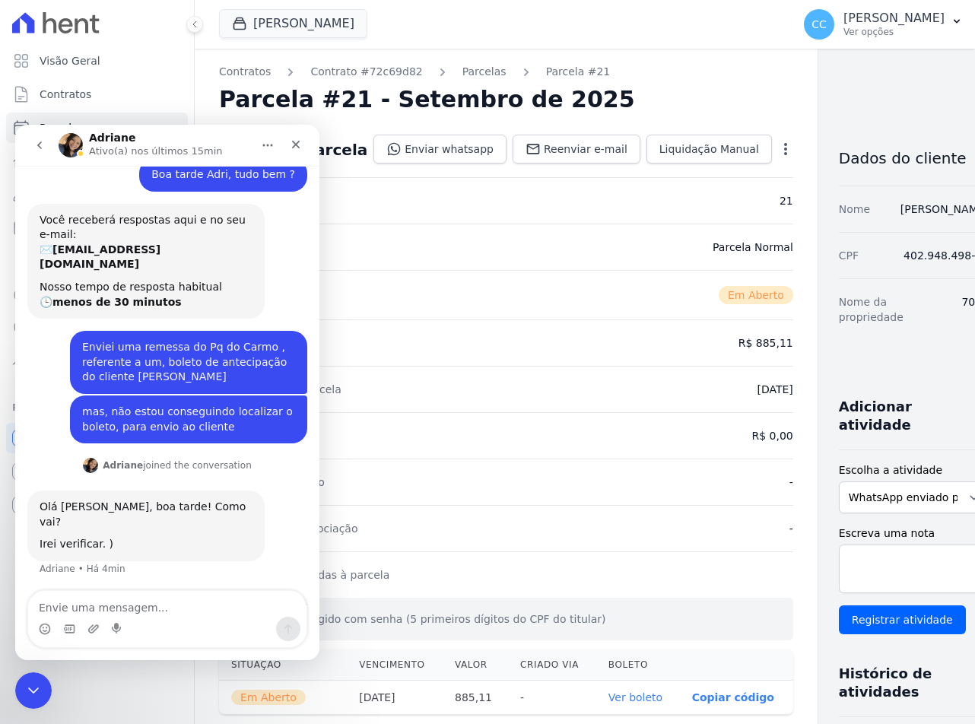
scroll to position [43, 0]
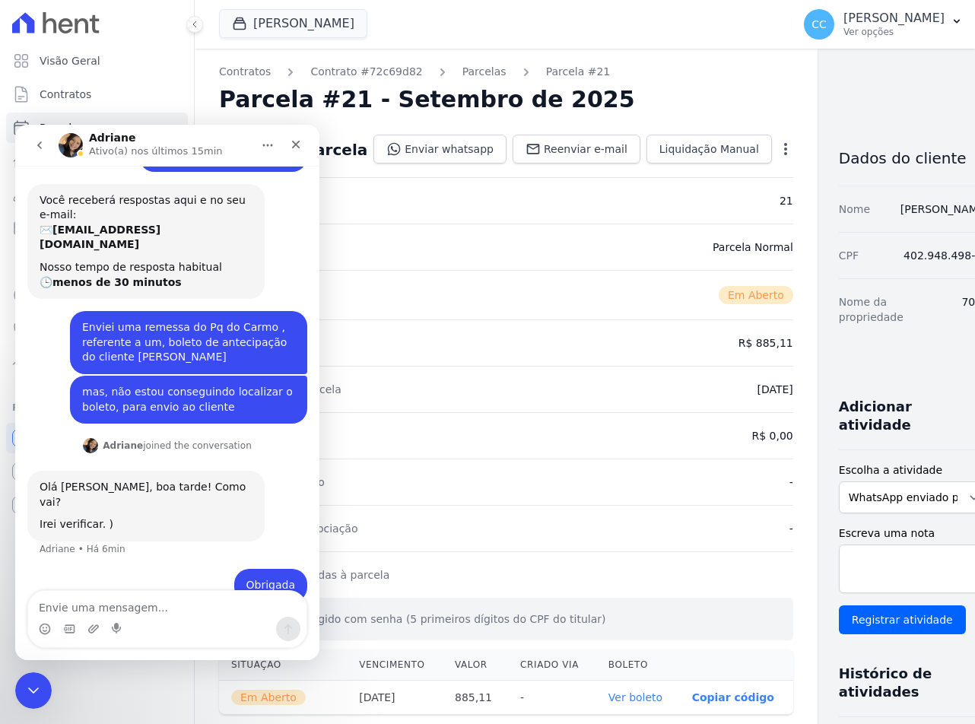
click at [307, 199] on div "Boa tarde Adri, tudo bem ? Cindy • Há 13min Você receberá respostas aqui e no s…" at bounding box center [167, 370] width 304 height 501
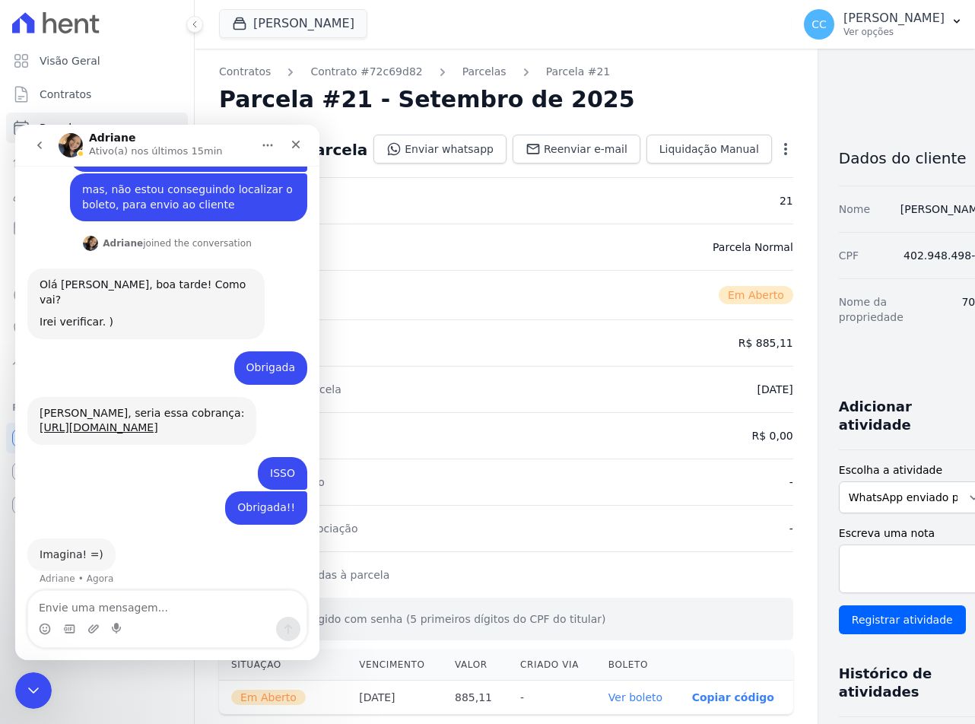
scroll to position [244, 0]
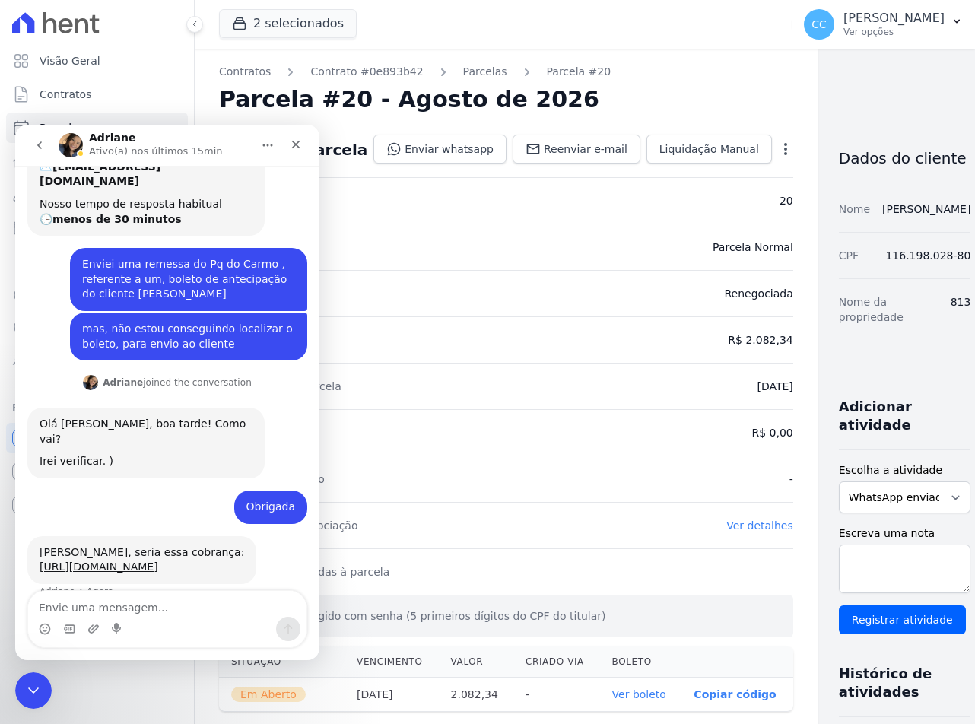
scroll to position [119, 0]
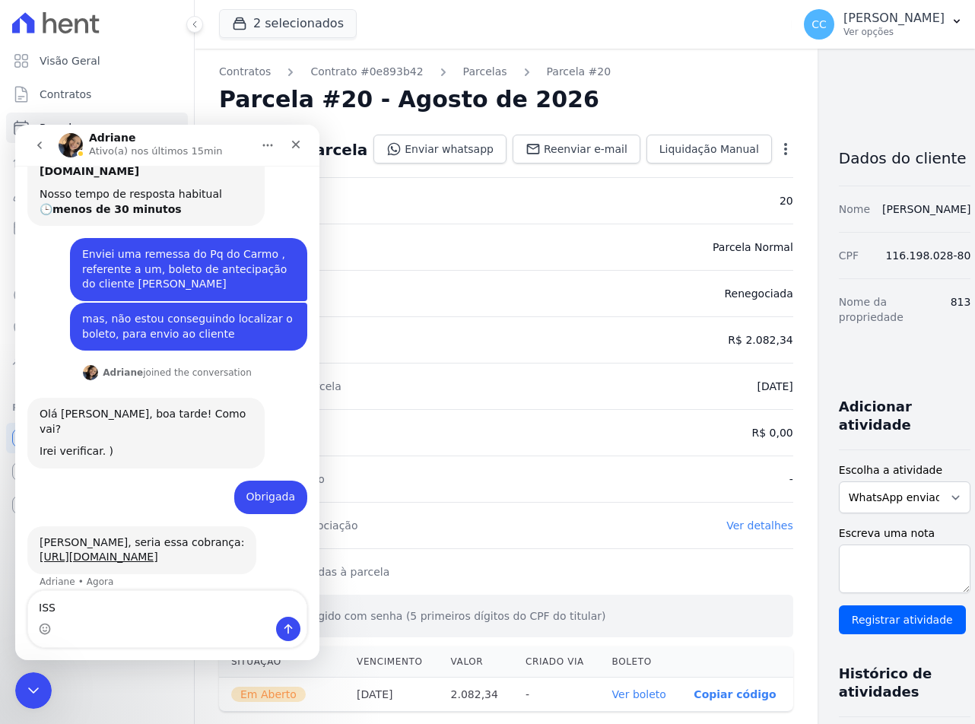
type textarea "ISSO"
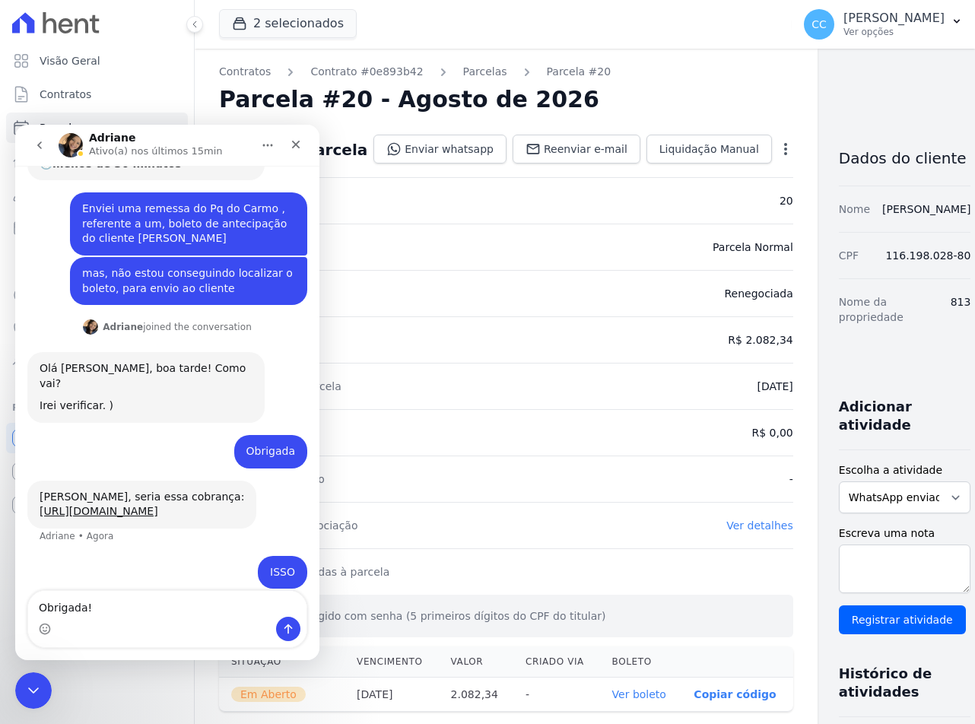
type textarea "Obrigada!!"
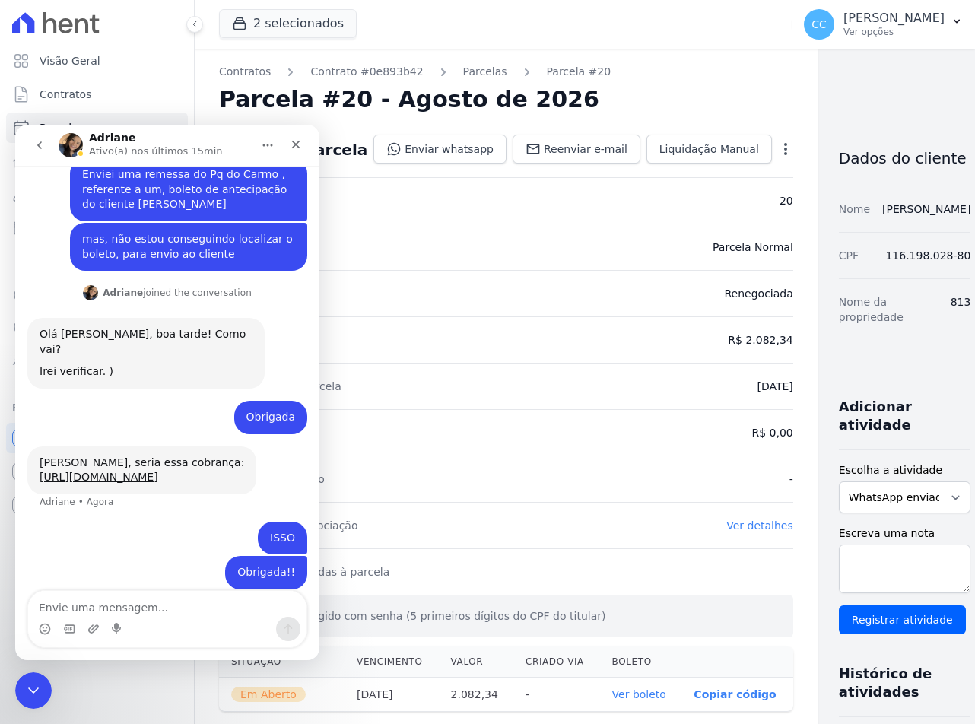
click at [144, 681] on div "Visão Geral Contratos [GEOGRAPHIC_DATA] Lotes Clientes Minha Carteira Transferê…" at bounding box center [97, 362] width 194 height 724
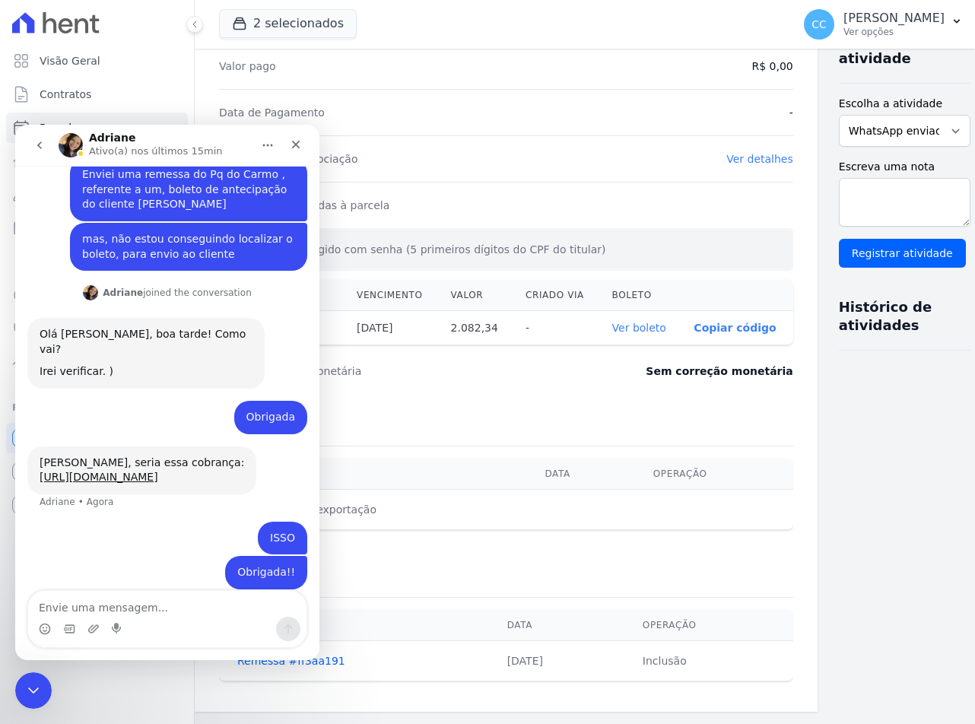
click at [612, 330] on link "Ver boleto" at bounding box center [639, 328] width 54 height 12
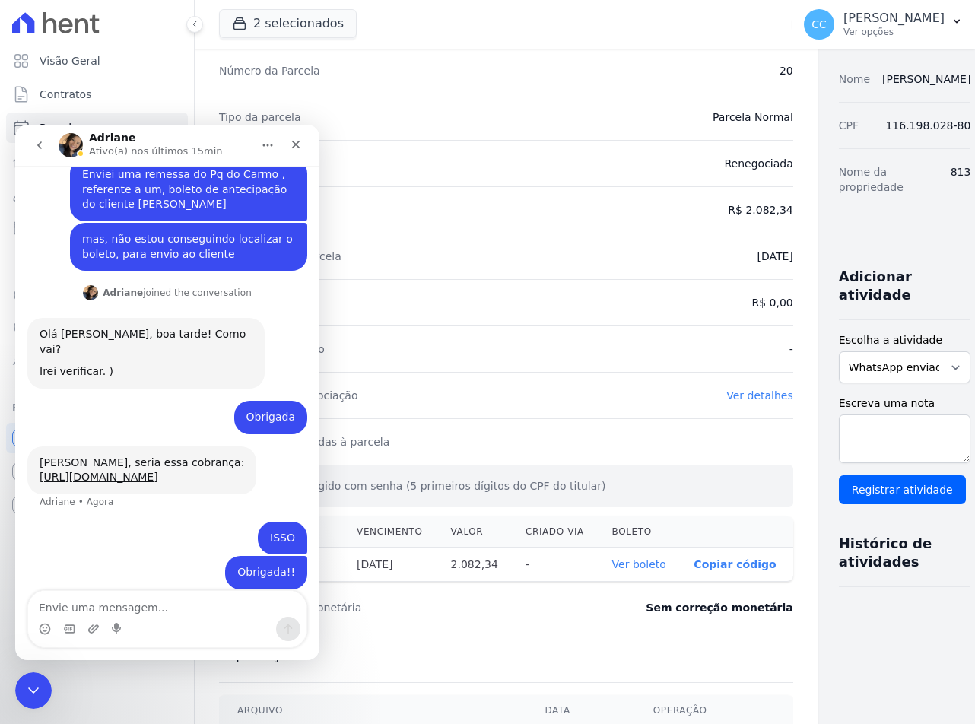
scroll to position [62, 0]
